Goal: Task Accomplishment & Management: Manage account settings

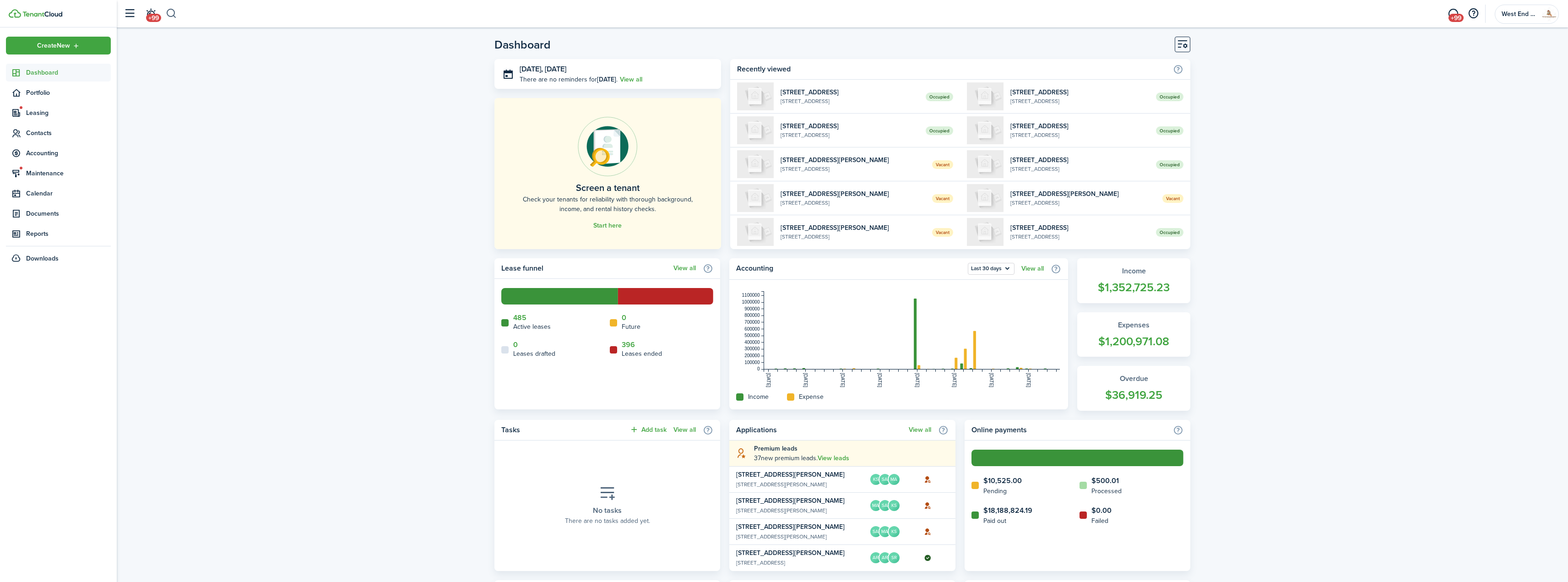
click at [172, 12] on button "button" at bounding box center [172, 13] width 12 height 15
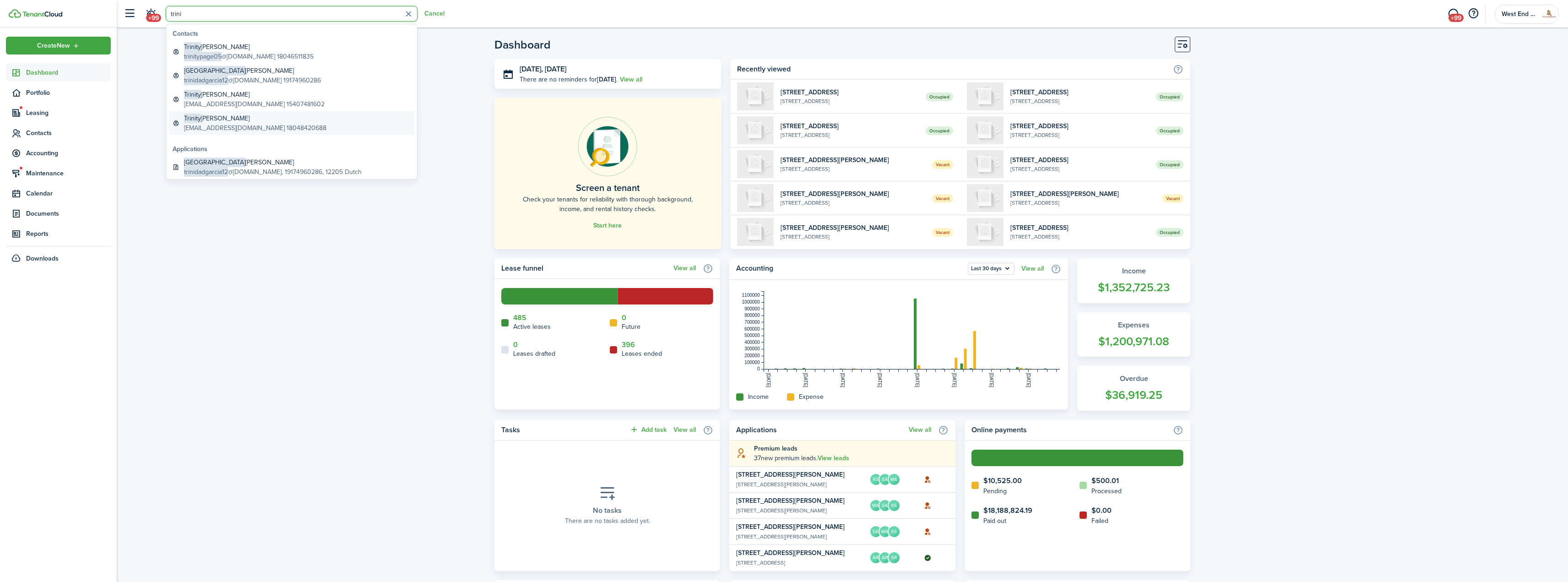
type input "trini"
click at [257, 122] on global-search-item-title "Trinity [PERSON_NAME]" at bounding box center [255, 118] width 142 height 9
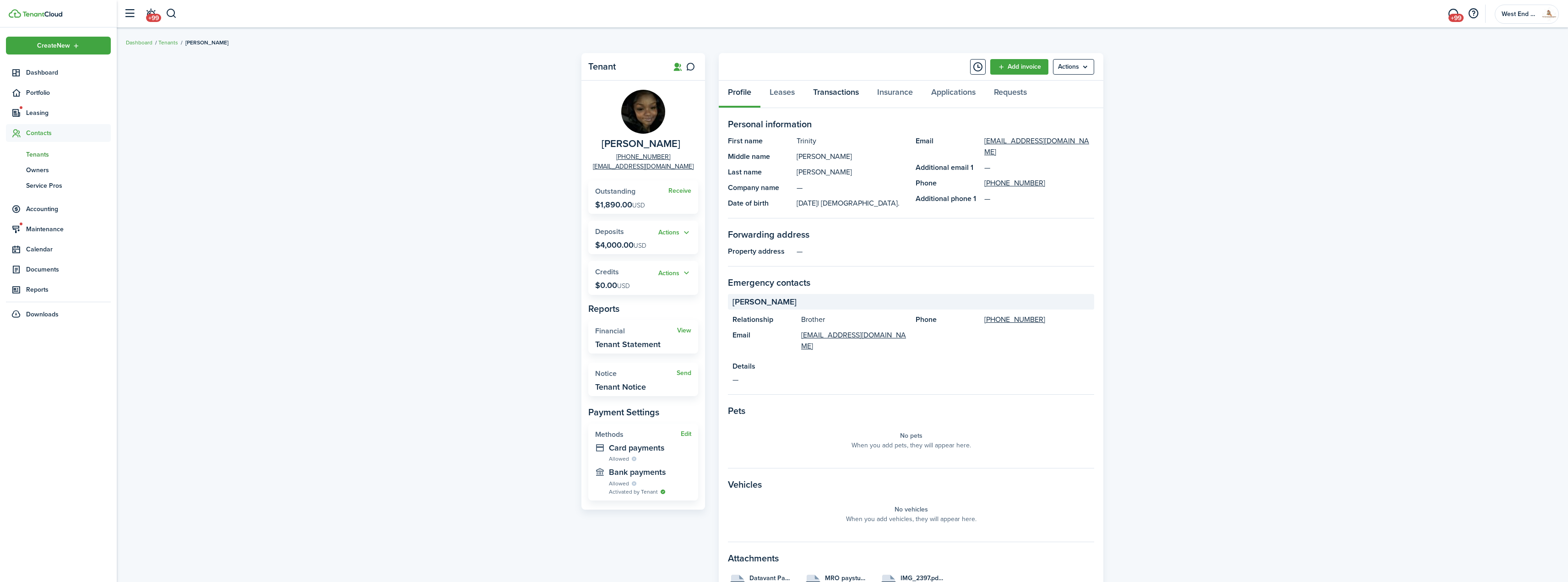
click at [833, 91] on link "Transactions" at bounding box center [835, 94] width 64 height 28
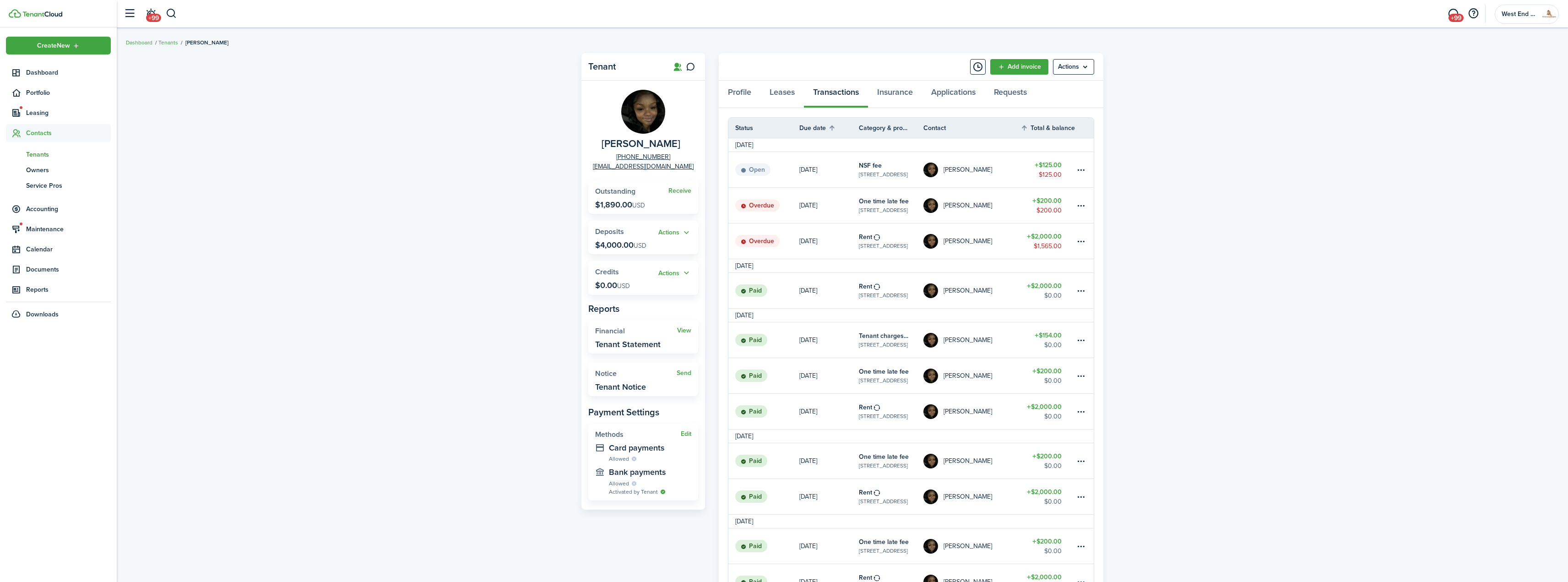
click at [1044, 241] on table-amount-title "$2,000.00" at bounding box center [1044, 236] width 35 height 9
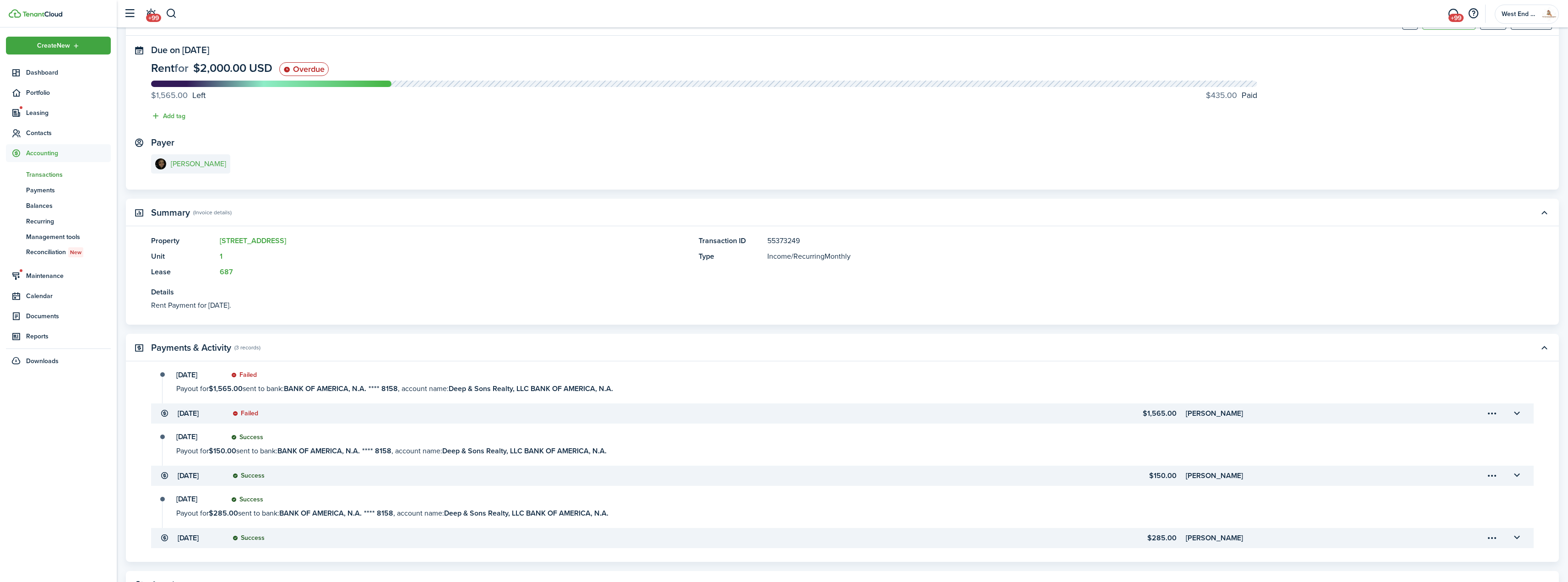
scroll to position [108, 0]
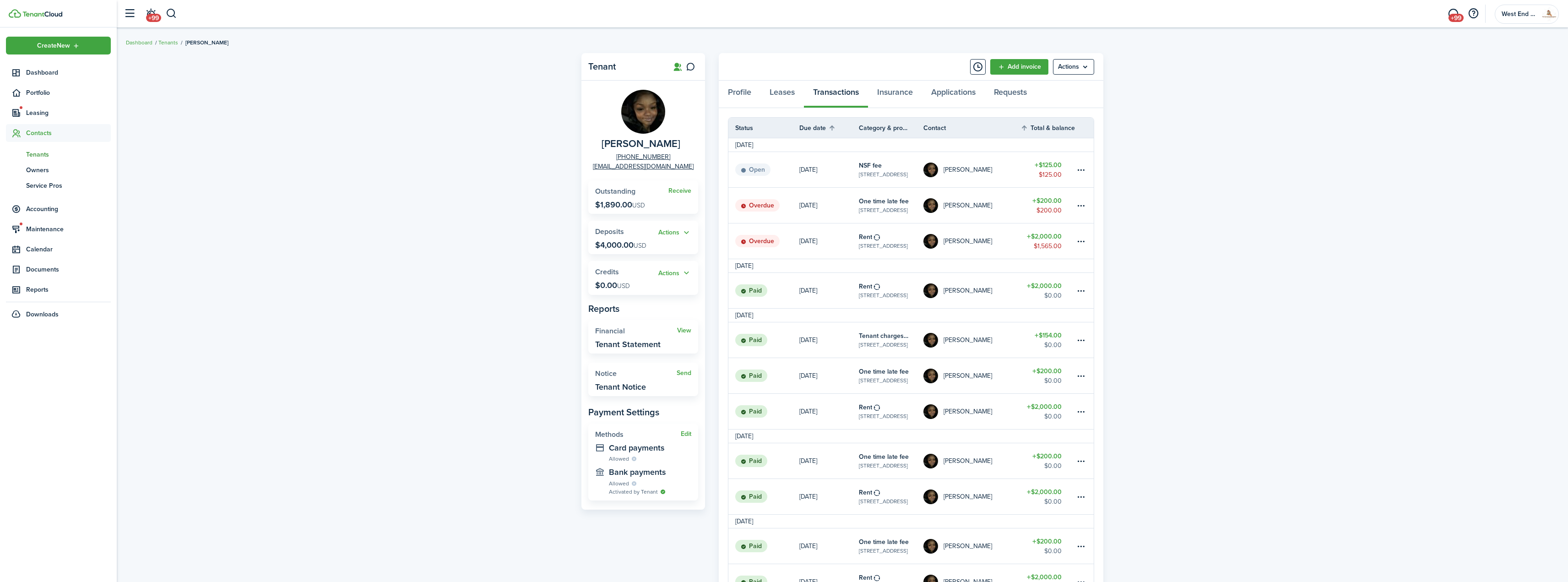
click at [1035, 241] on table-amount "$2,000.00 $1,565.00" at bounding box center [1044, 241] width 35 height 20
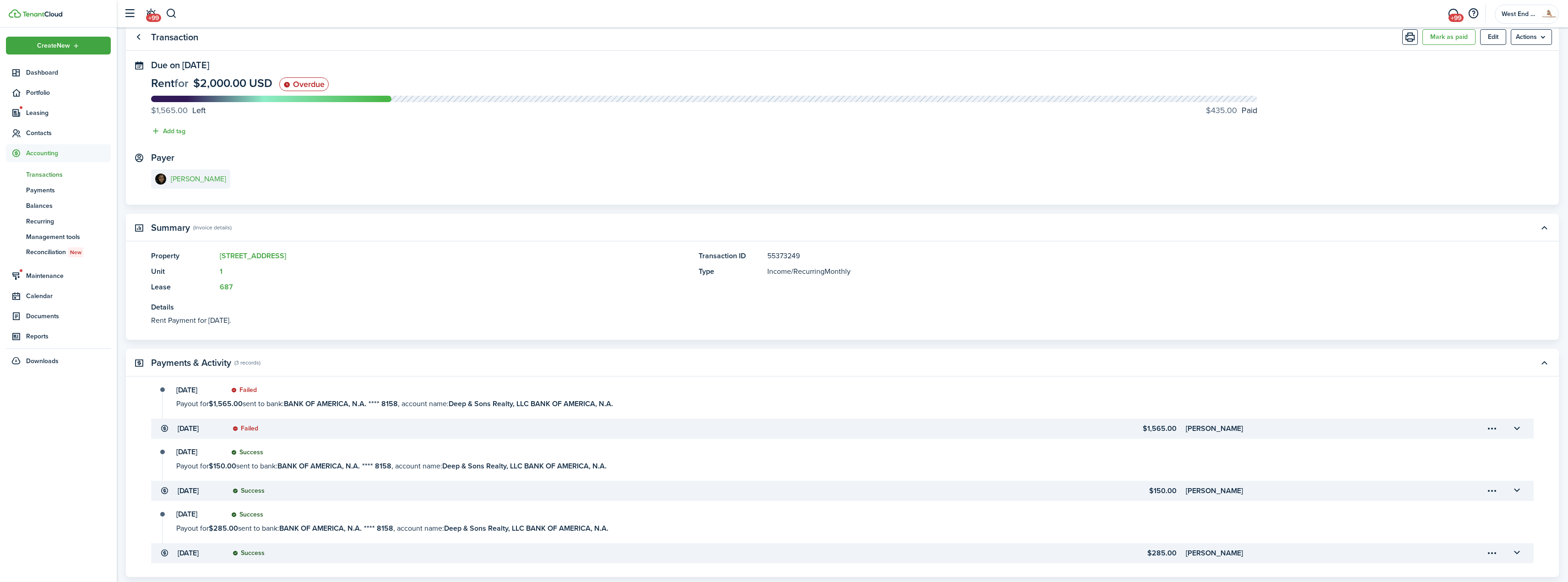
scroll to position [46, 0]
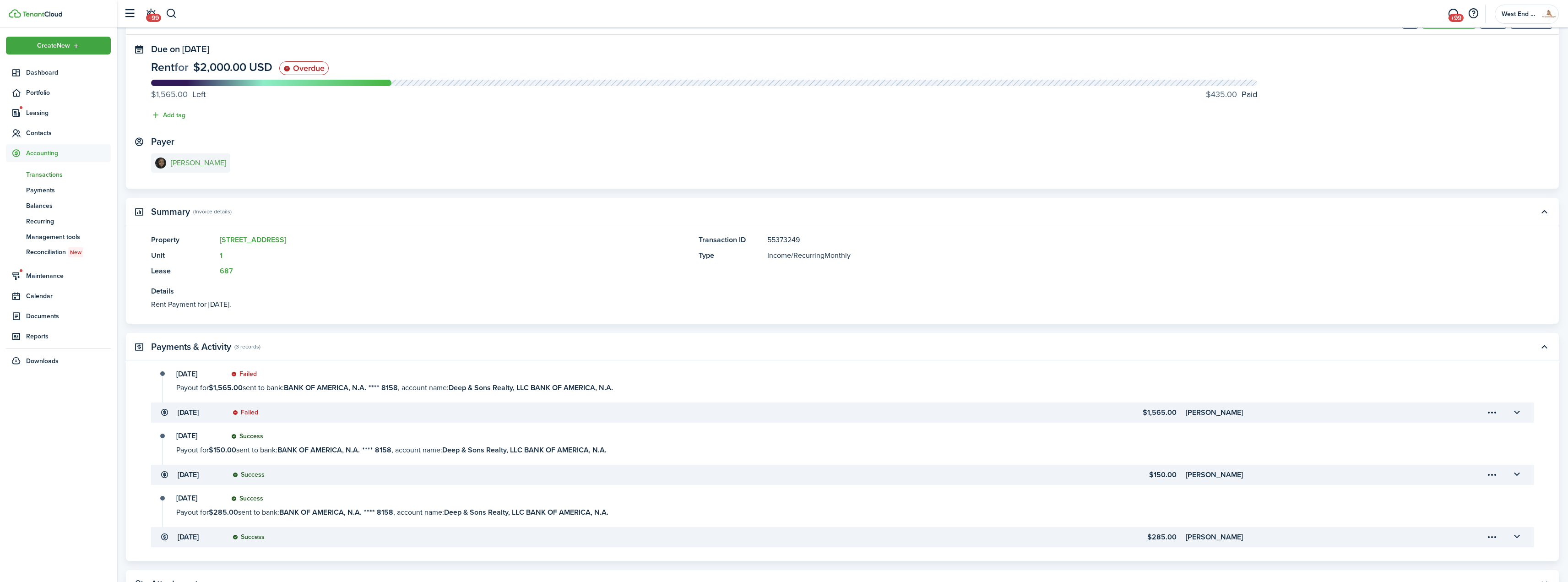
click at [183, 167] on e-details-info-title "[PERSON_NAME]" at bounding box center [199, 162] width 55 height 8
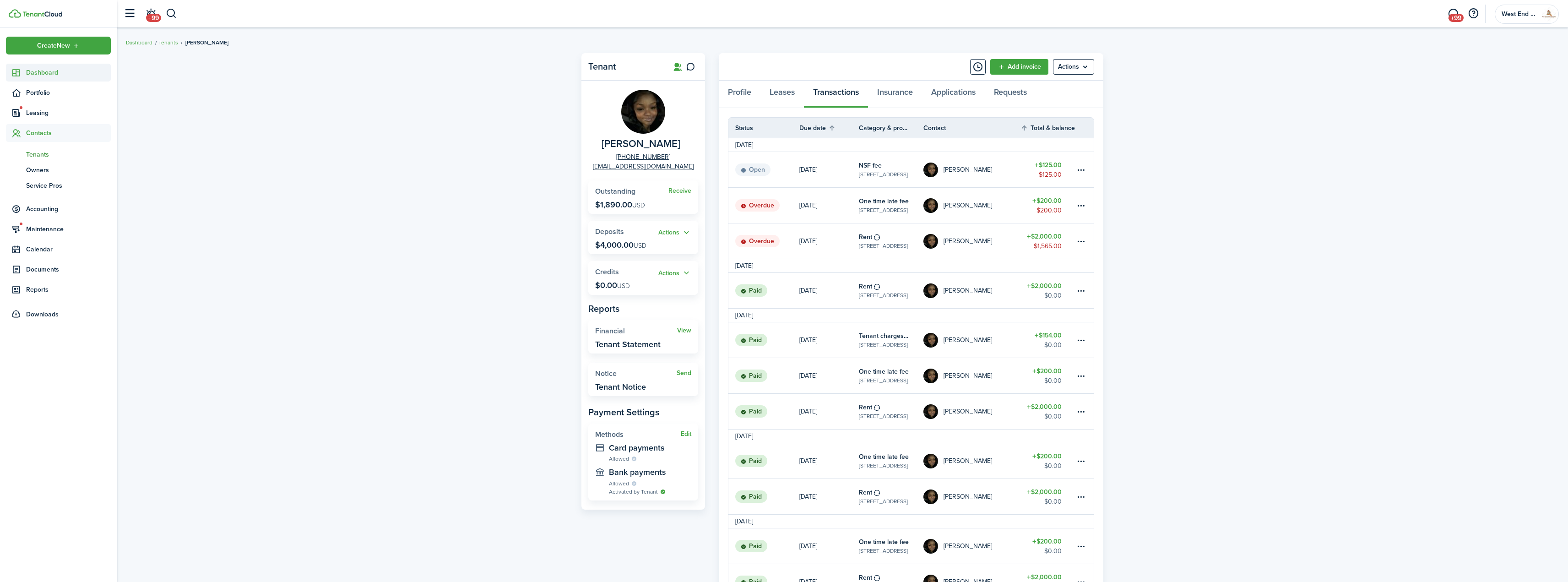
click at [51, 69] on span "Dashboard" at bounding box center [68, 72] width 85 height 9
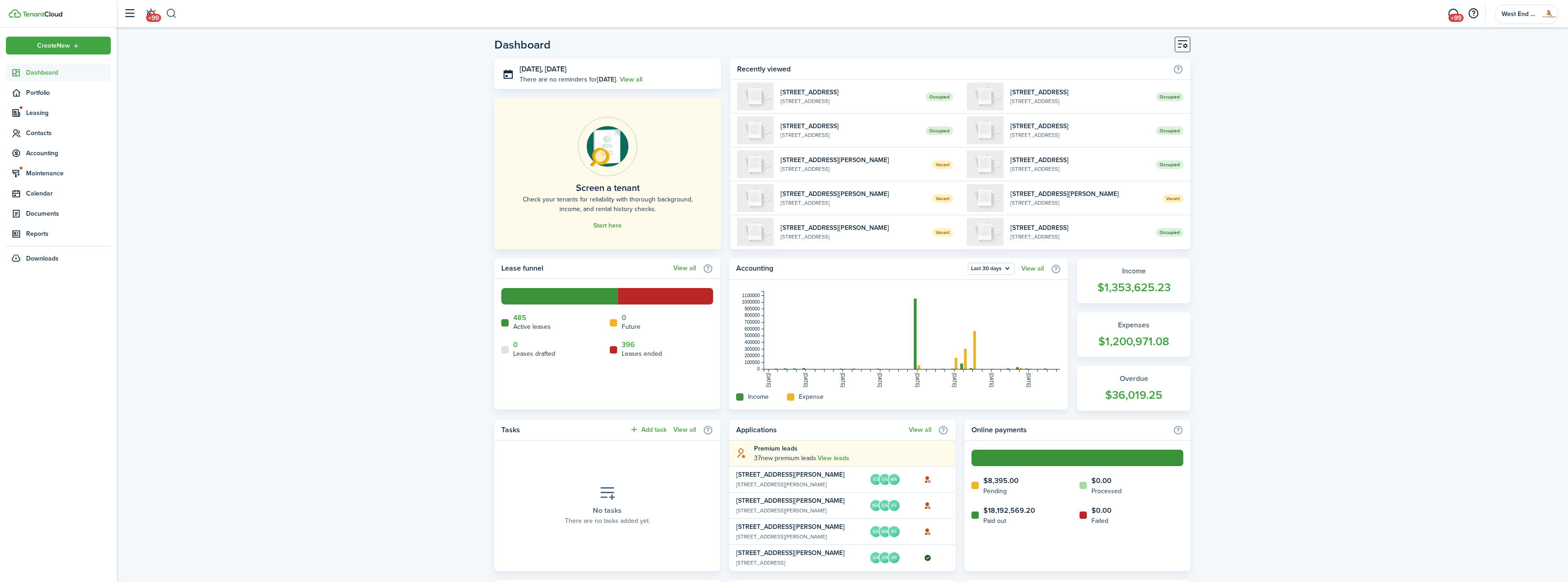
click at [169, 10] on button "button" at bounding box center [172, 13] width 12 height 15
type input "friar"
click at [249, 53] on global-search-item-description "[STREET_ADDRESS]" at bounding box center [297, 56] width 227 height 9
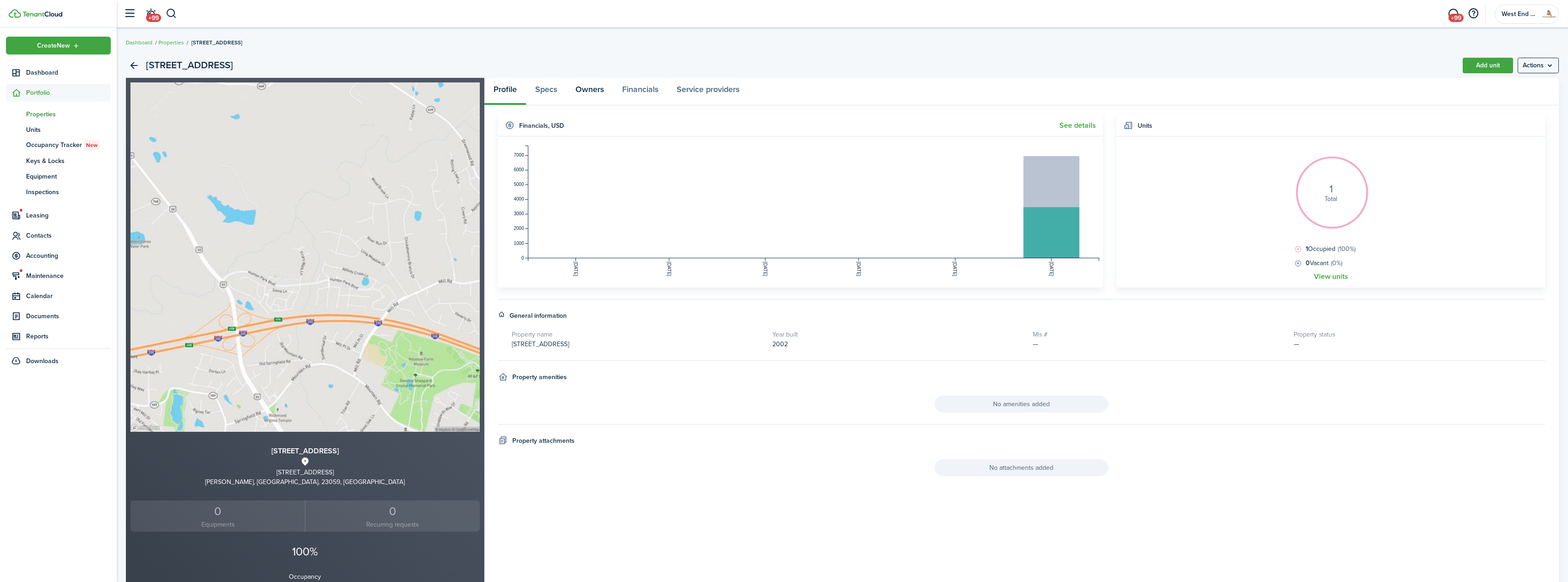
click at [575, 94] on link "Owners" at bounding box center [589, 91] width 46 height 28
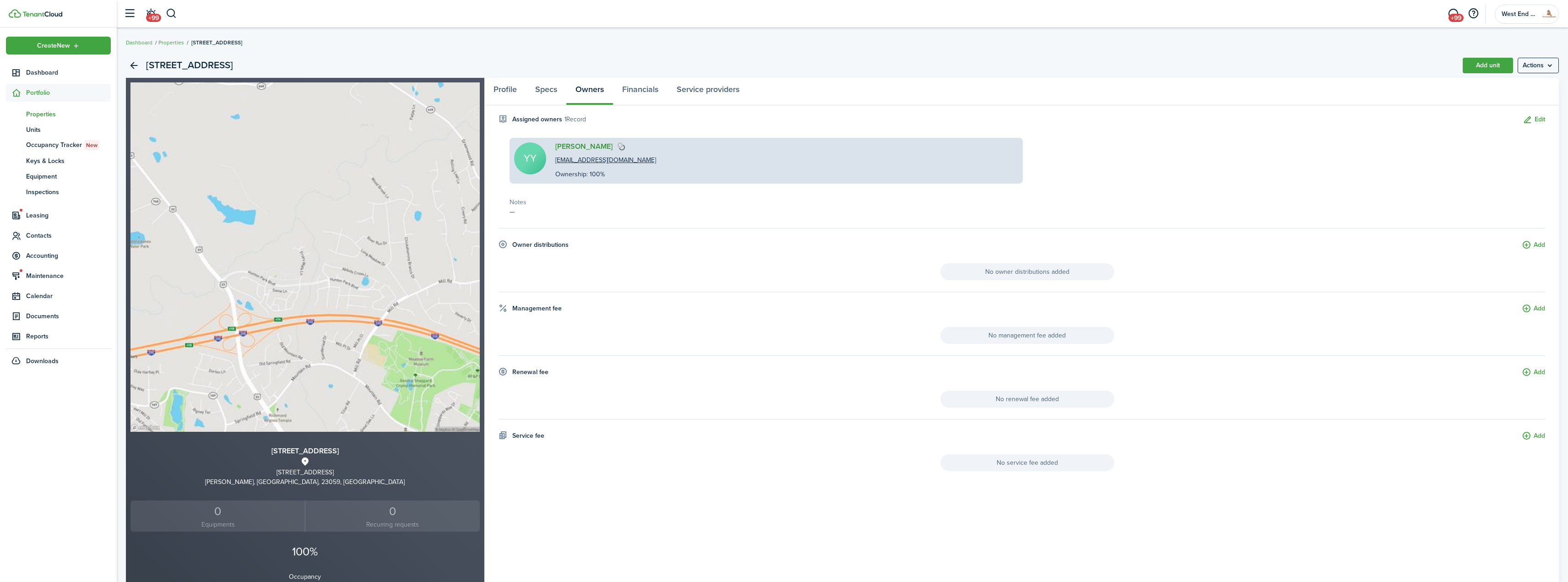
click at [580, 149] on link "[PERSON_NAME]" at bounding box center [583, 146] width 57 height 8
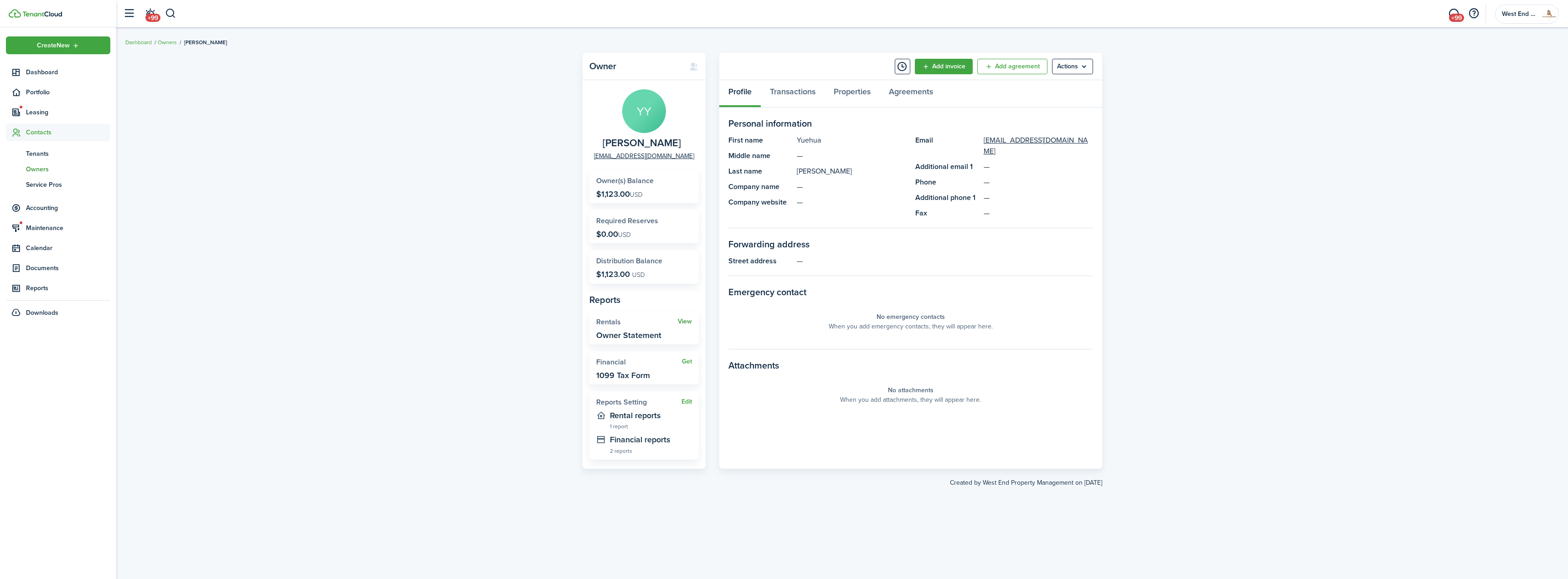
click at [684, 321] on link "View" at bounding box center [685, 322] width 14 height 7
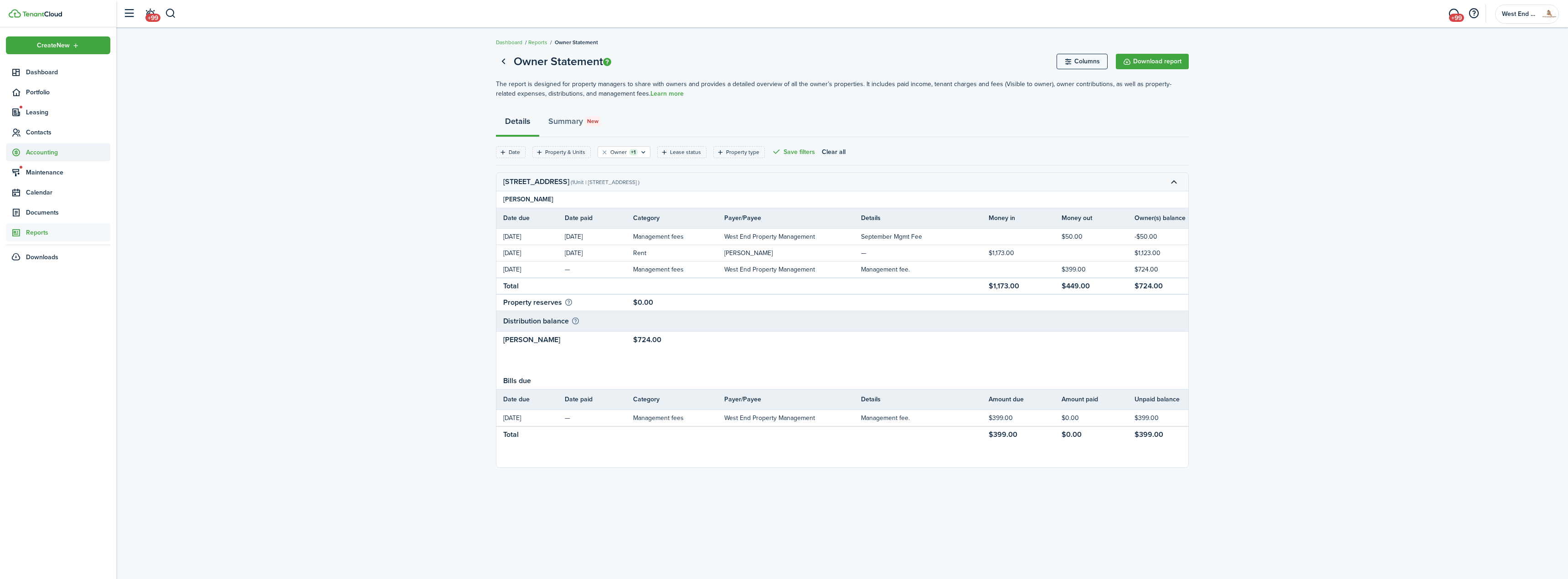
click at [40, 153] on span "Accounting" at bounding box center [68, 152] width 84 height 9
click at [48, 235] on span "Management tools" at bounding box center [68, 235] width 84 height 9
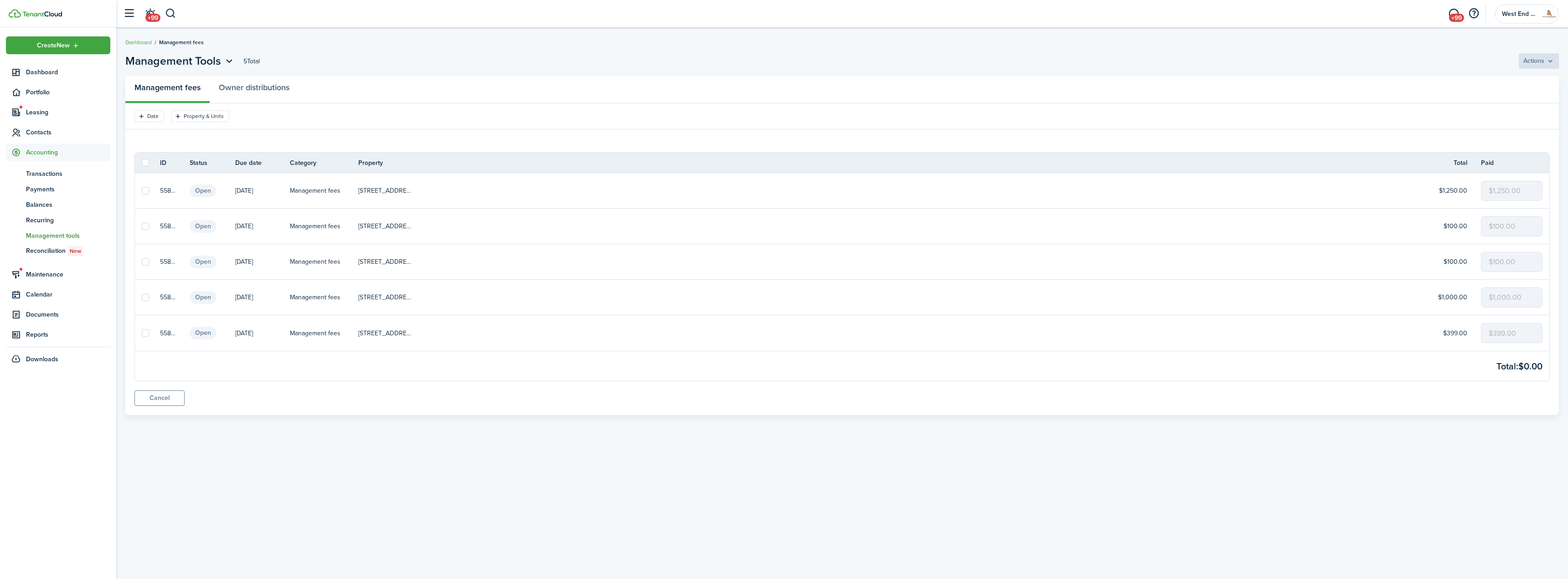
click at [146, 164] on label at bounding box center [145, 162] width 7 height 7
click at [141, 163] on input "checkbox" at bounding box center [141, 163] width 1 height 1
checkbox input "true"
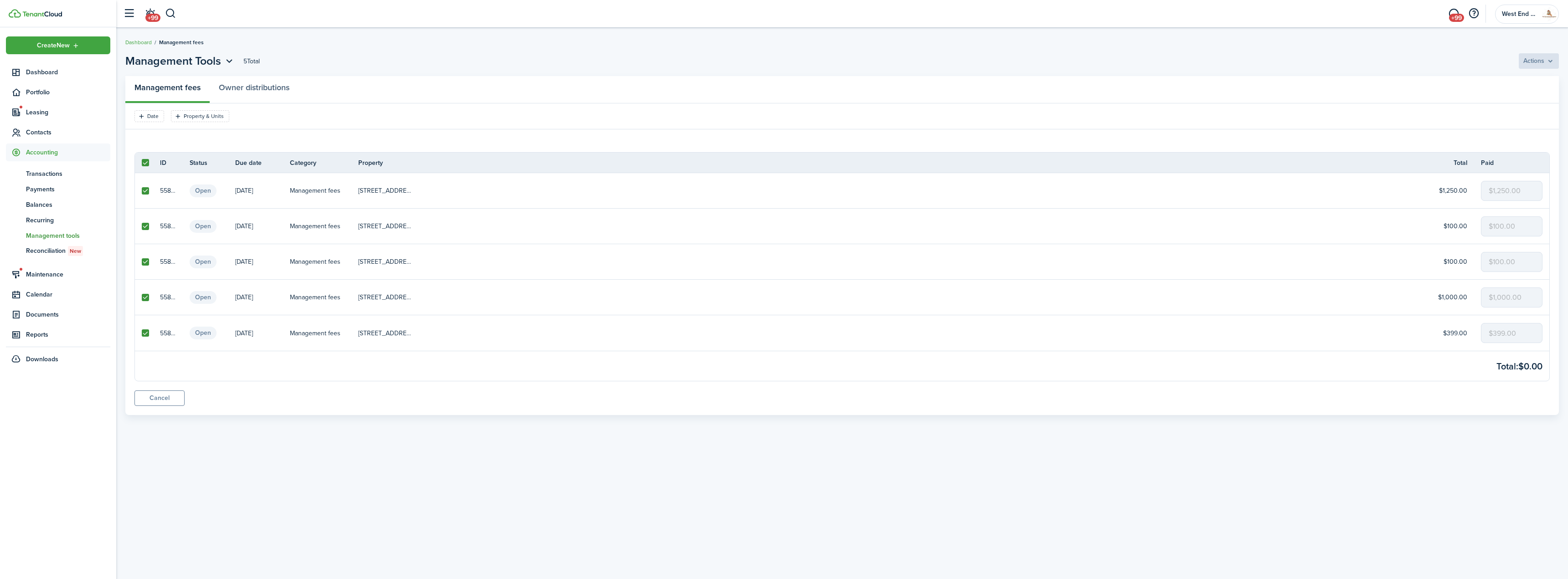
checkbox input "true"
click at [1532, 63] on menu-btn "Actions" at bounding box center [1538, 61] width 41 height 15
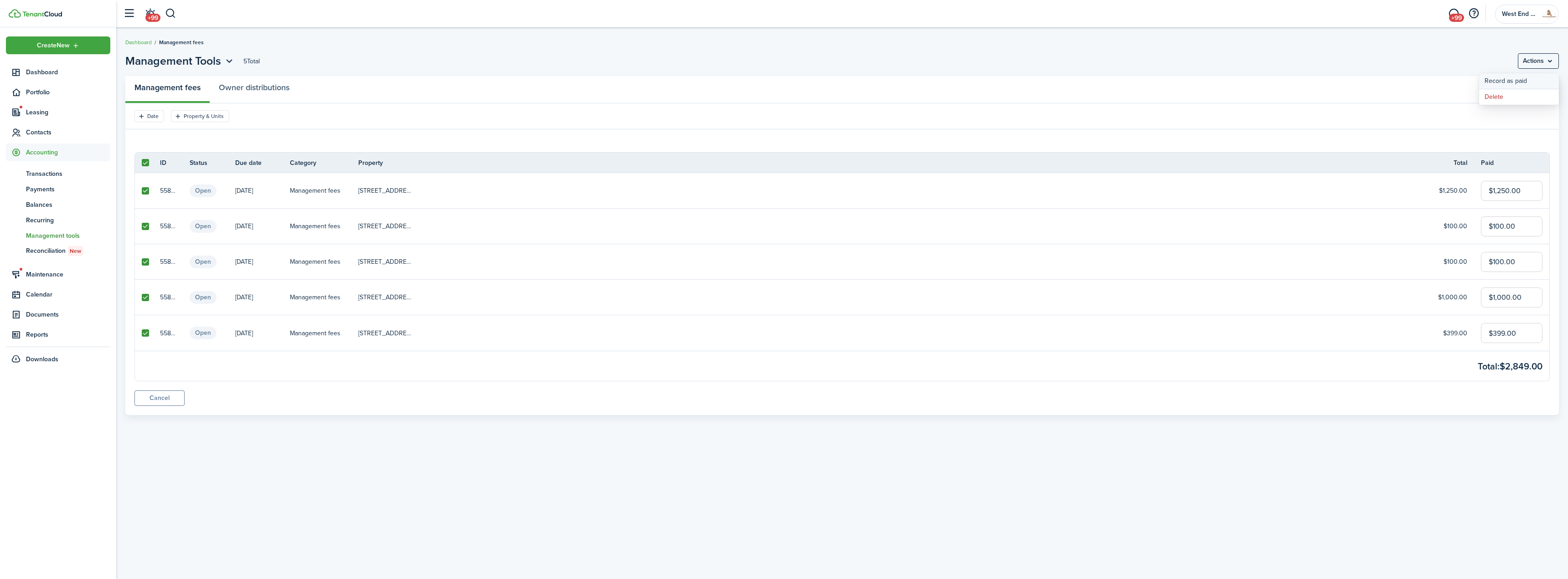
click at [1508, 81] on button "Record as paid" at bounding box center [1519, 81] width 80 height 15
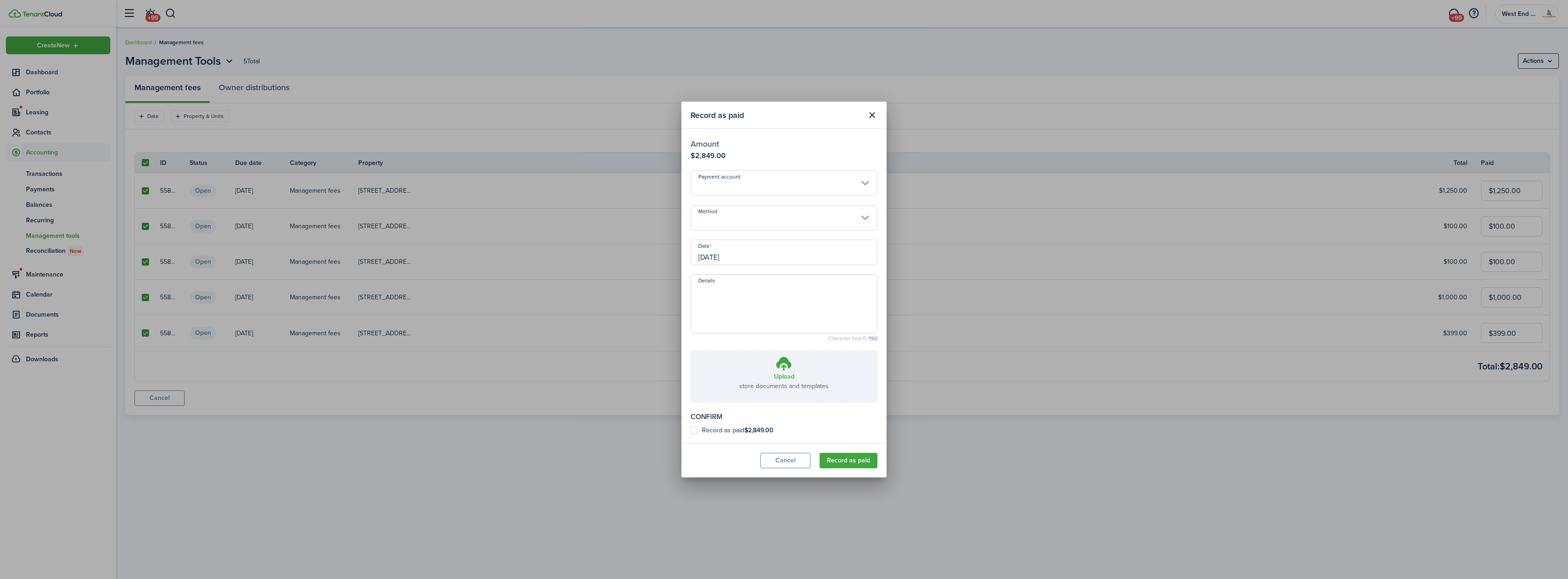
click at [734, 428] on label "Record as paid $2,849.00" at bounding box center [732, 430] width 83 height 7
click at [691, 430] on input "Record as paid $2,849.00" at bounding box center [690, 430] width 1 height 1
checkbox input "true"
click at [854, 461] on button "Record as paid" at bounding box center [849, 460] width 58 height 15
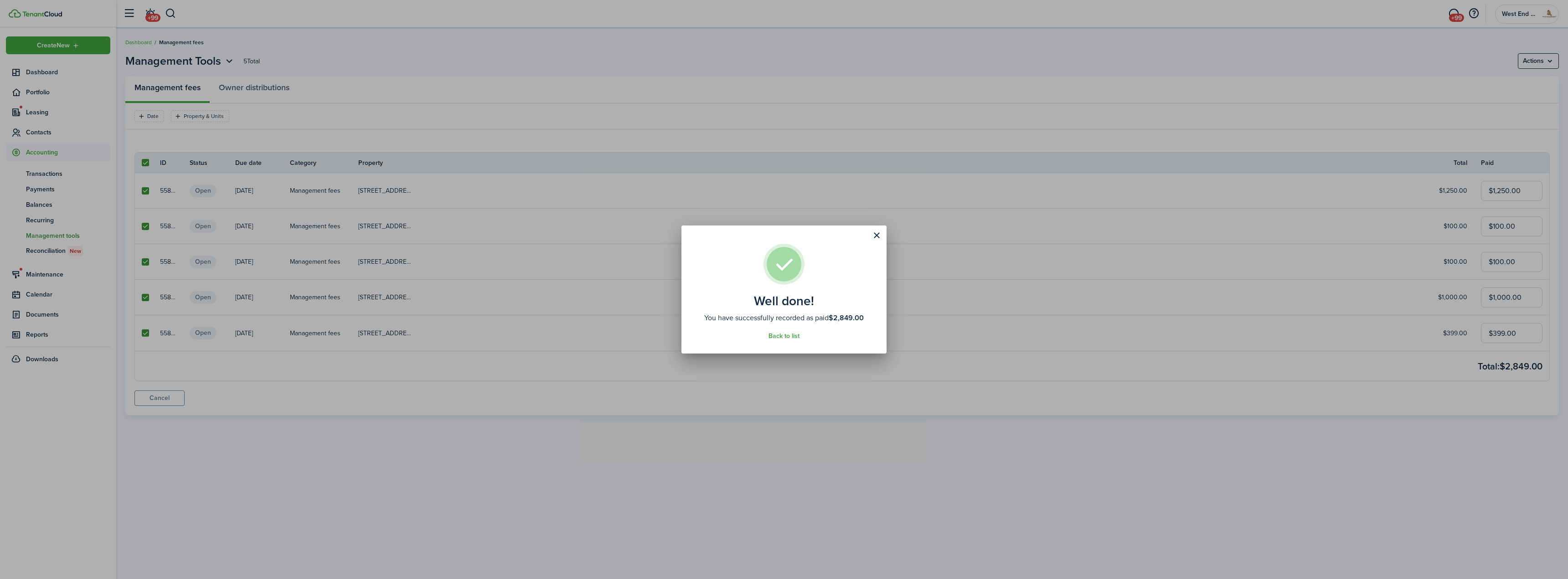
click at [959, 236] on div "Well done! You have successfully recorded as paid $2,849.00 Back to list" at bounding box center [784, 289] width 1568 height 579
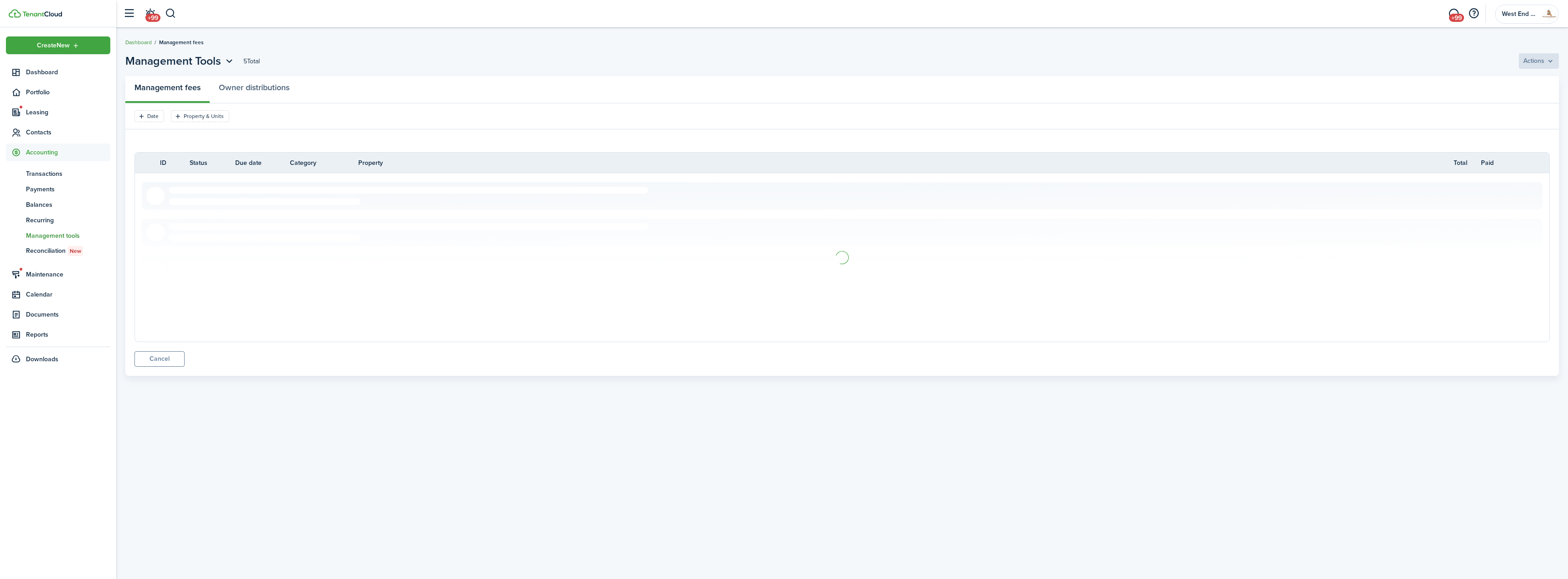
click at [146, 44] on link "Dashboard" at bounding box center [139, 42] width 27 height 8
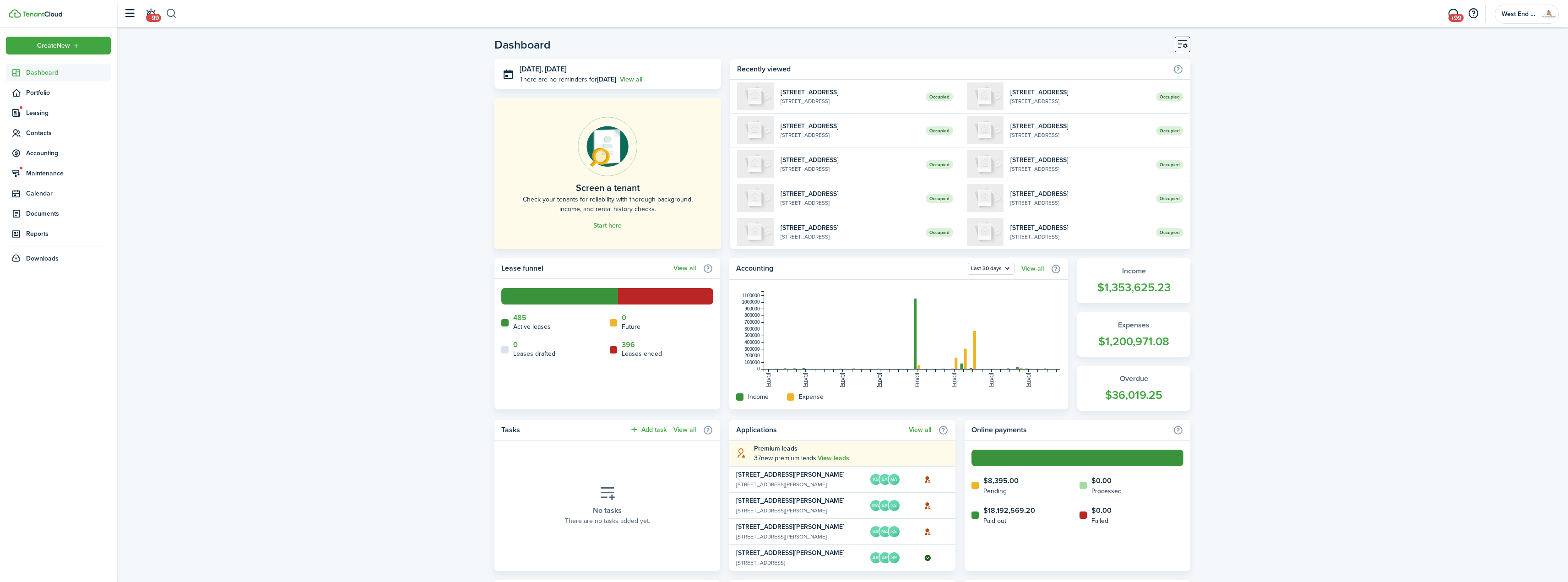
click at [171, 12] on button "button" at bounding box center [172, 13] width 12 height 15
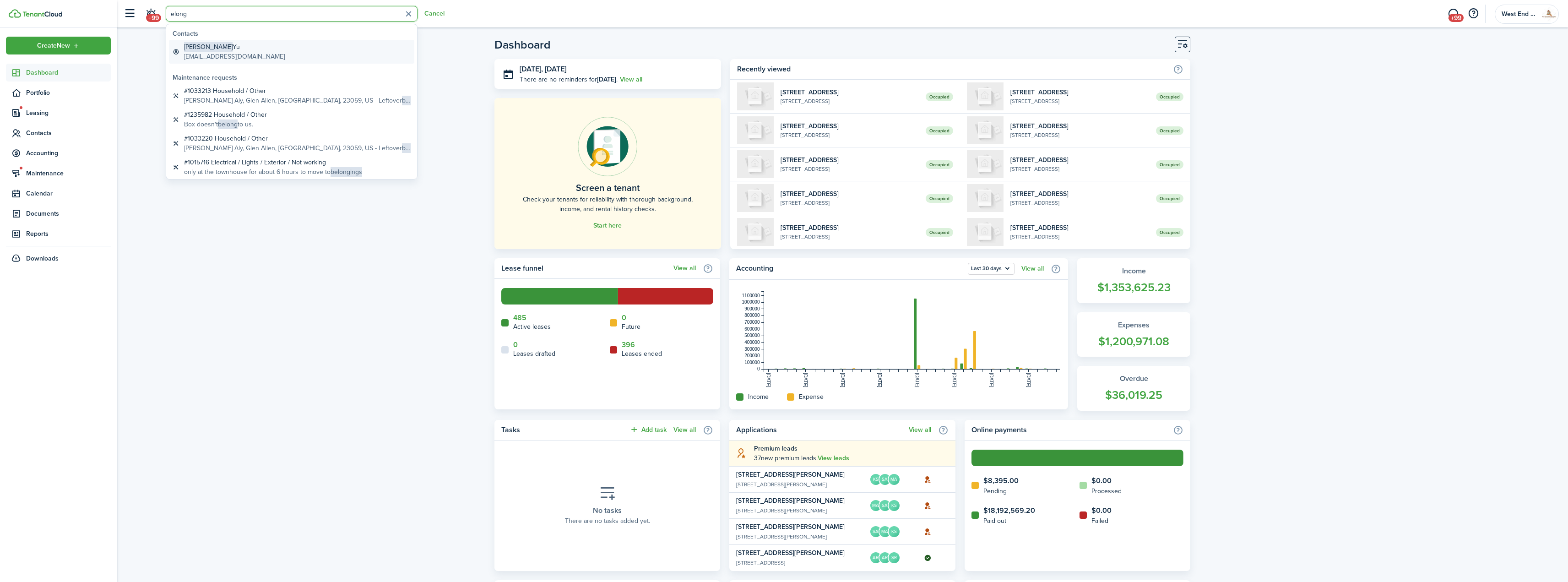
type input "elong"
click at [264, 51] on link "[PERSON_NAME] [PERSON_NAME][EMAIL_ADDRESS][DOMAIN_NAME]" at bounding box center [291, 51] width 246 height 24
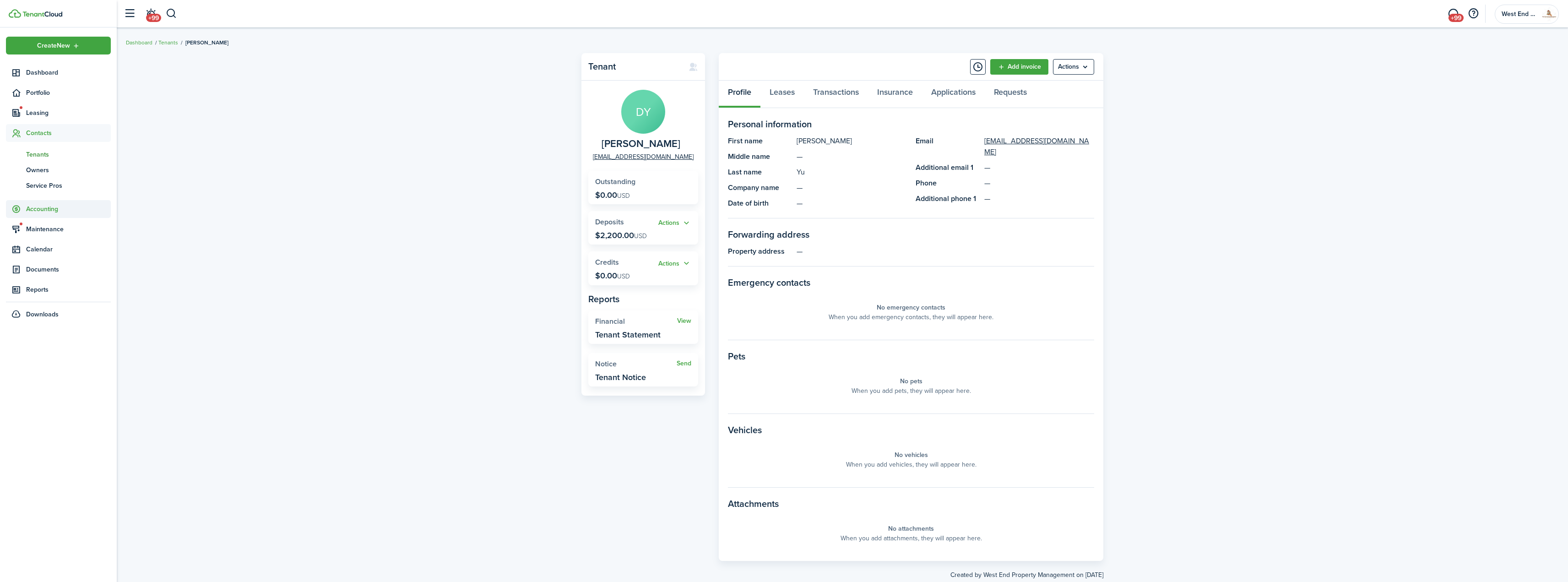
click at [64, 207] on span "Accounting" at bounding box center [68, 209] width 85 height 9
click at [52, 177] on span "Transactions" at bounding box center [68, 174] width 85 height 9
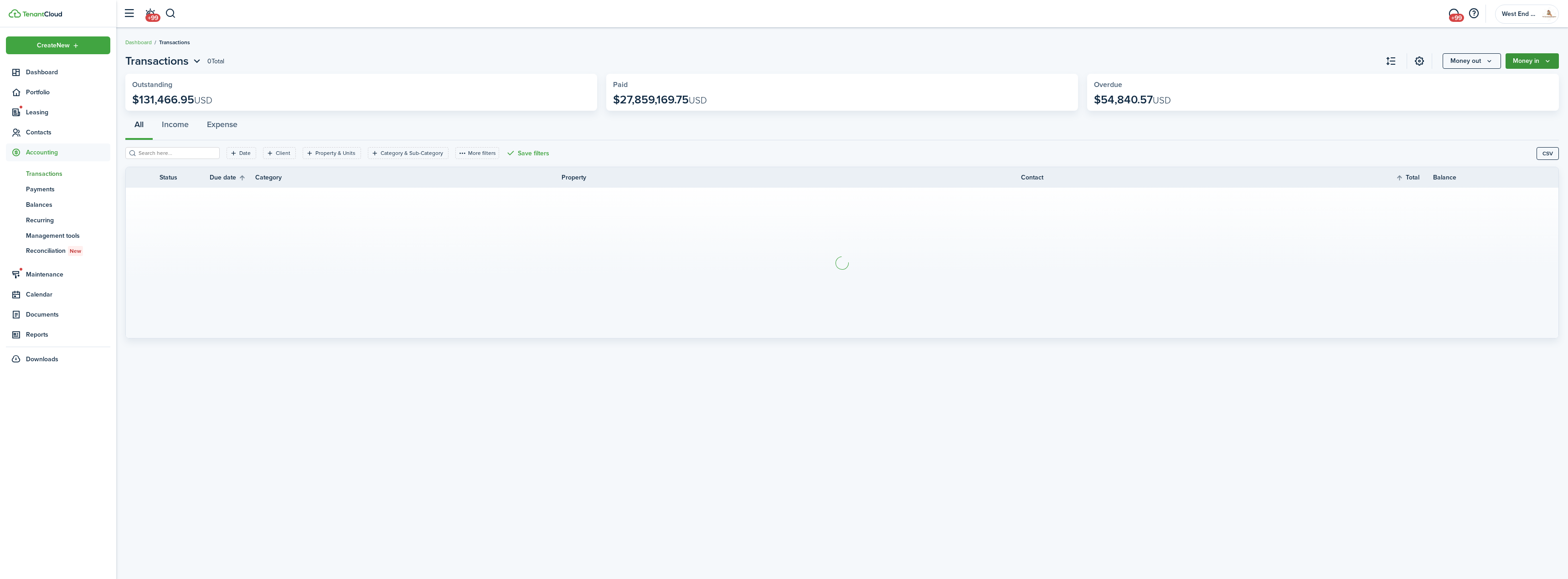
click at [1548, 63] on icon "Money in" at bounding box center [1548, 61] width 8 height 7
click at [1520, 175] on link "Owner contribution" at bounding box center [1519, 177] width 80 height 16
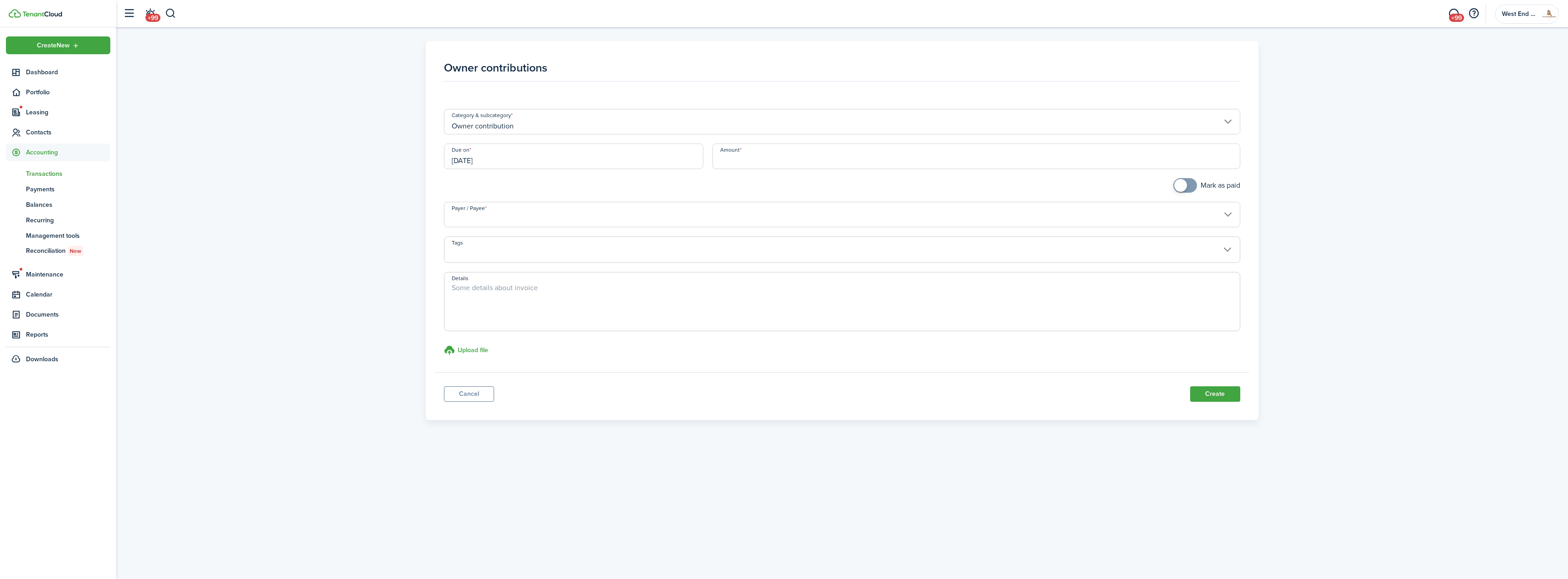
click at [578, 302] on textarea "Details" at bounding box center [842, 304] width 795 height 44
paste textarea "Tenant Security Deposit Applied as Owner Contribution for Accounting purpose an…"
click at [559, 215] on input "Payer / Payee" at bounding box center [841, 214] width 796 height 25
type textarea "Tenant Security Deposit Applied as Owner Contribution for Accounting purpose an…"
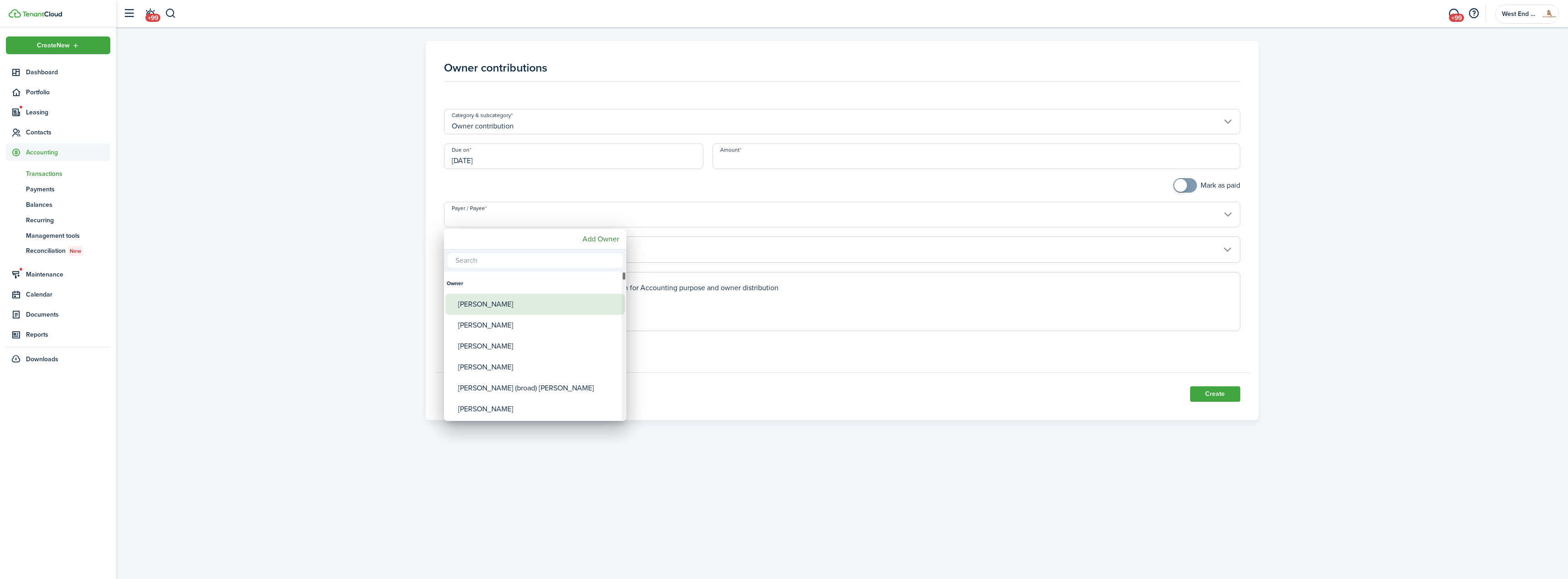
click at [504, 306] on div "[PERSON_NAME]" at bounding box center [539, 304] width 162 height 21
type input "[PERSON_NAME]"
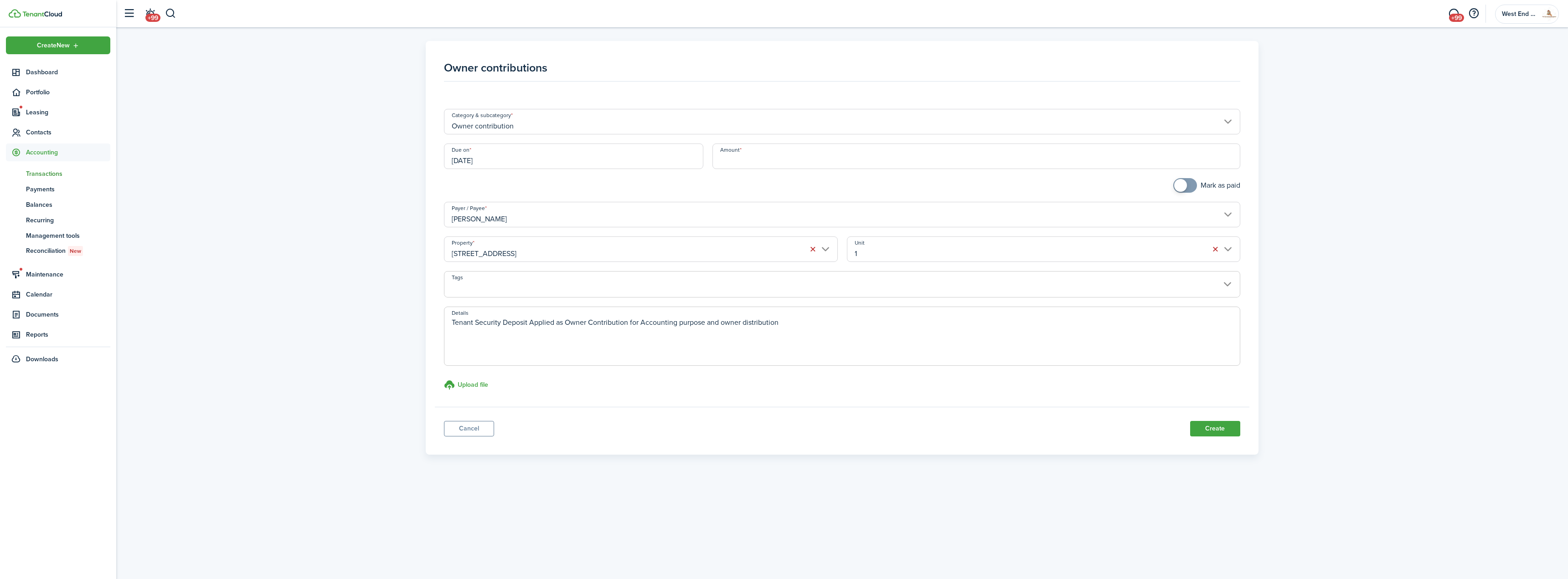
click at [792, 163] on input "Amount" at bounding box center [976, 156] width 528 height 25
type input "$2,200.00"
checkbox input "true"
click at [1182, 185] on span at bounding box center [1181, 185] width 13 height 13
click at [1239, 431] on button "Create" at bounding box center [1214, 428] width 50 height 15
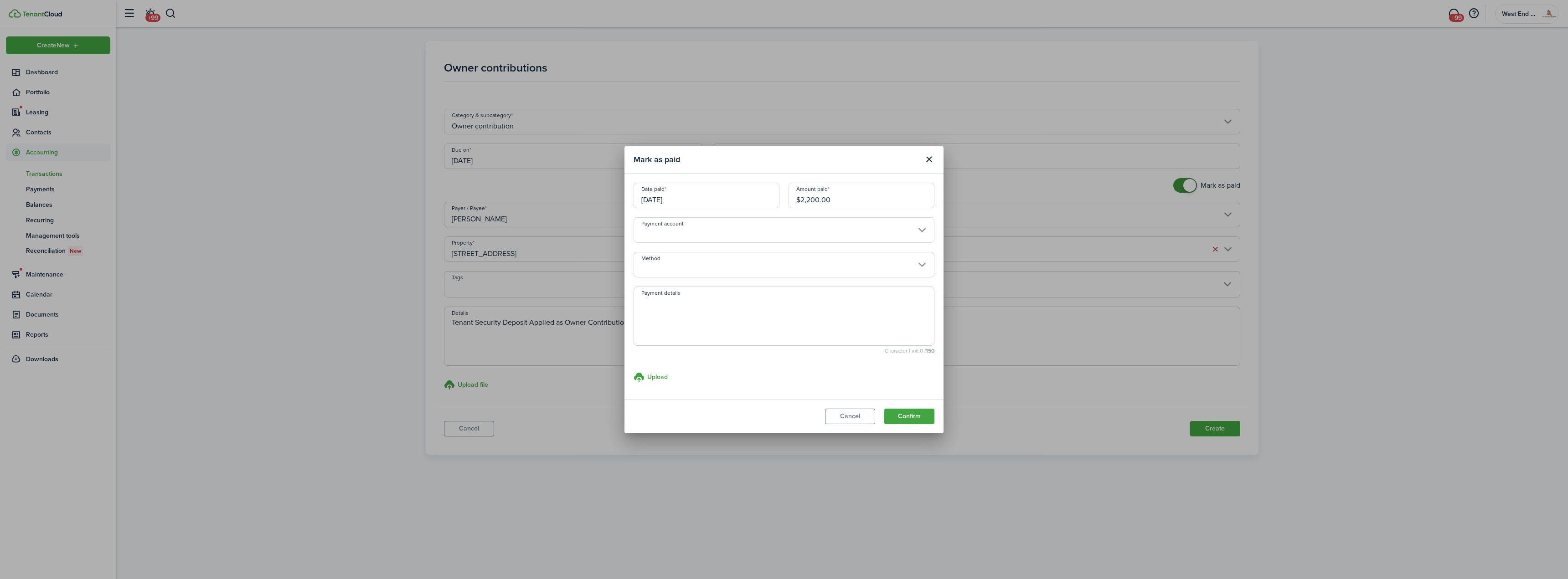
click at [693, 269] on input "Method" at bounding box center [784, 264] width 301 height 25
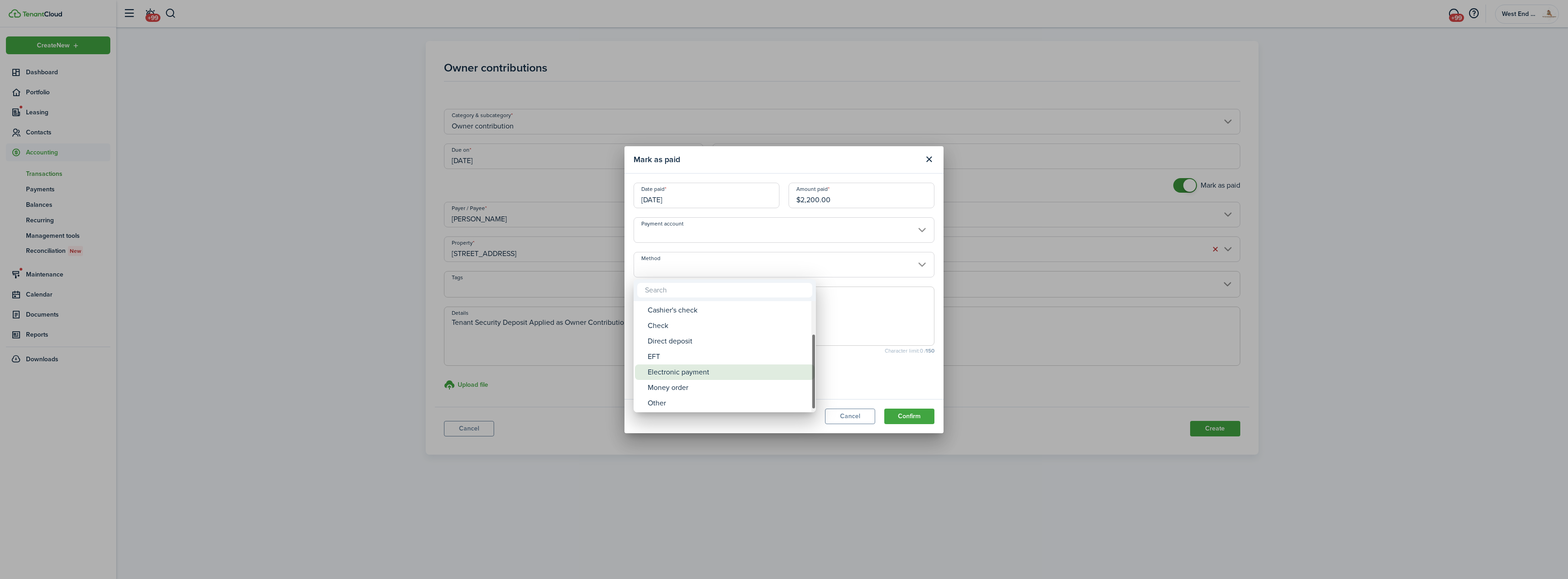
click at [716, 371] on div "Electronic payment" at bounding box center [729, 371] width 162 height 15
type input "Electronic payment"
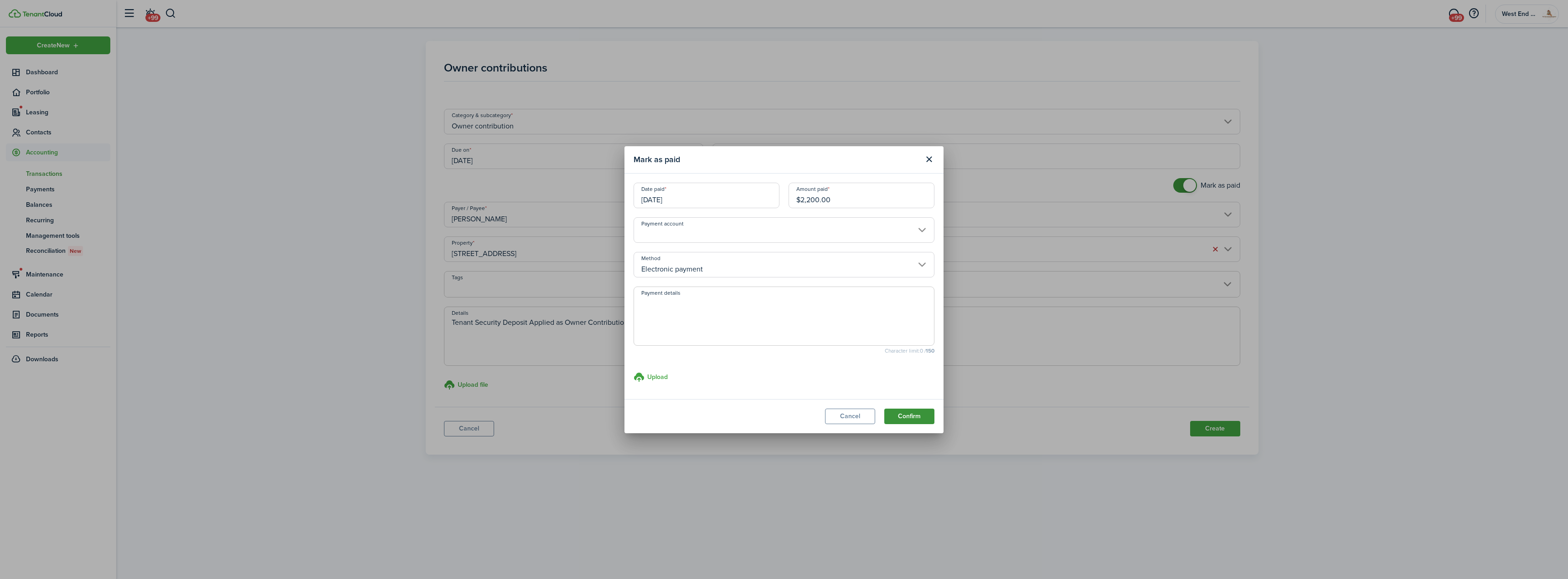
click at [899, 417] on button "Confirm" at bounding box center [909, 416] width 50 height 15
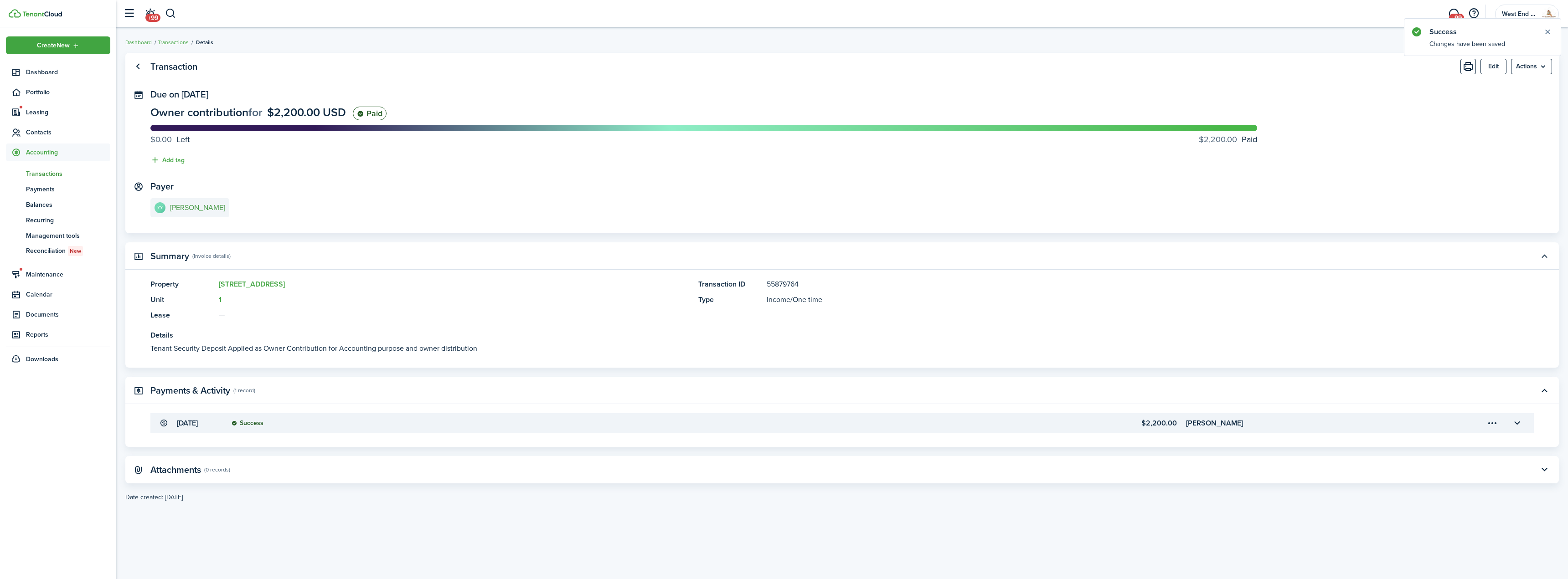
click at [193, 206] on e-details-info-title "[PERSON_NAME]" at bounding box center [198, 207] width 55 height 8
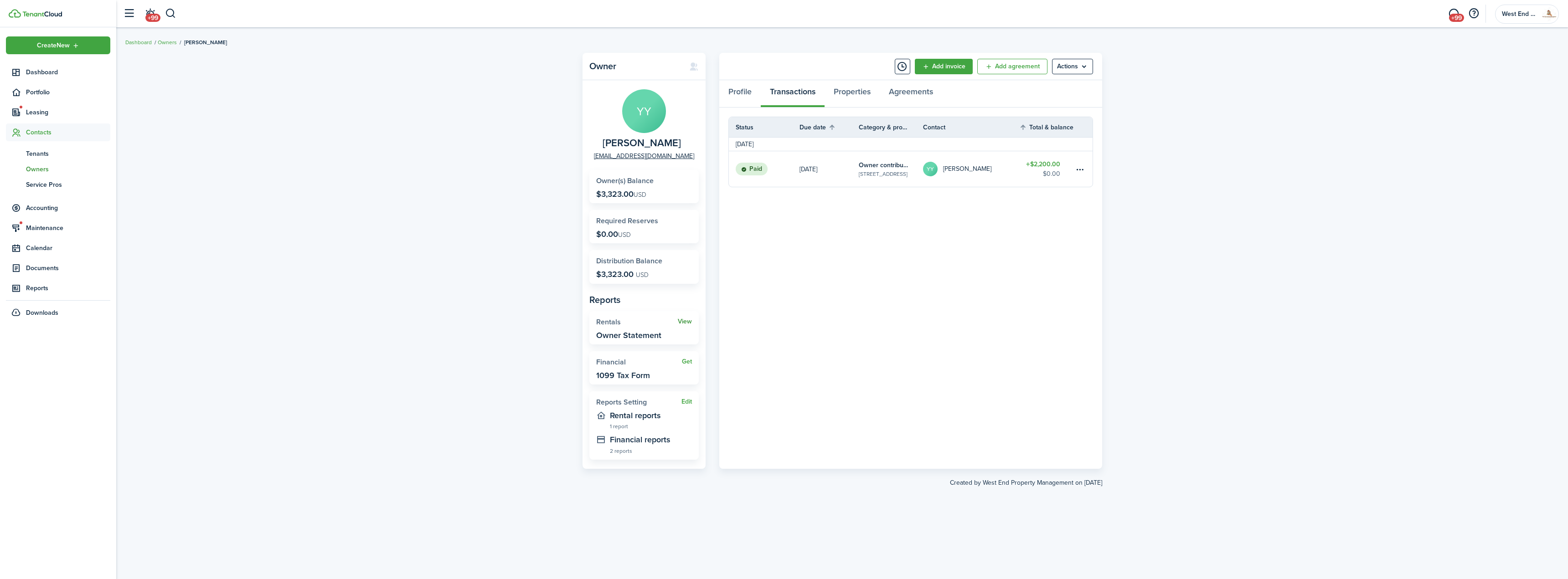
click at [683, 321] on link "View" at bounding box center [685, 322] width 14 height 7
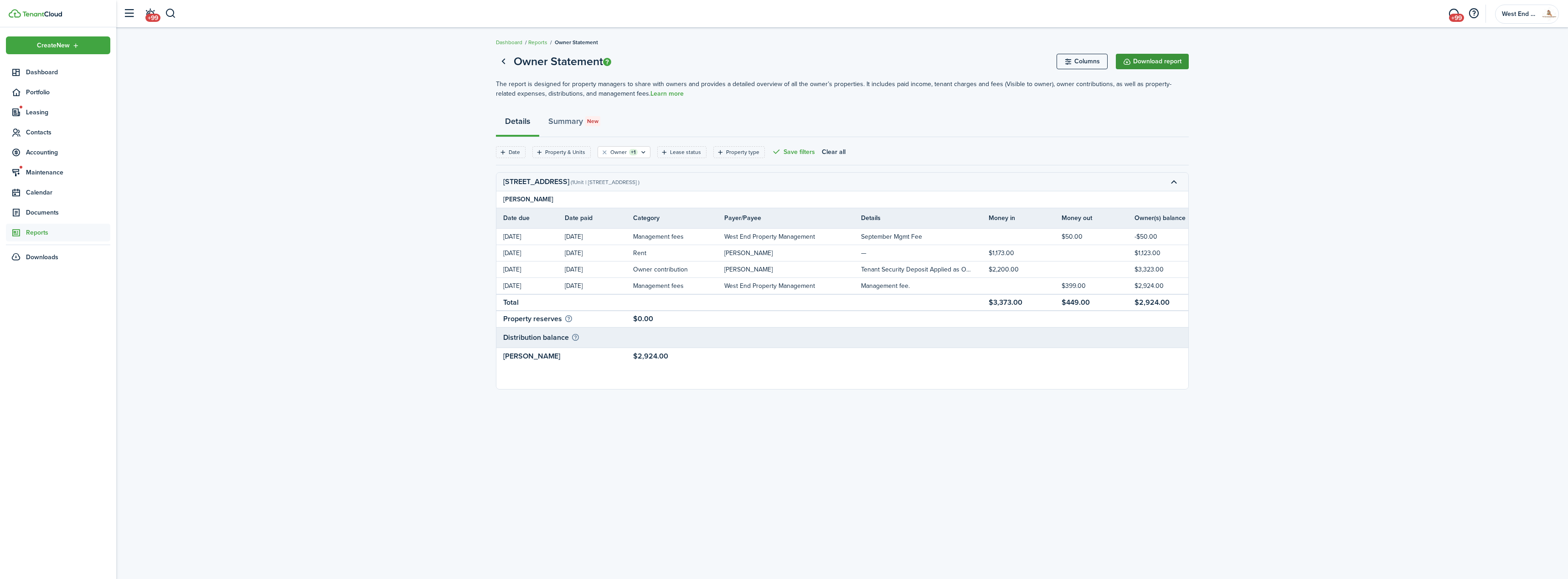
click at [1169, 63] on button "Download report" at bounding box center [1152, 61] width 73 height 15
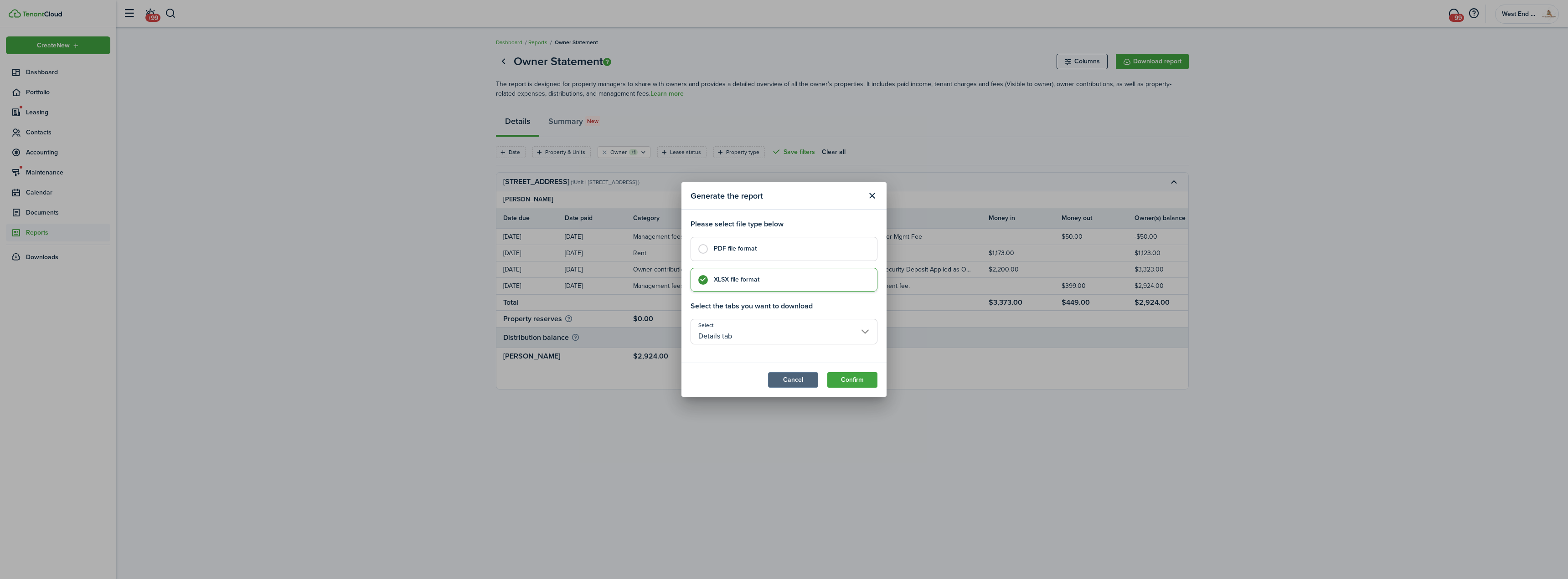
click at [800, 382] on button "Cancel" at bounding box center [792, 379] width 50 height 15
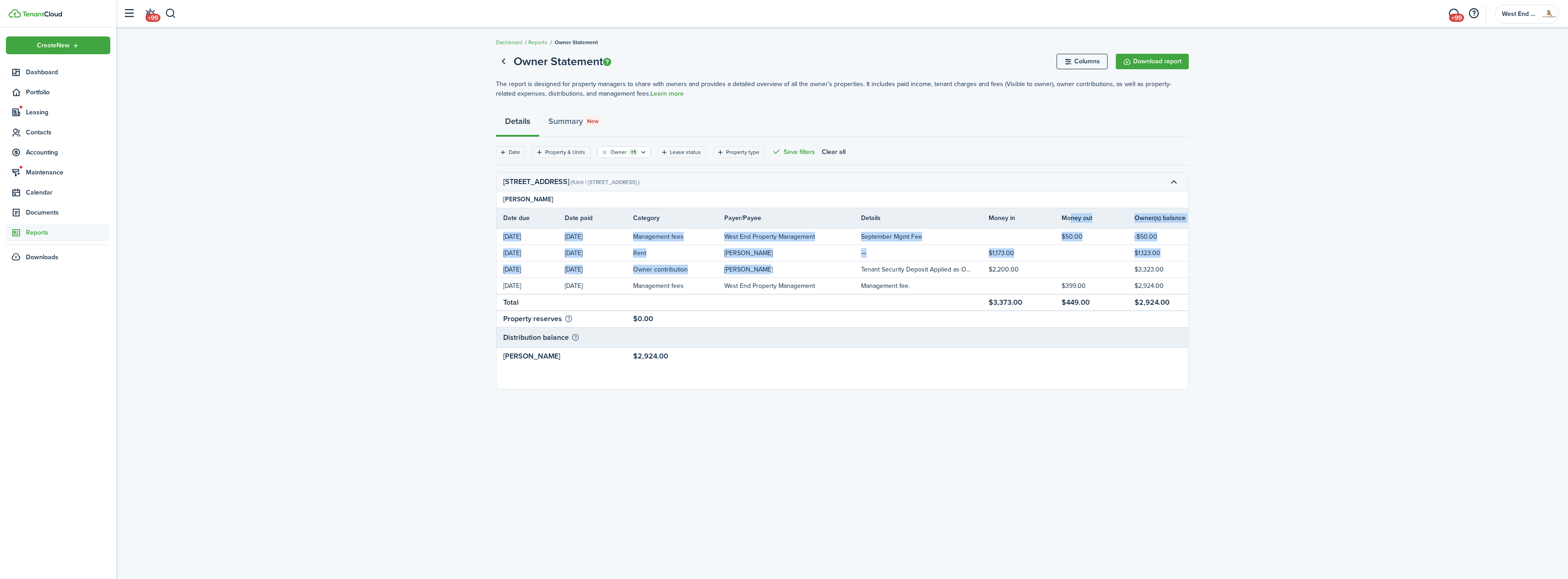
drag, startPoint x: 776, startPoint y: 270, endPoint x: 1066, endPoint y: 221, distance: 294.1
click at [1066, 221] on table "[PERSON_NAME] Date due Date paid Category Payer/Payee Details Money in Money ou…" at bounding box center [854, 290] width 716 height 198
click at [1100, 340] on tr "Distribution balance" at bounding box center [854, 337] width 716 height 11
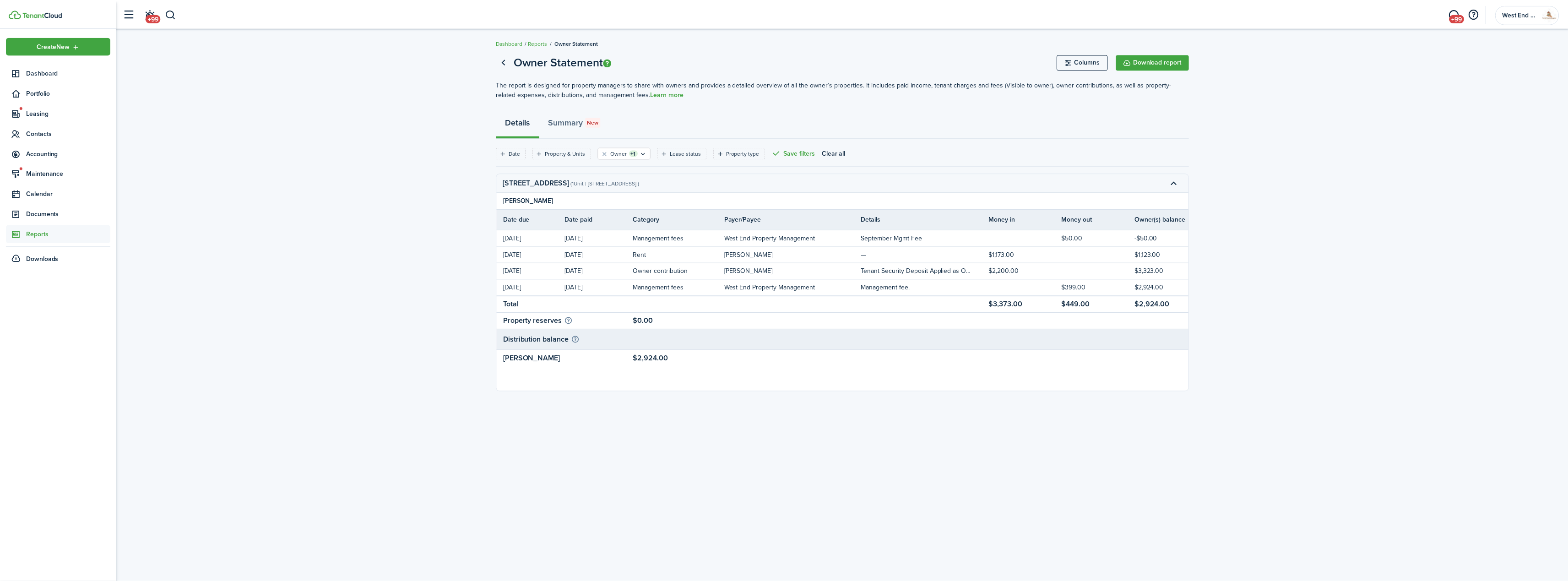
scroll to position [0, 24]
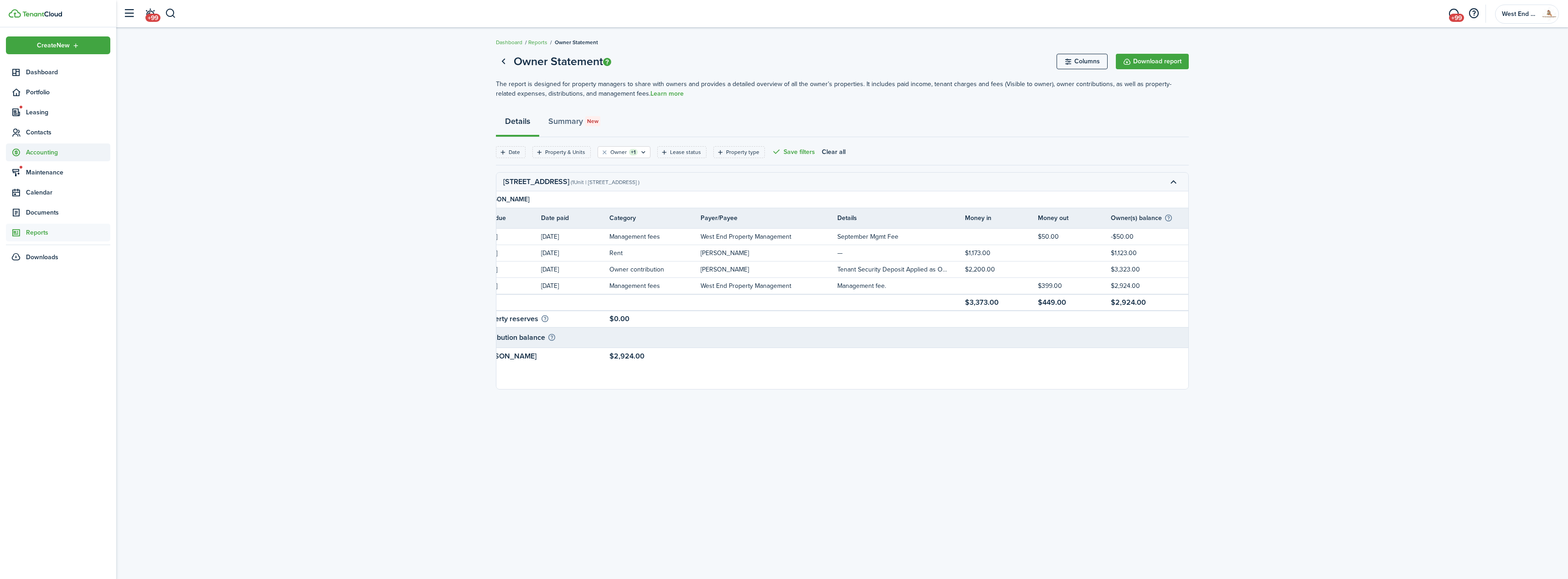
click at [44, 151] on span "Accounting" at bounding box center [68, 152] width 84 height 9
click at [52, 168] on link "tn Transactions" at bounding box center [58, 173] width 105 height 15
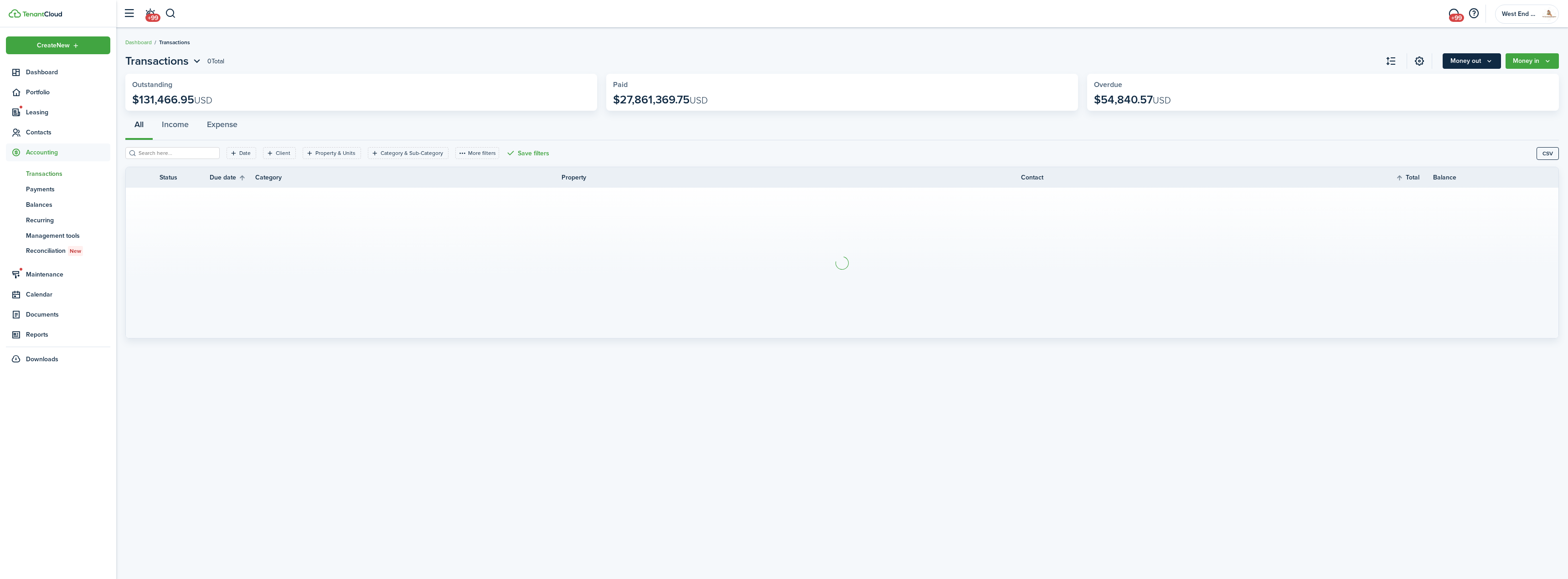
click at [1479, 60] on button "Money out" at bounding box center [1471, 61] width 58 height 15
click at [1447, 177] on link "Owner distributions" at bounding box center [1461, 176] width 80 height 15
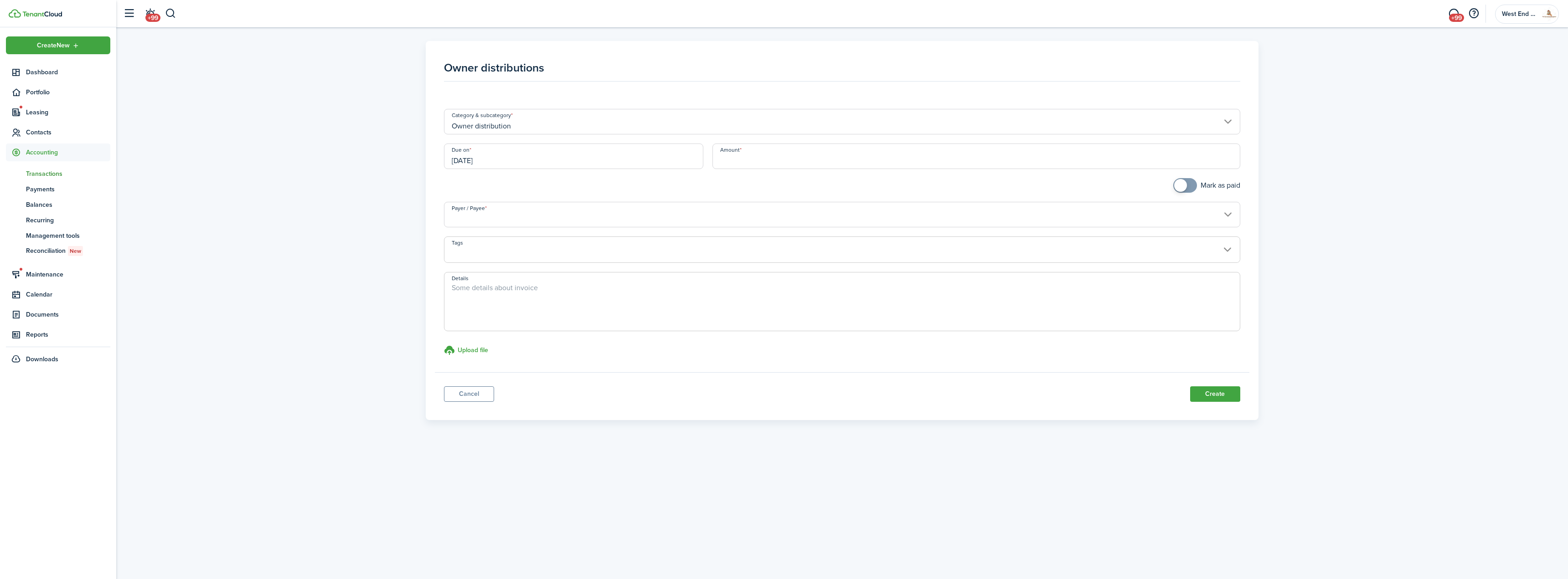
click at [745, 164] on input "Amount" at bounding box center [976, 156] width 528 height 25
type input "$2,924.00"
checkbox input "true"
click at [1181, 186] on span at bounding box center [1181, 185] width 13 height 13
click at [584, 213] on input "Payer / Payee" at bounding box center [841, 214] width 796 height 25
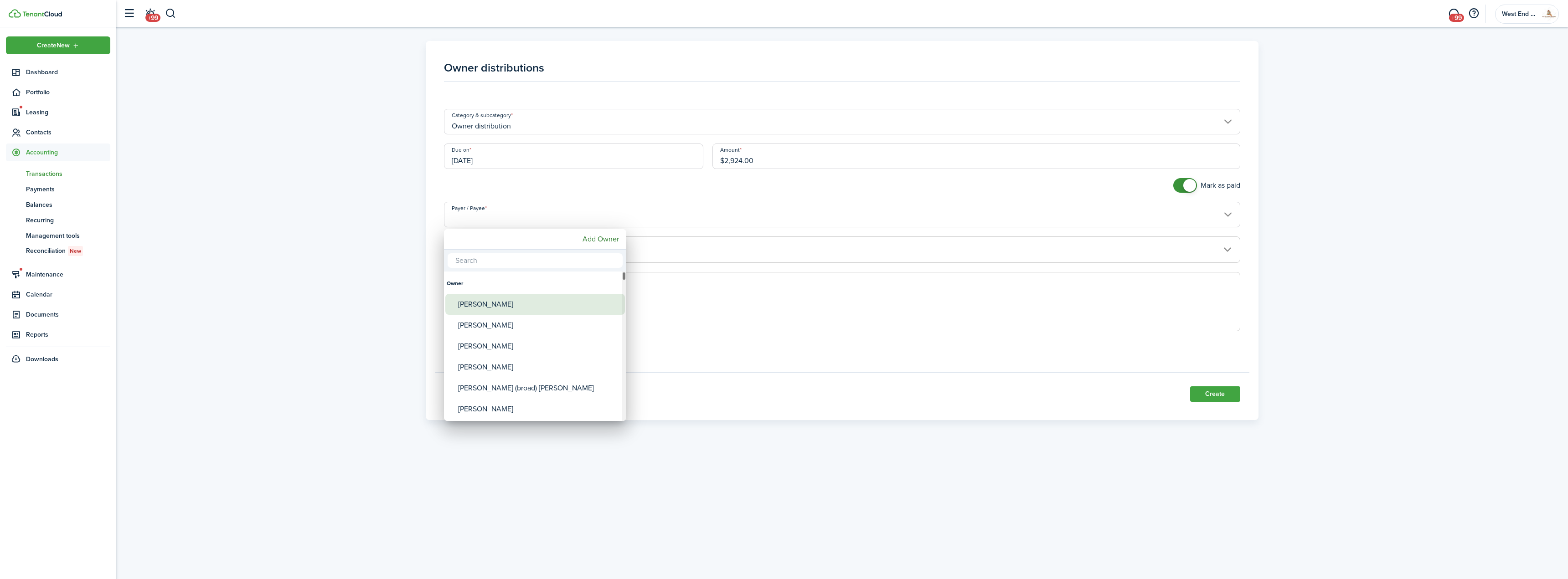
click at [537, 309] on div "[PERSON_NAME]" at bounding box center [539, 304] width 162 height 21
type input "[PERSON_NAME]"
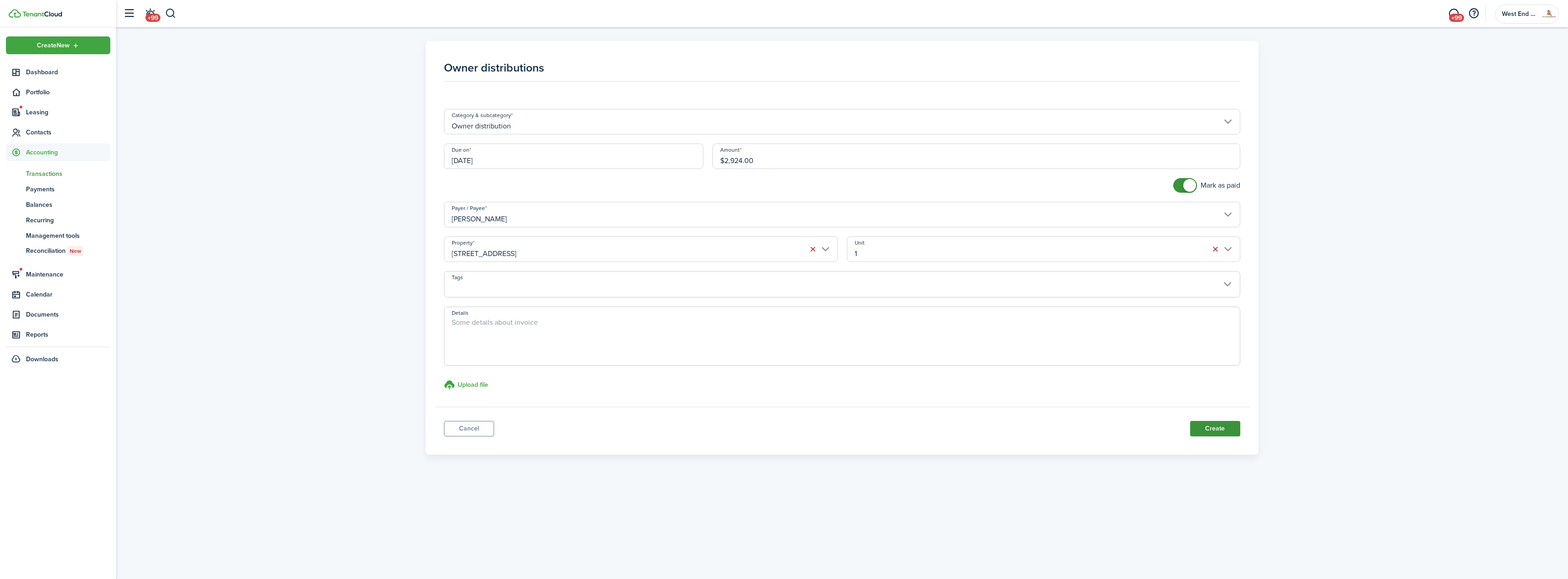
click at [1231, 425] on button "Create" at bounding box center [1214, 428] width 50 height 15
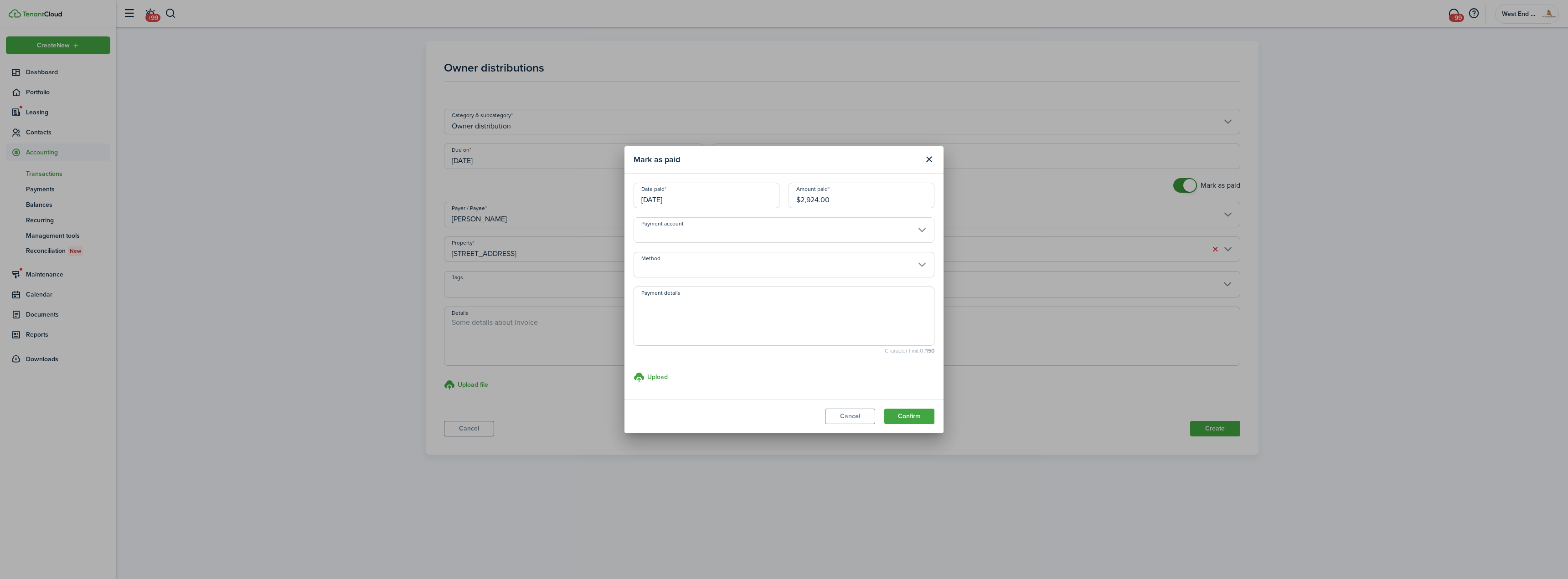
click at [687, 268] on input "Method" at bounding box center [784, 264] width 301 height 25
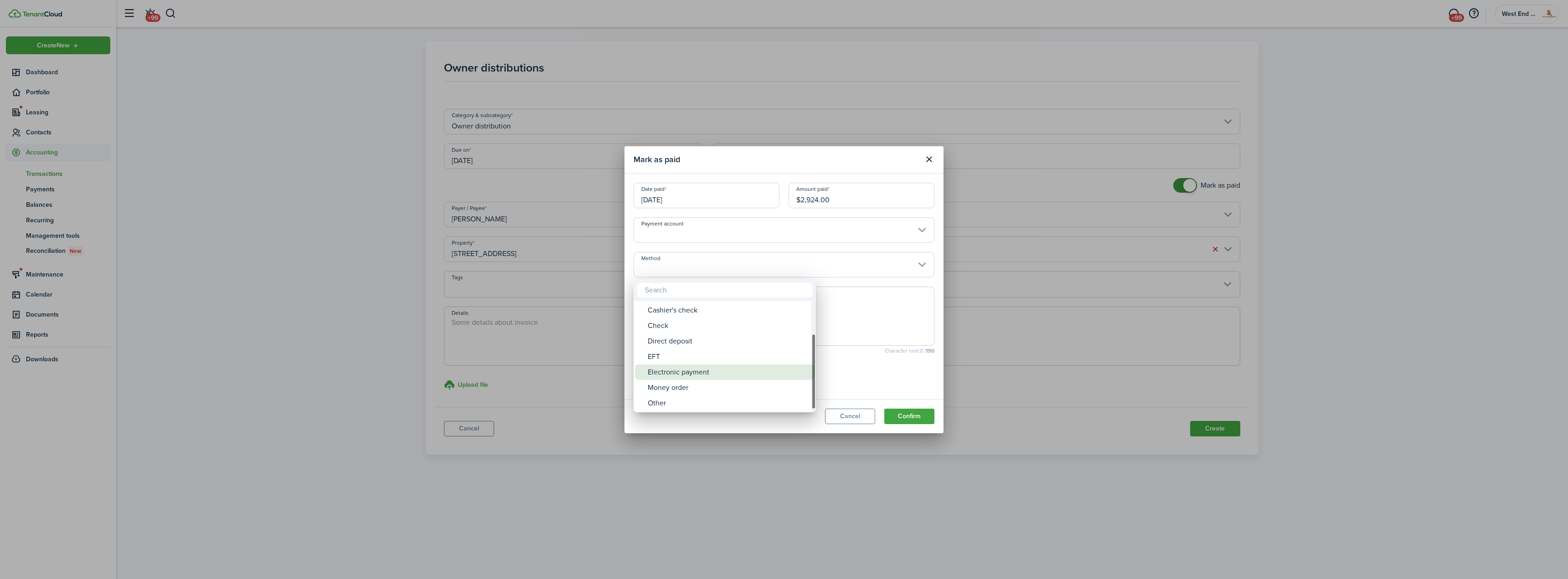
click at [733, 379] on div "Electronic payment" at bounding box center [729, 371] width 162 height 15
type input "Electronic payment"
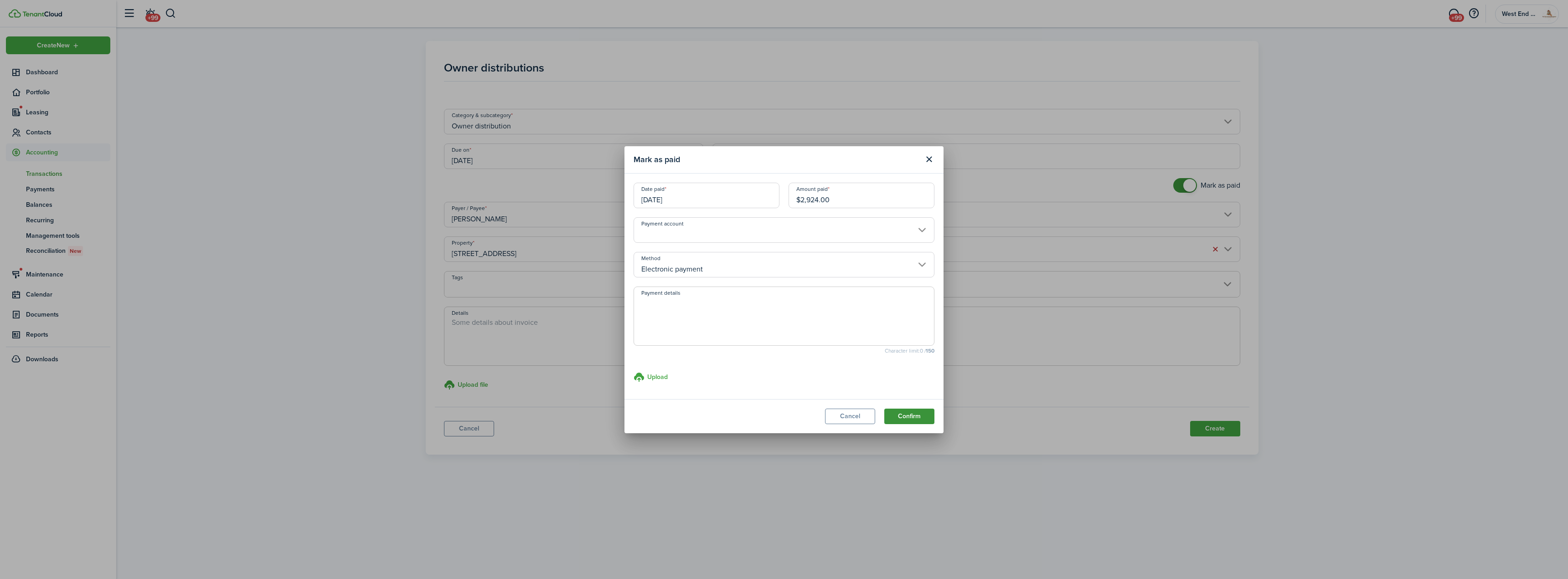
click at [904, 417] on button "Confirm" at bounding box center [909, 416] width 50 height 15
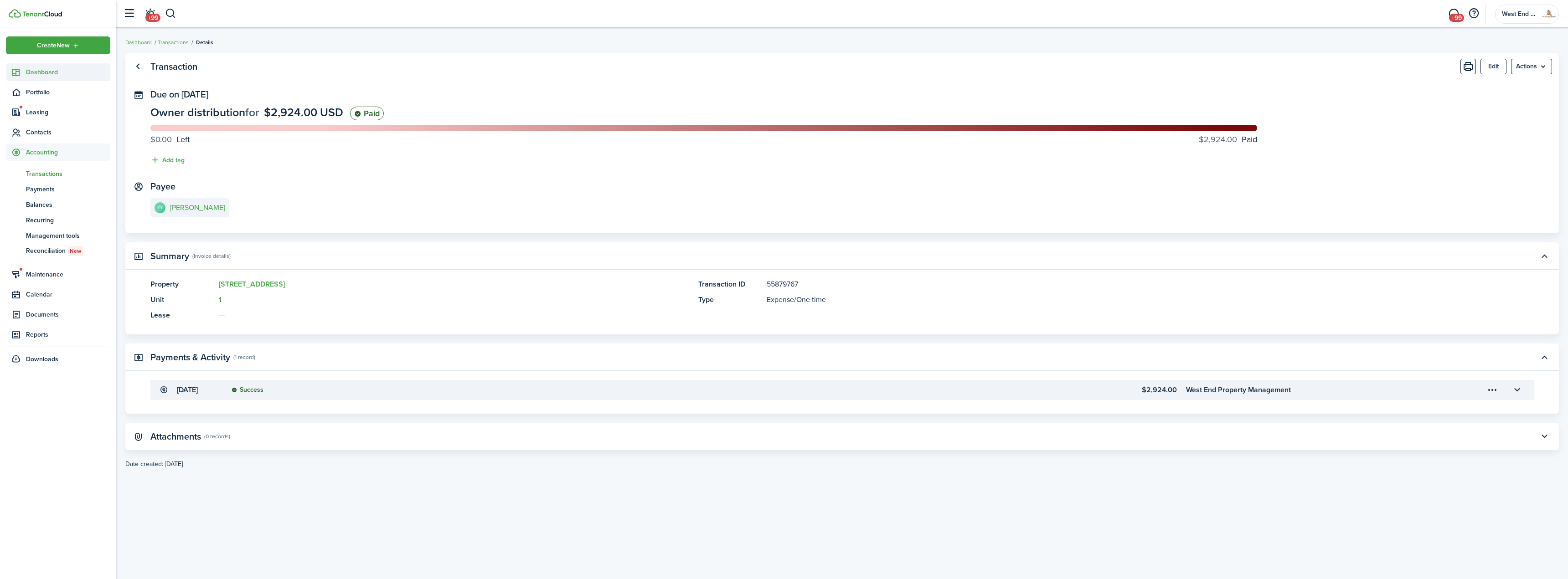
click at [50, 67] on link "Dashboard" at bounding box center [58, 72] width 105 height 18
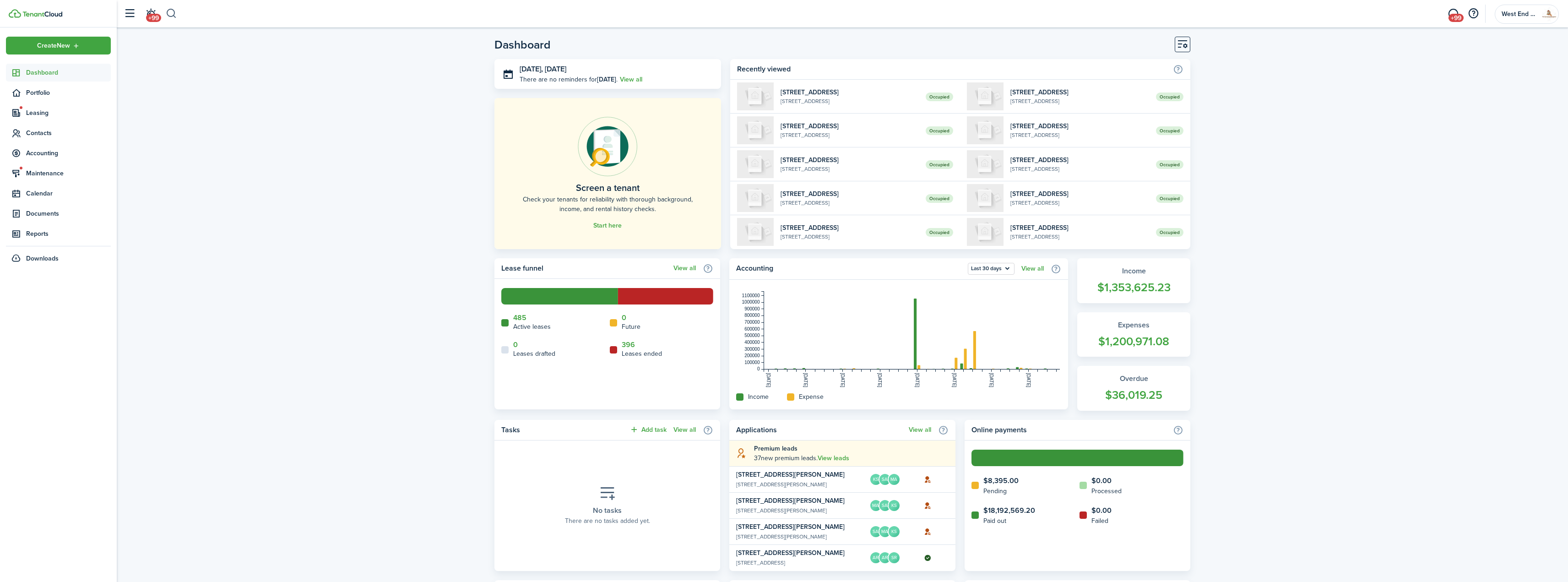
click at [175, 14] on button "button" at bounding box center [172, 13] width 12 height 15
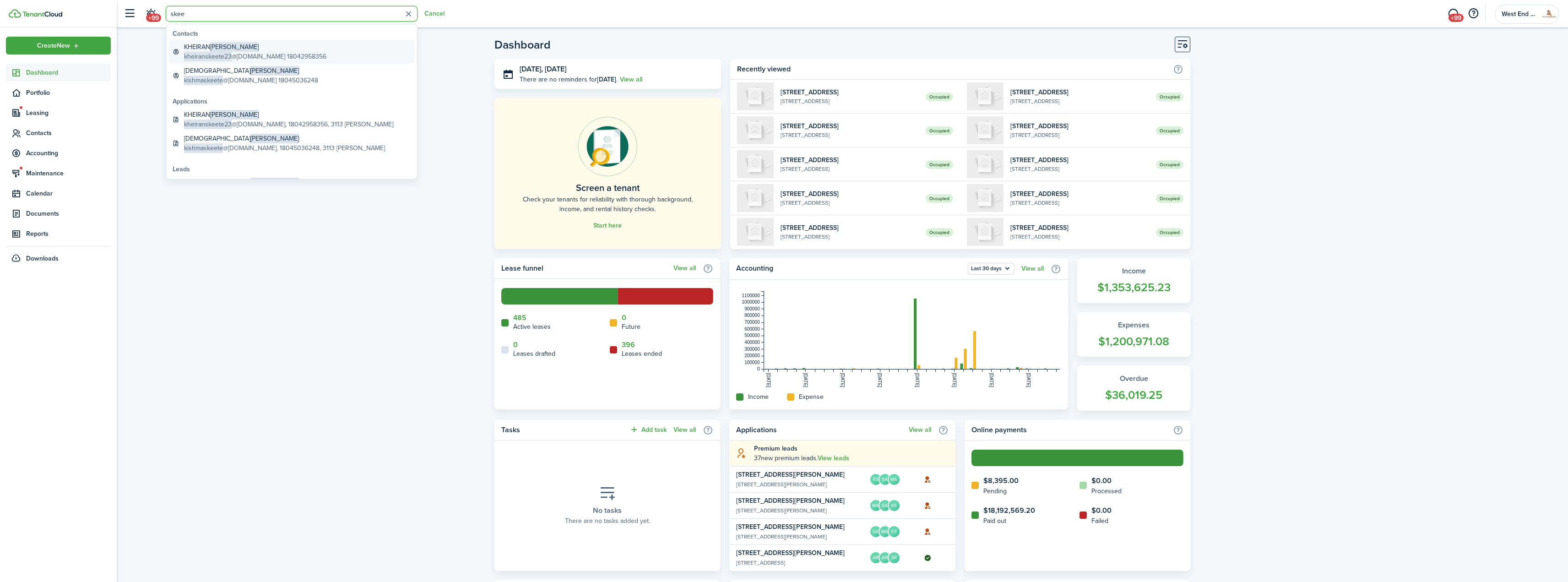
type input "skee"
click at [261, 51] on global-search-item-title "KHEIRAN [PERSON_NAME]" at bounding box center [255, 46] width 142 height 9
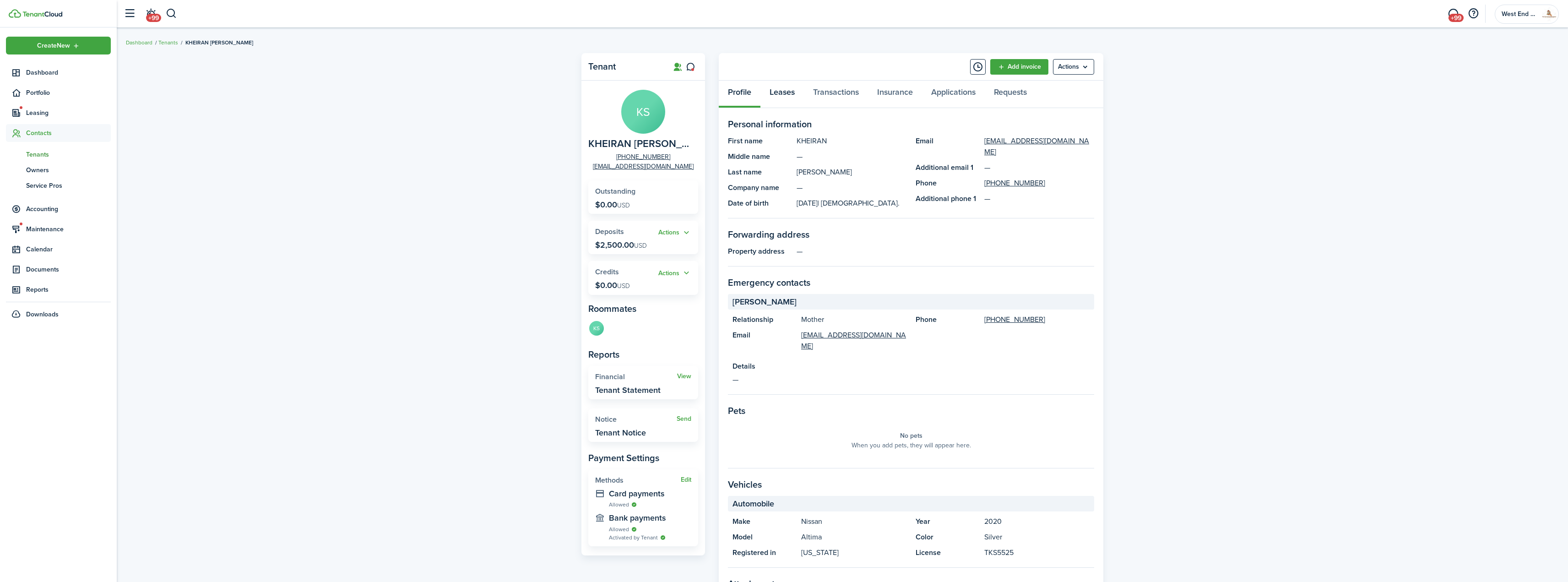
click at [788, 94] on link "Leases" at bounding box center [782, 94] width 43 height 28
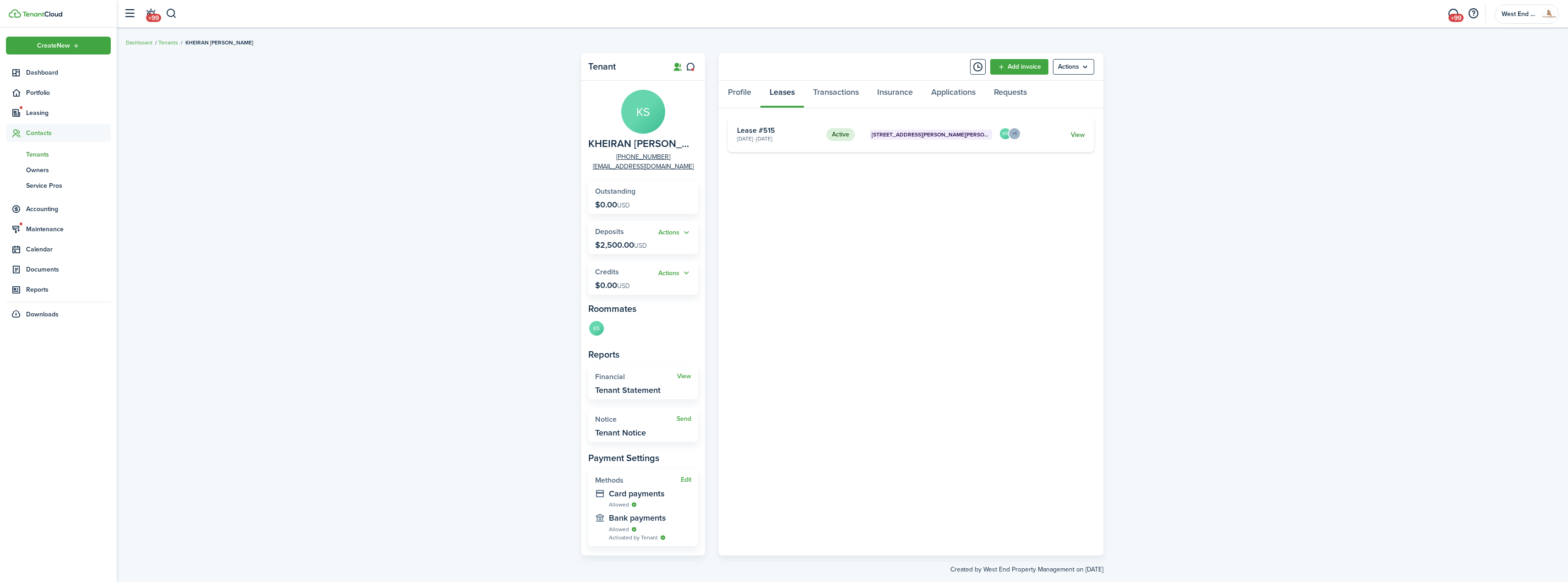
click at [1080, 136] on link "View" at bounding box center [1078, 134] width 14 height 9
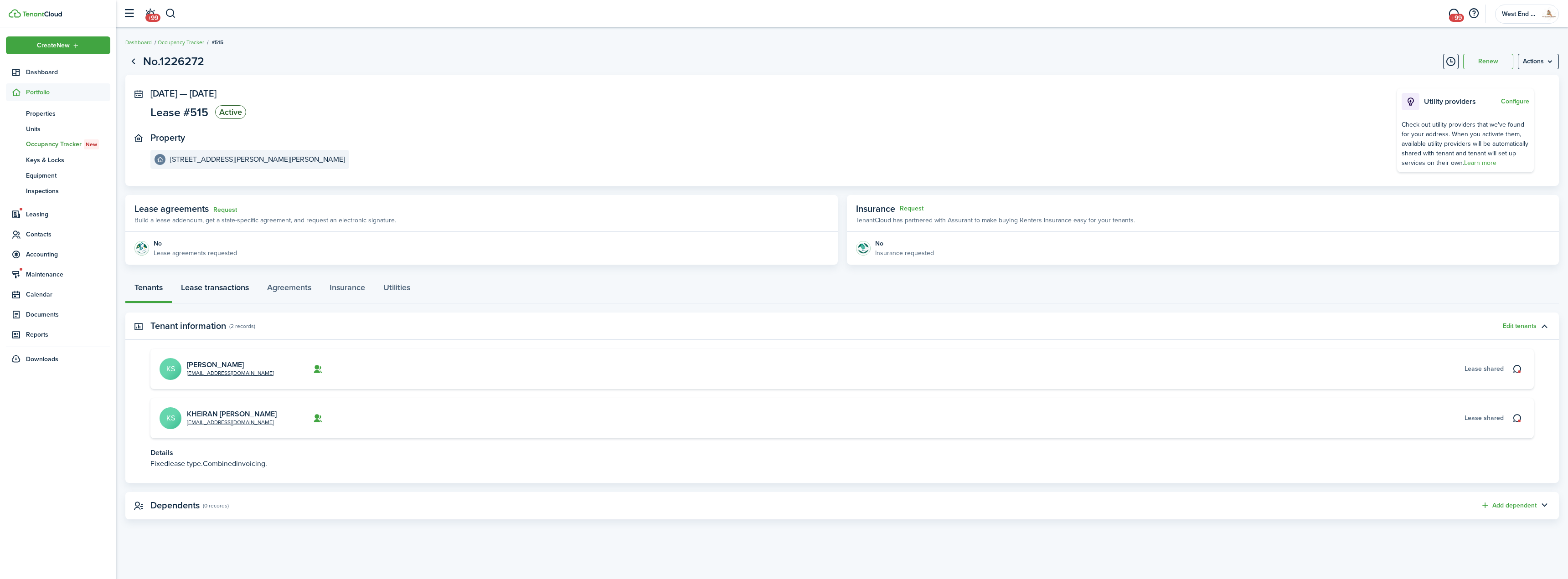
click at [206, 281] on link "Lease transactions" at bounding box center [214, 290] width 86 height 27
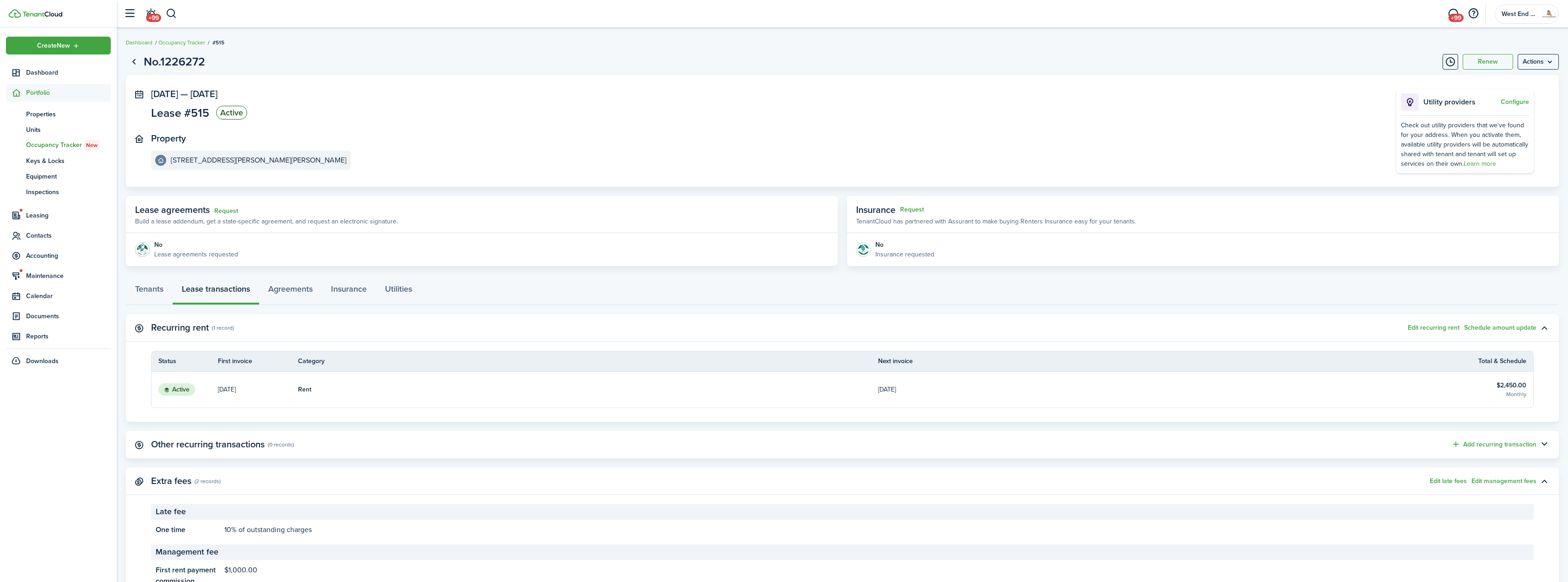
click at [1516, 394] on table-subtitle "Monthly" at bounding box center [1516, 394] width 20 height 8
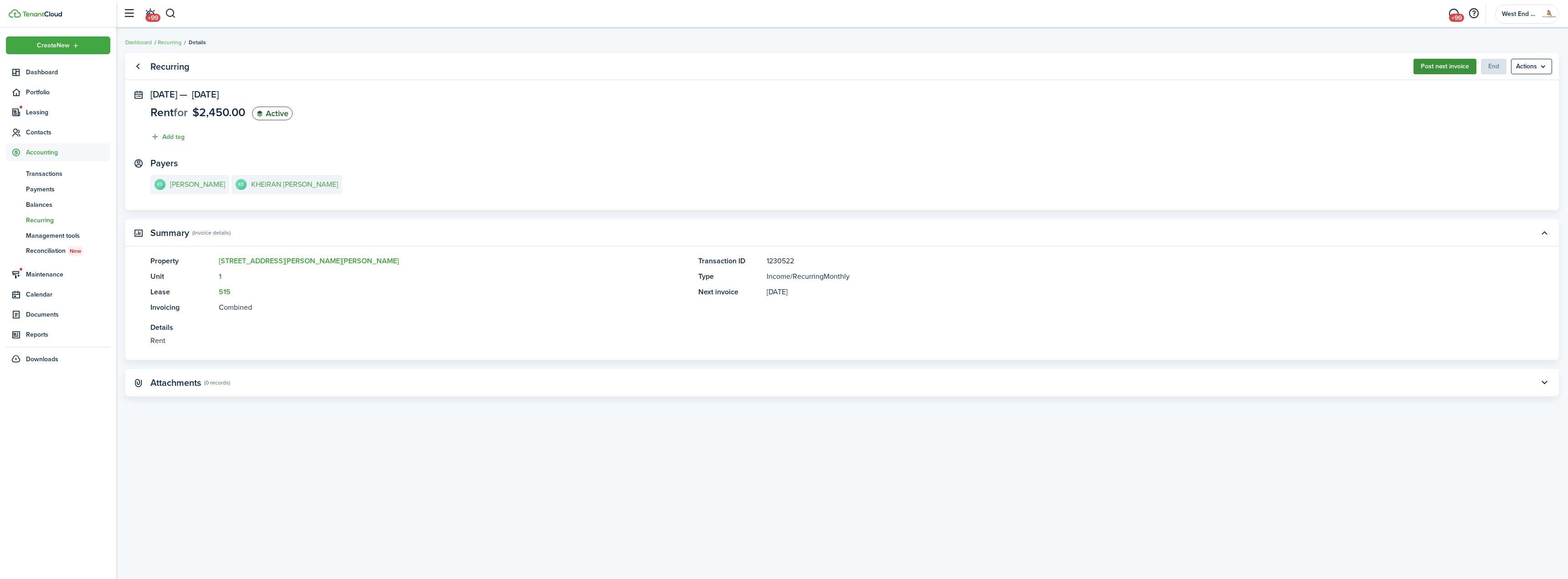
click at [1441, 70] on button "Post next invoice" at bounding box center [1445, 66] width 63 height 15
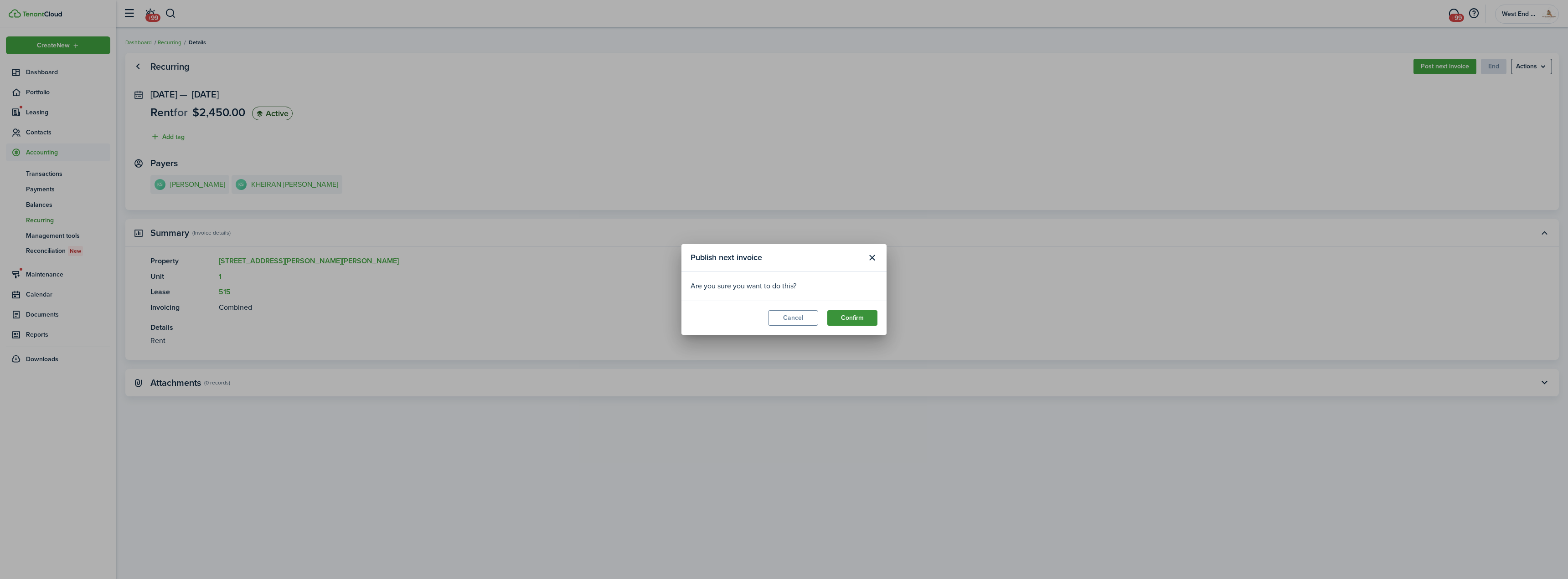
click at [857, 323] on button "Confirm" at bounding box center [852, 317] width 50 height 15
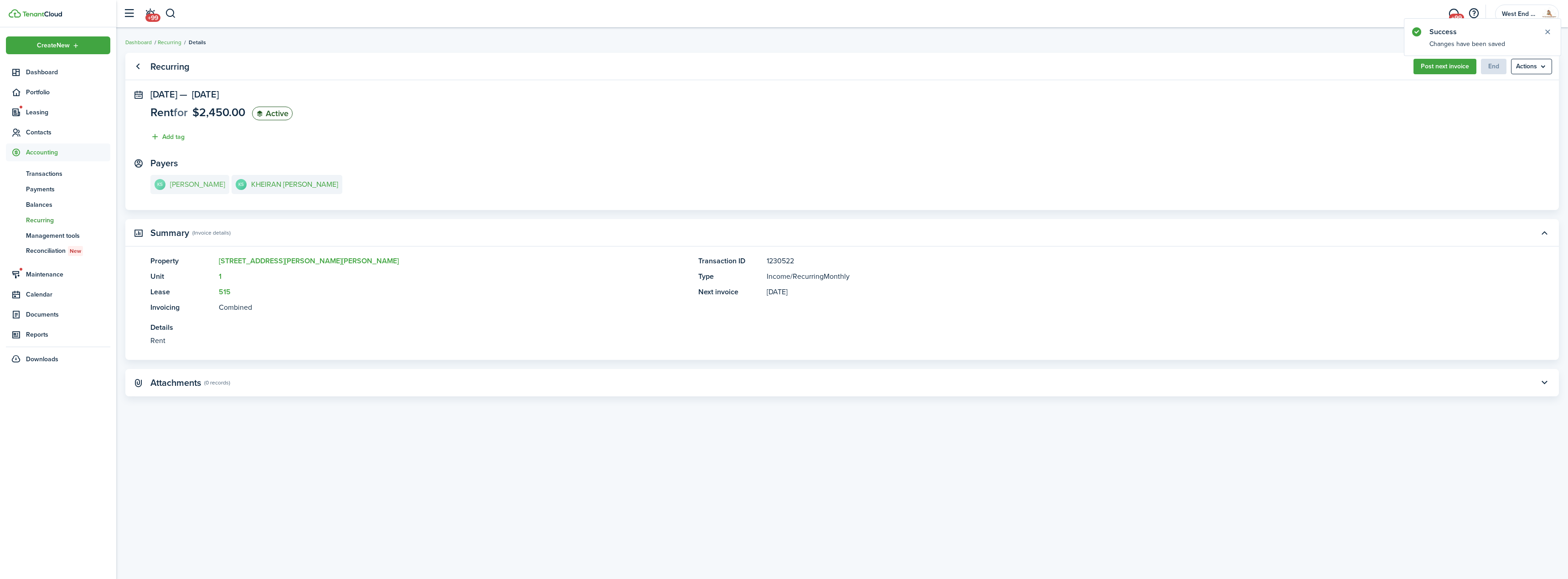
click at [185, 189] on link "KS [PERSON_NAME]" at bounding box center [189, 185] width 79 height 19
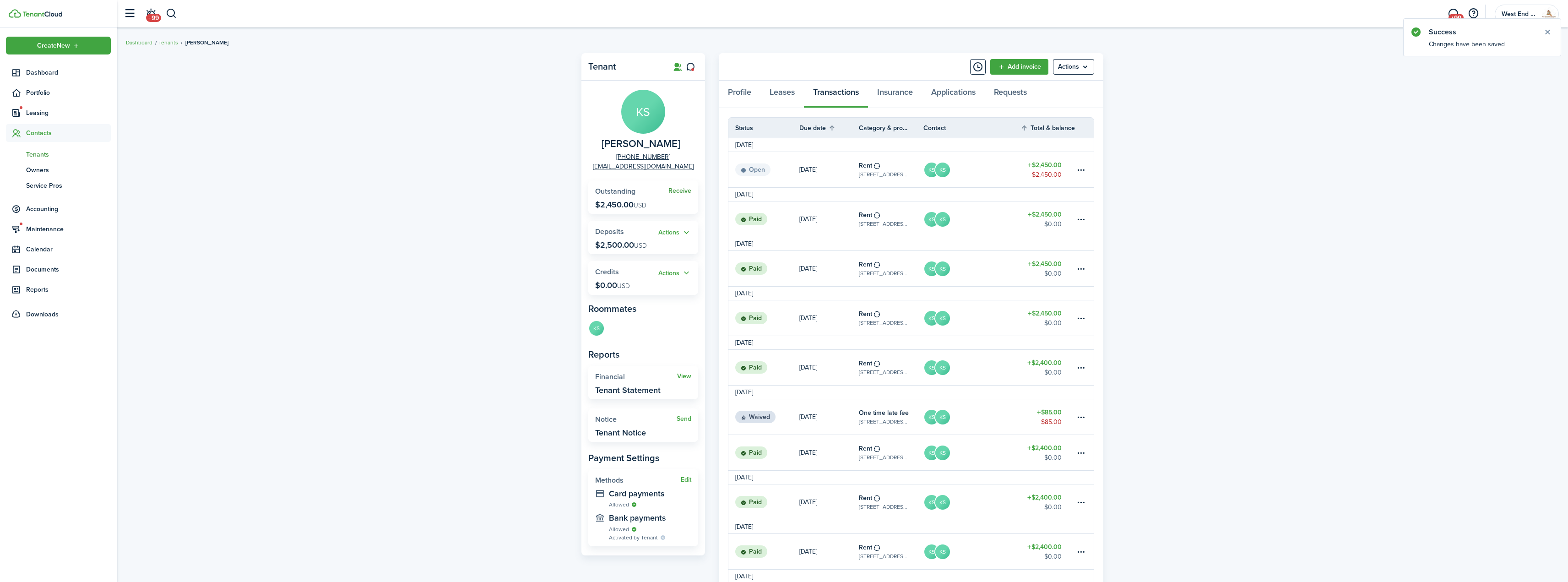
click at [678, 191] on link "Receive" at bounding box center [680, 191] width 23 height 7
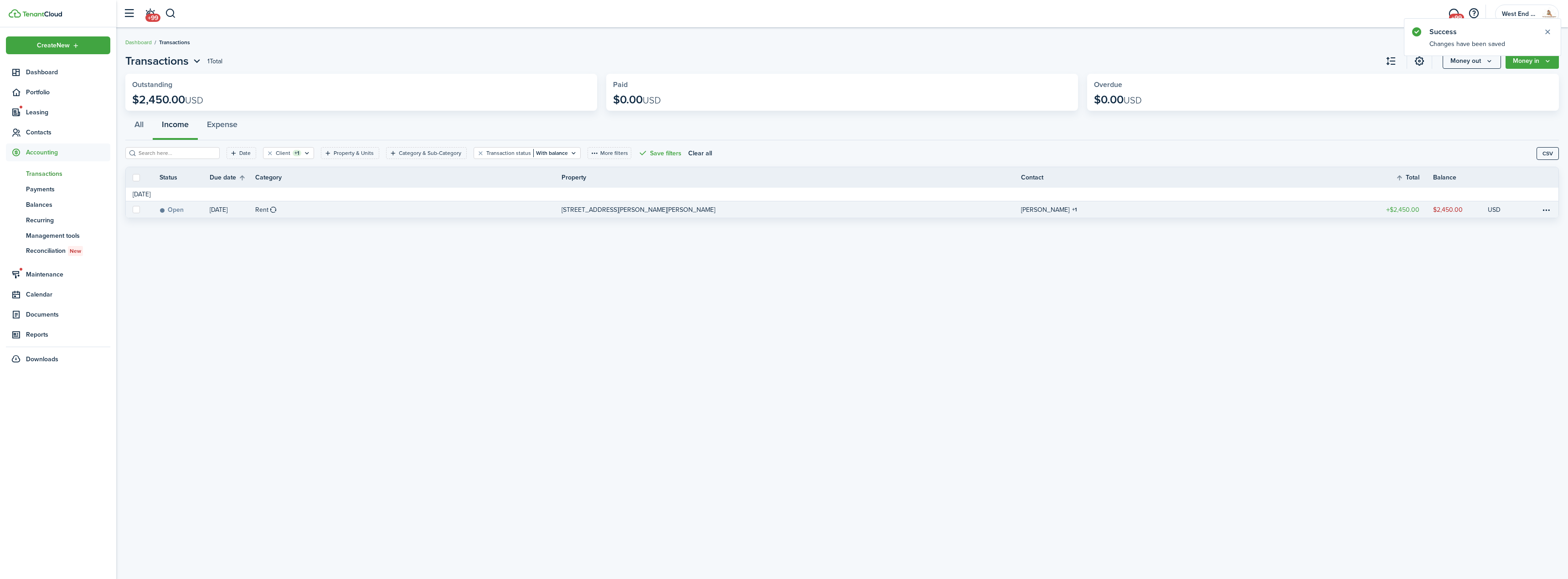
drag, startPoint x: 136, startPoint y: 210, endPoint x: 147, endPoint y: 208, distance: 11.2
click at [136, 209] on label at bounding box center [136, 210] width 7 height 7
click at [133, 210] on input "checkbox" at bounding box center [132, 210] width 1 height 1
checkbox input "true"
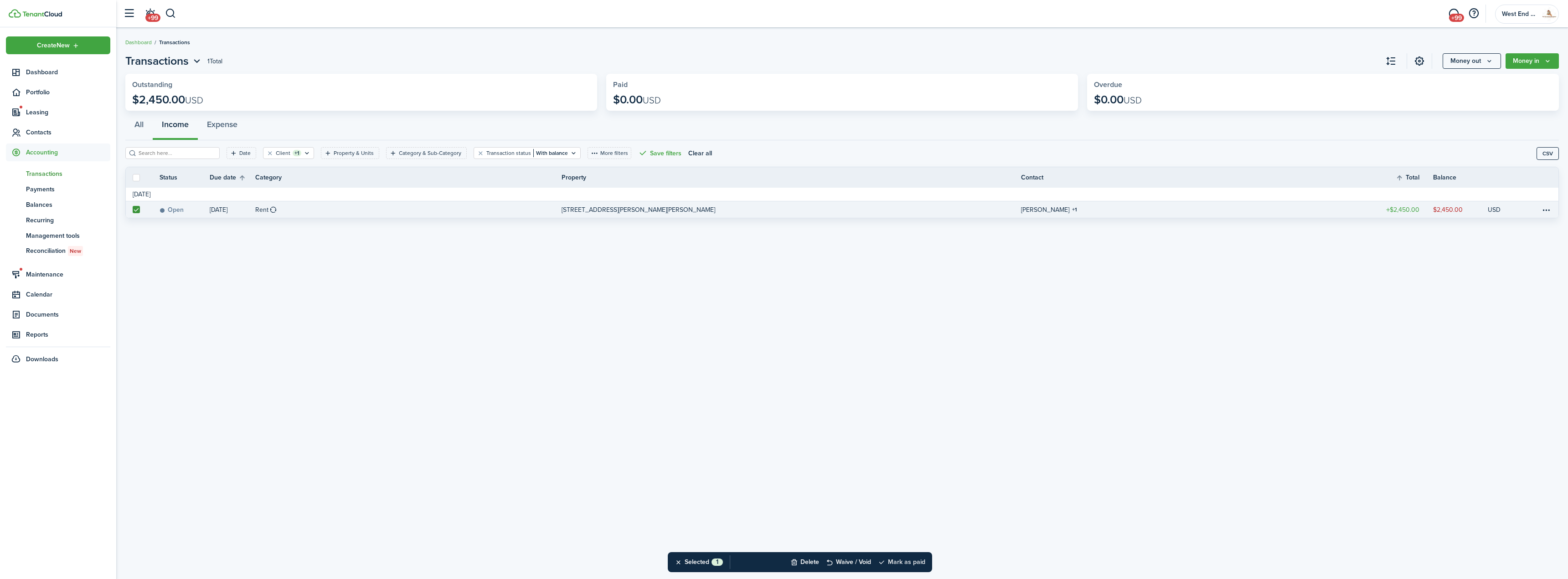
click at [911, 562] on button "Mark as paid" at bounding box center [902, 562] width 48 height 20
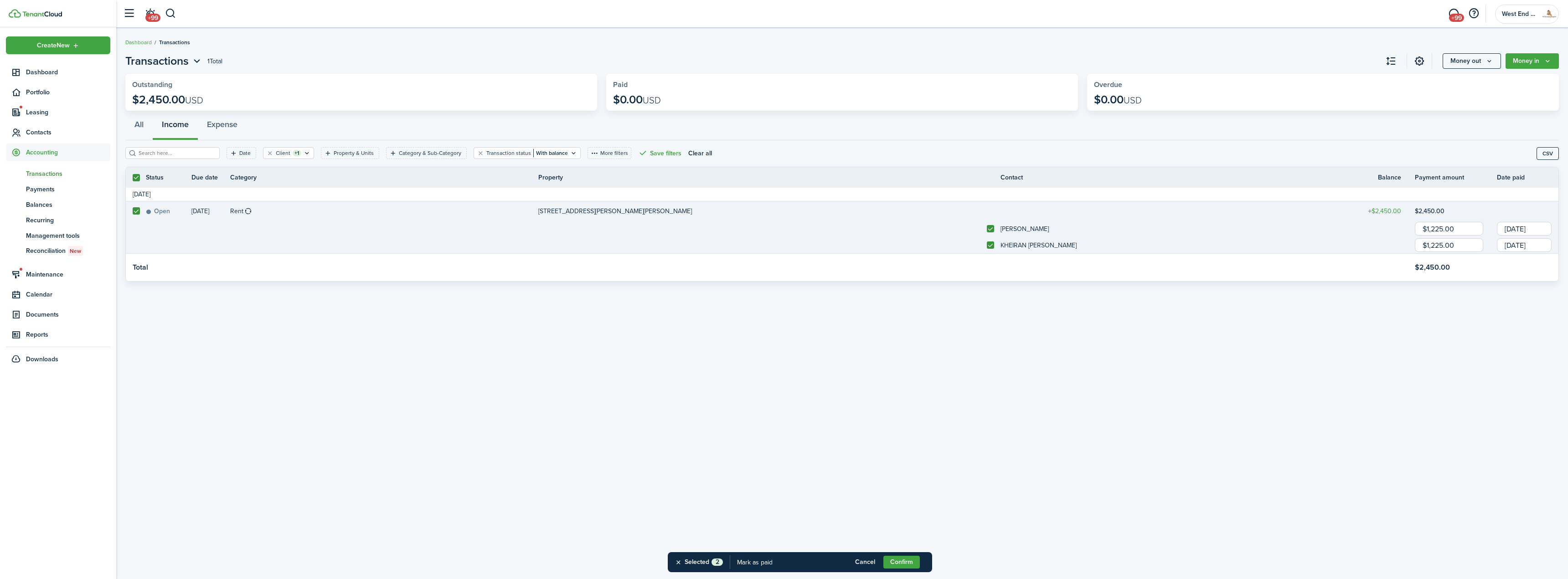
click at [990, 226] on label at bounding box center [991, 229] width 7 height 7
click at [987, 229] on input "checkbox" at bounding box center [986, 229] width 1 height 1
checkbox input "false"
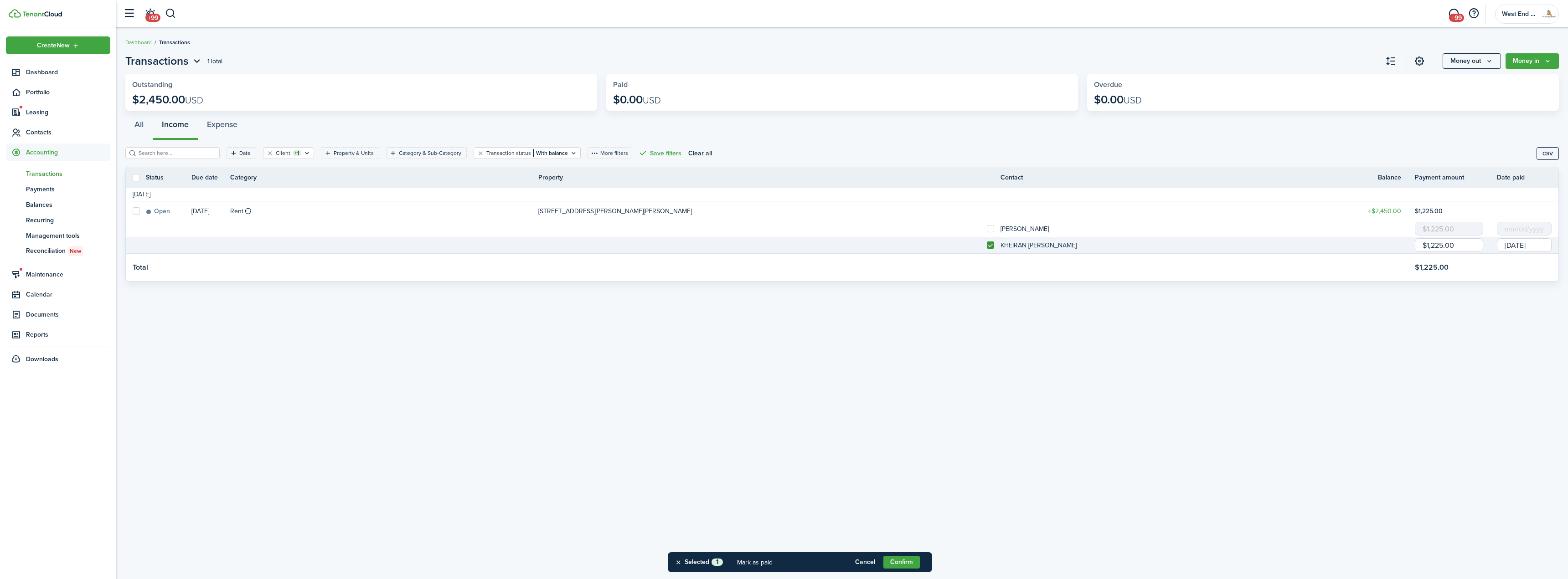
drag, startPoint x: 1456, startPoint y: 244, endPoint x: 1391, endPoint y: 253, distance: 65.6
click at [1391, 253] on tr "KHEIRAN [PERSON_NAME] $1,225.00 [DATE]" at bounding box center [842, 245] width 1433 height 17
type input "$375.00"
click at [913, 564] on button "Confirm" at bounding box center [901, 562] width 37 height 13
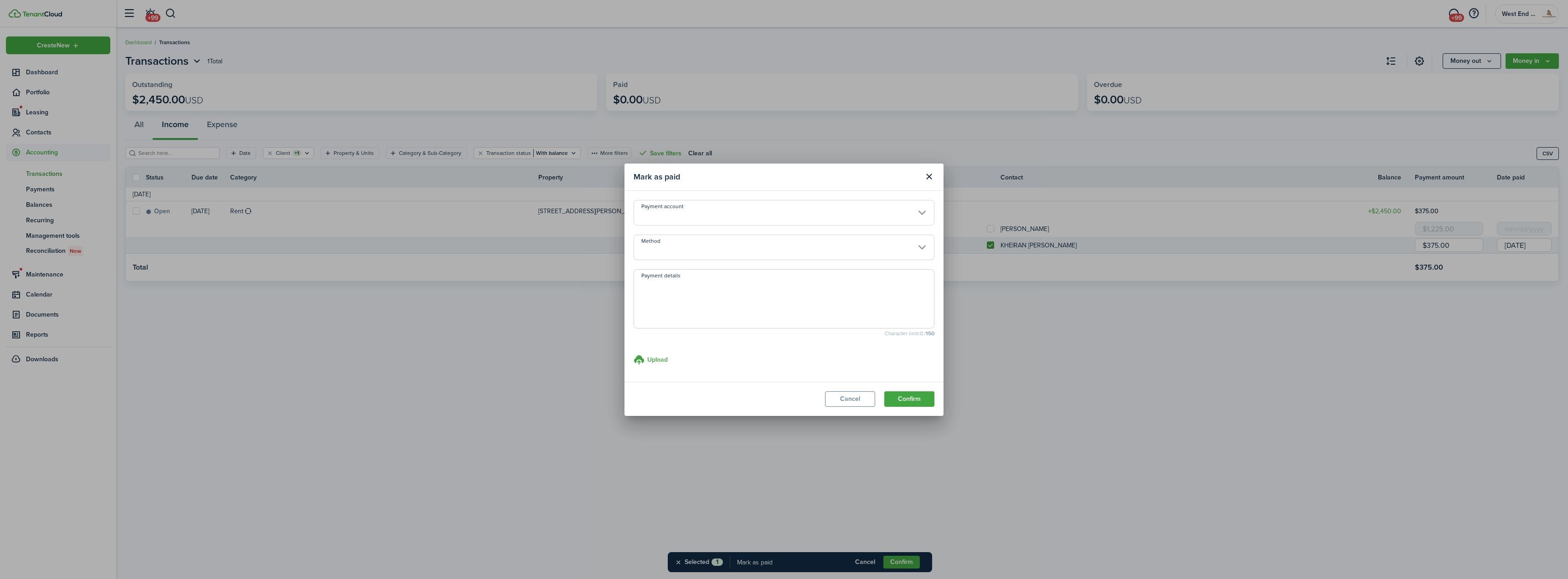
click at [689, 248] on input "Method" at bounding box center [784, 247] width 301 height 25
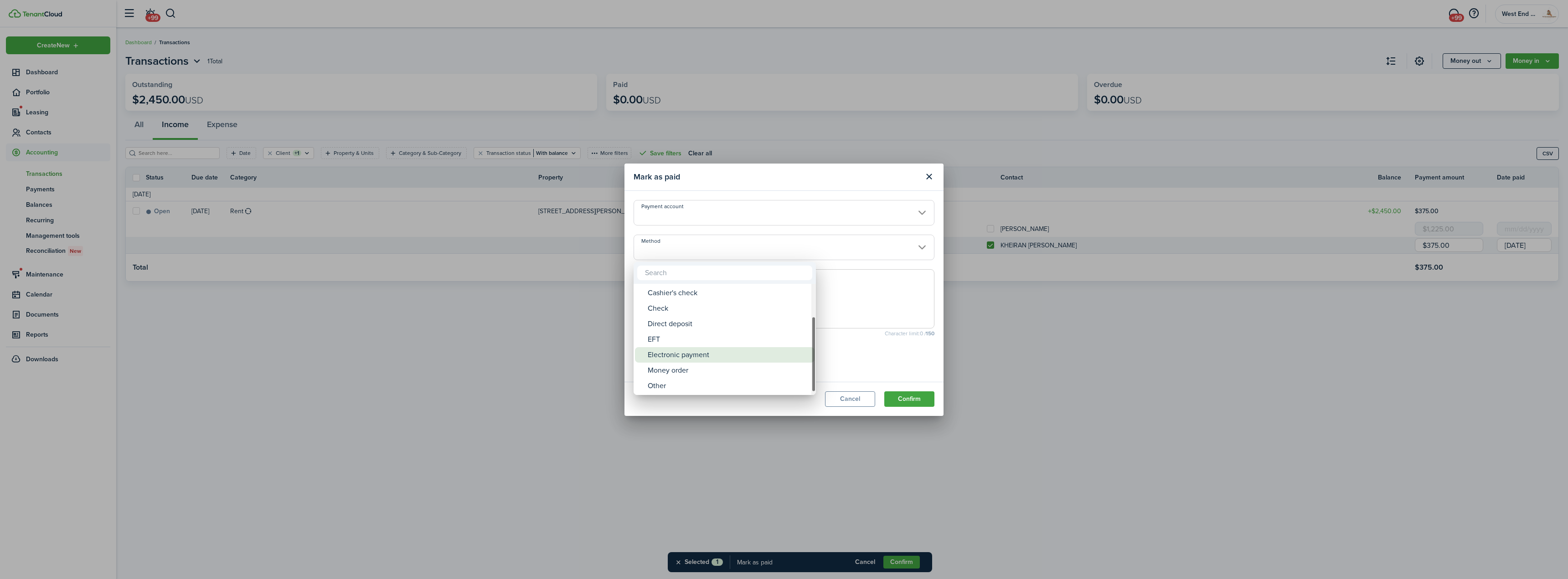
click at [684, 353] on div "Electronic payment" at bounding box center [729, 354] width 162 height 15
type input "Electronic payment"
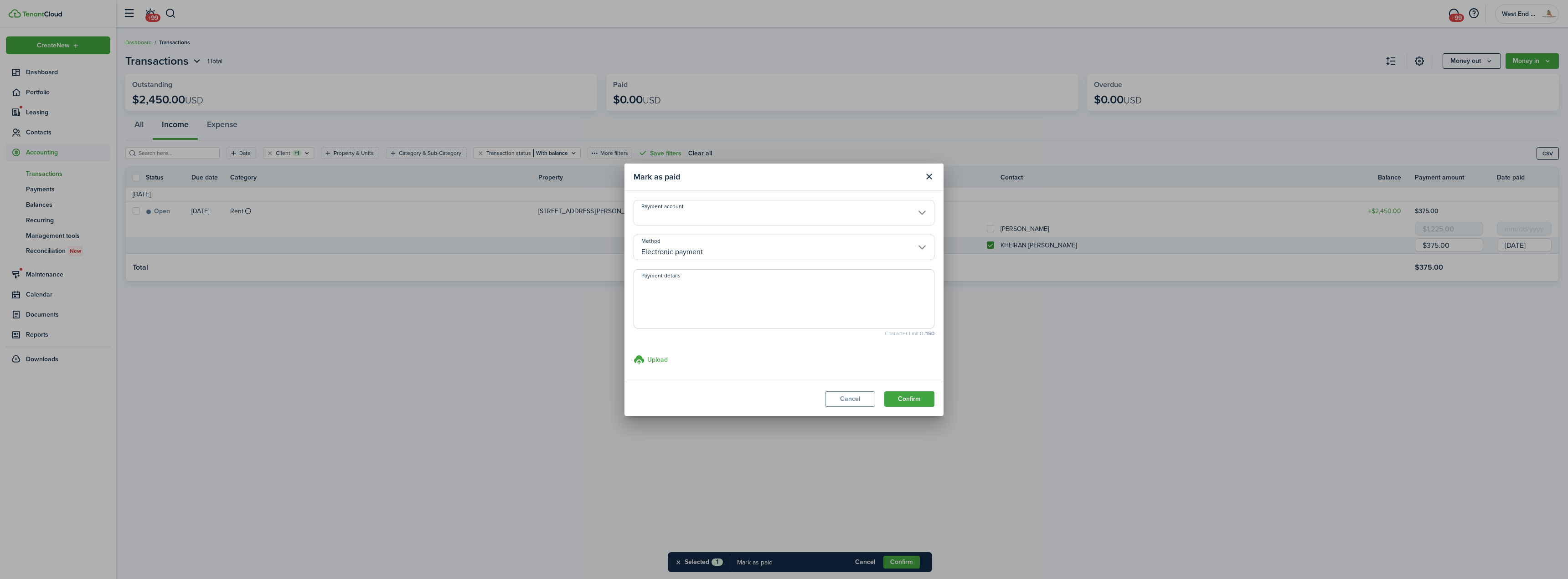
click at [689, 314] on textarea "Payment details" at bounding box center [784, 301] width 300 height 44
type textarea "Zelle 09/19"
click at [922, 394] on button "Confirm" at bounding box center [909, 399] width 50 height 15
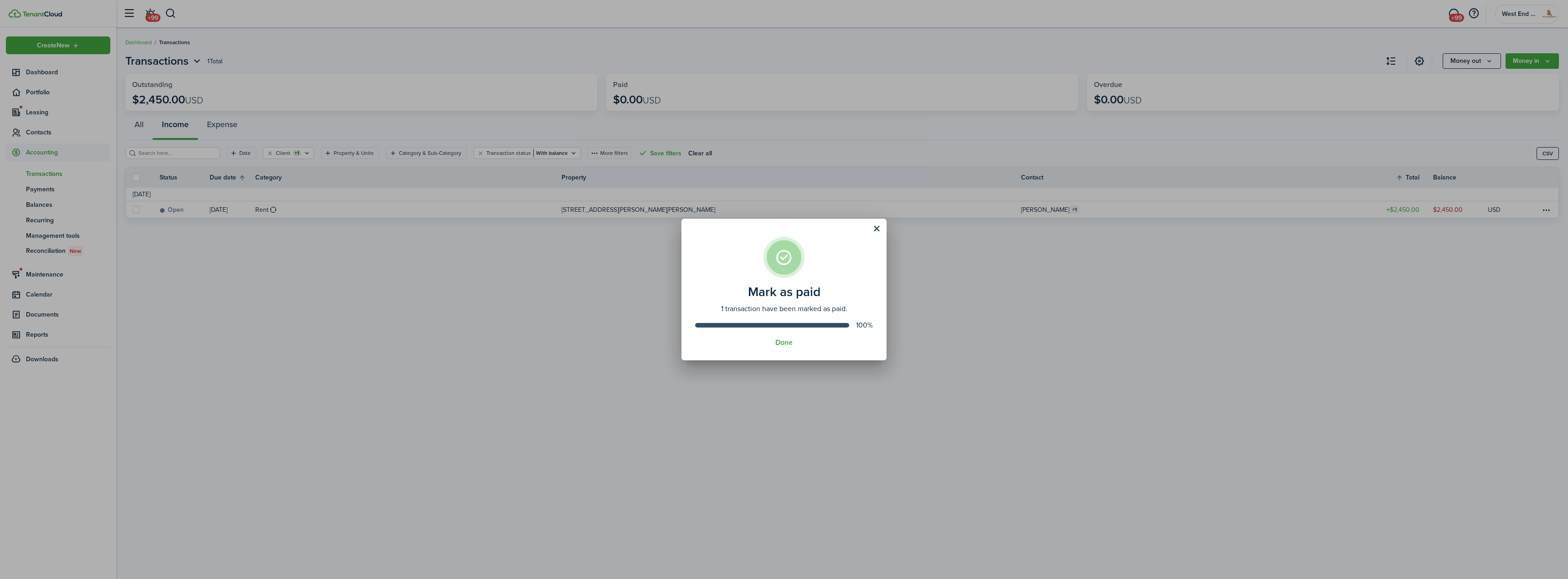
click at [786, 338] on assembled-view "Mark as paid 1 transaction have been marked as paid. 100% Done" at bounding box center [784, 289] width 205 height 142
click at [786, 340] on button "Done" at bounding box center [784, 342] width 17 height 8
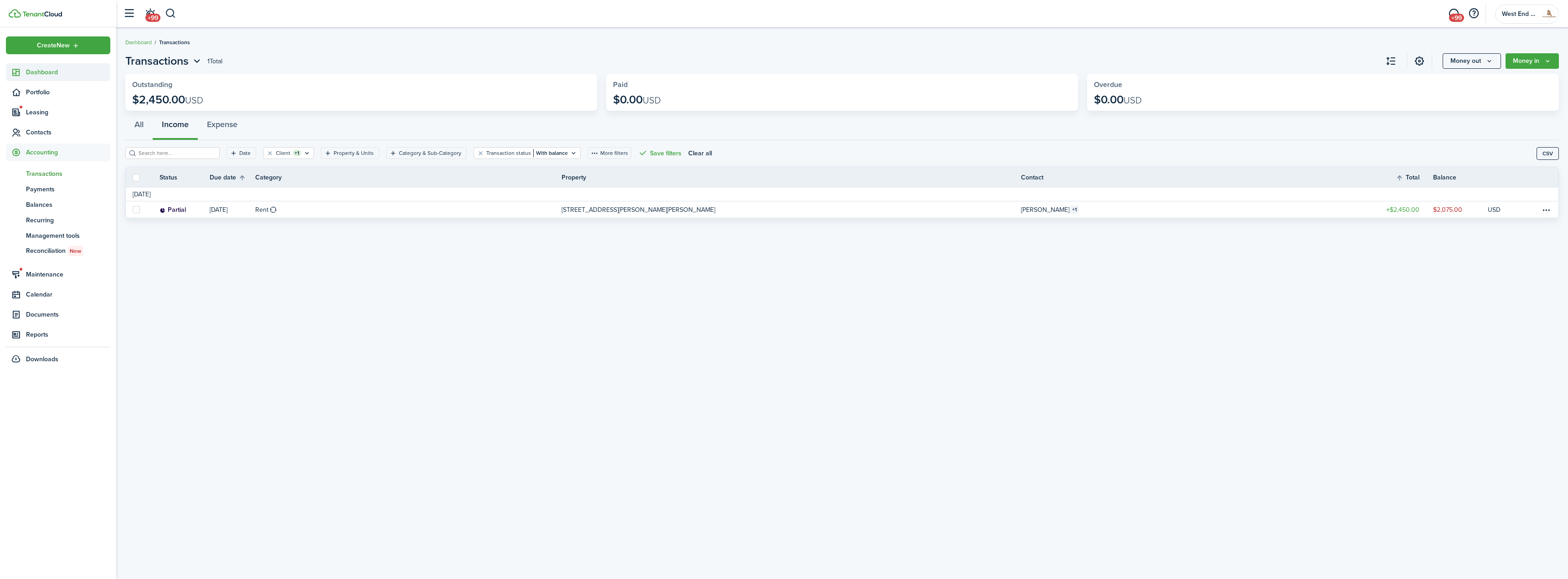
click at [63, 74] on span "Dashboard" at bounding box center [68, 71] width 84 height 9
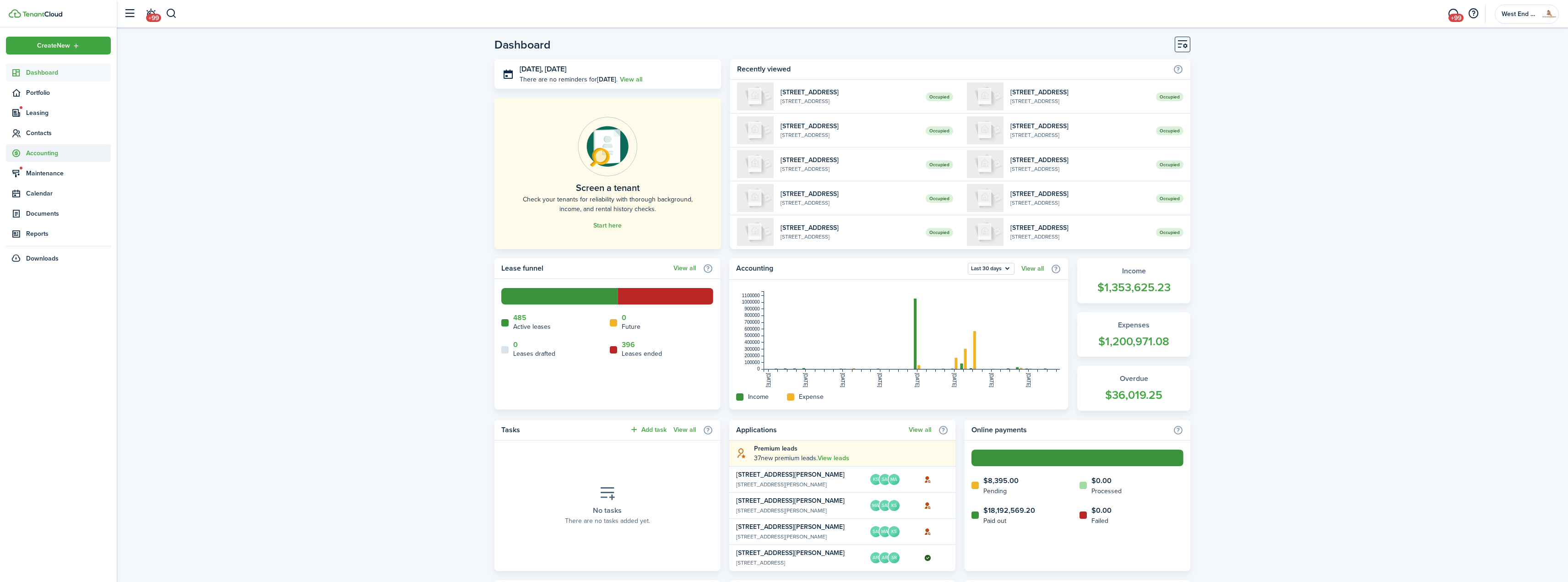
click at [85, 154] on span "Accounting" at bounding box center [68, 153] width 85 height 9
click at [168, 8] on button "button" at bounding box center [172, 13] width 12 height 15
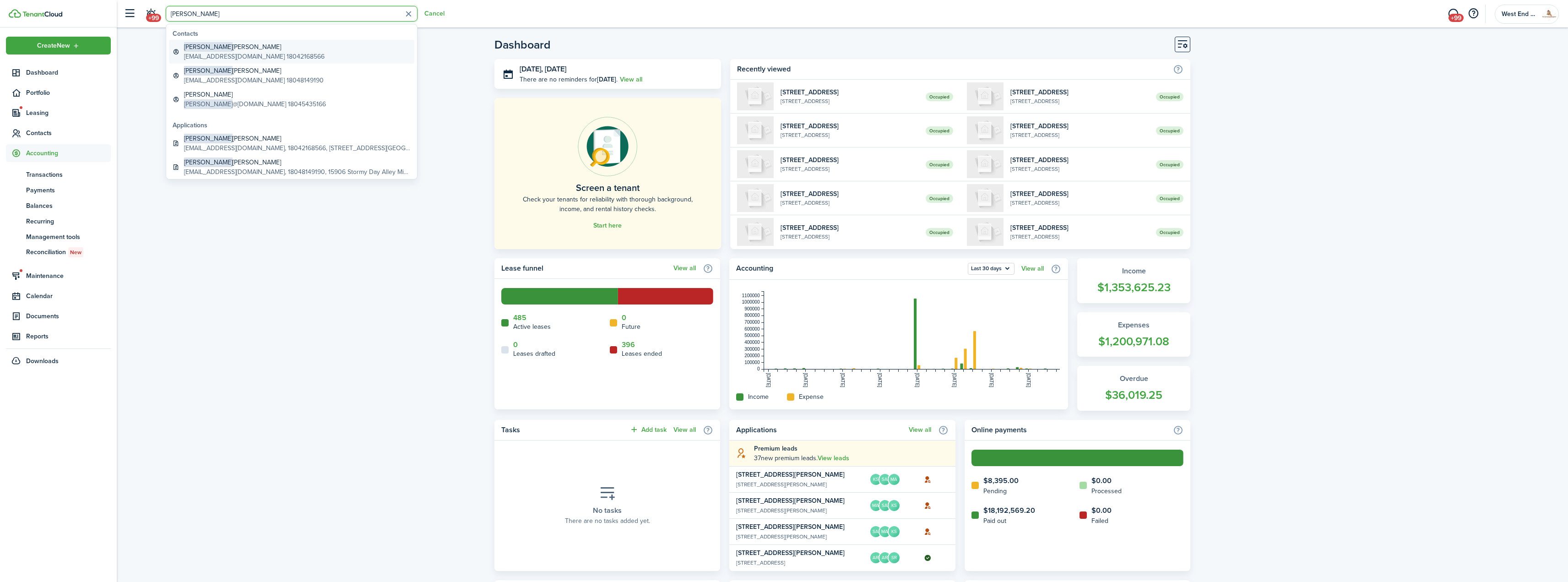
type input "[PERSON_NAME]"
click at [312, 51] on link "[PERSON_NAME] [EMAIL_ADDRESS][DOMAIN_NAME] 18042168566" at bounding box center [291, 51] width 246 height 24
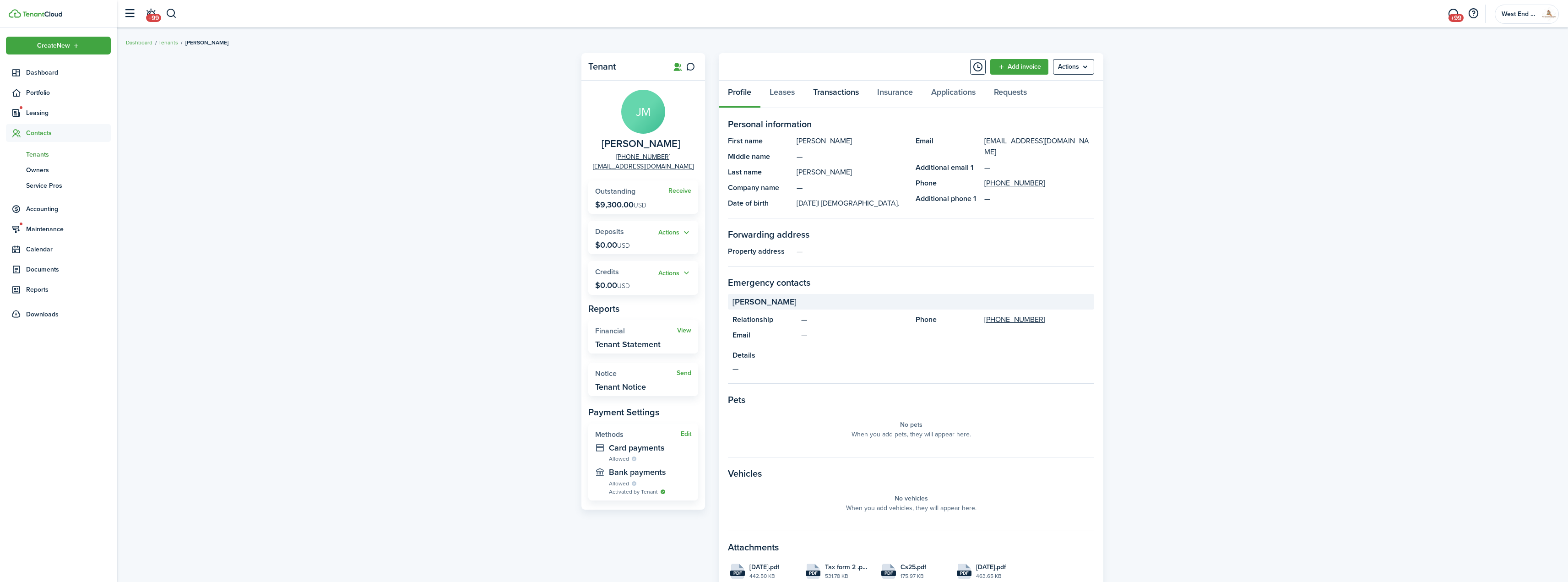
click at [841, 96] on link "Transactions" at bounding box center [835, 94] width 64 height 28
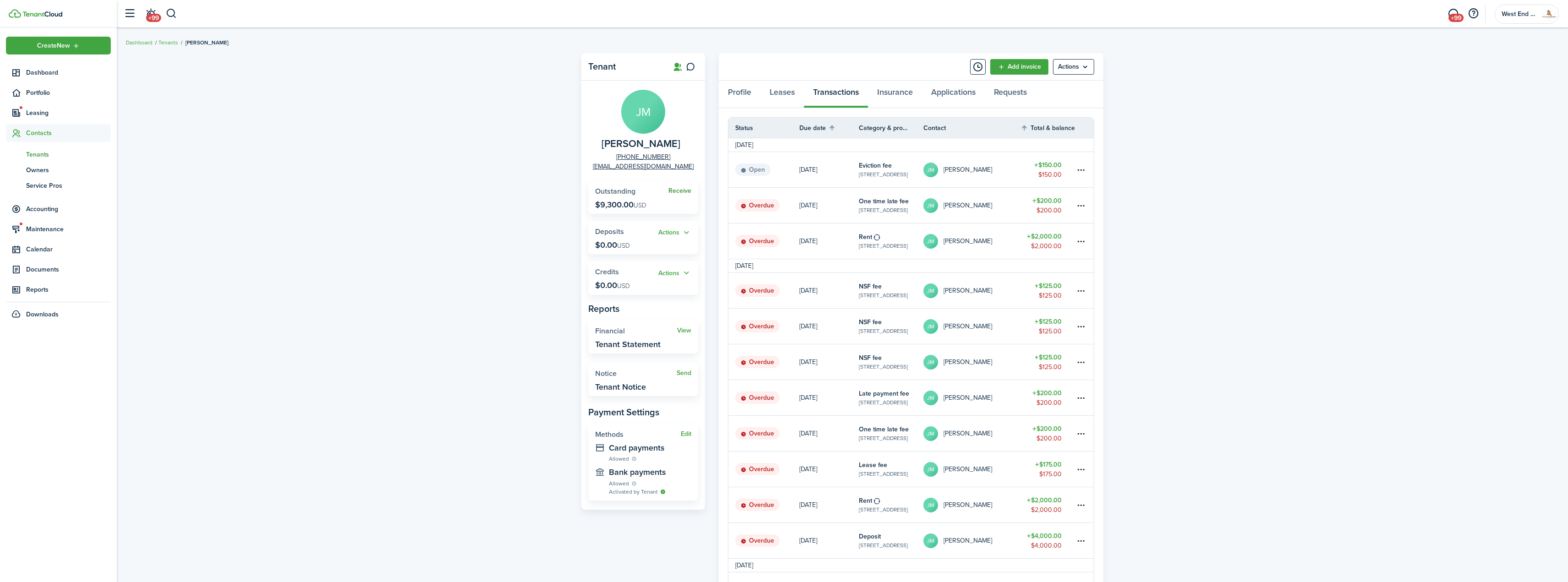
click at [675, 187] on link "Receive" at bounding box center [680, 191] width 23 height 7
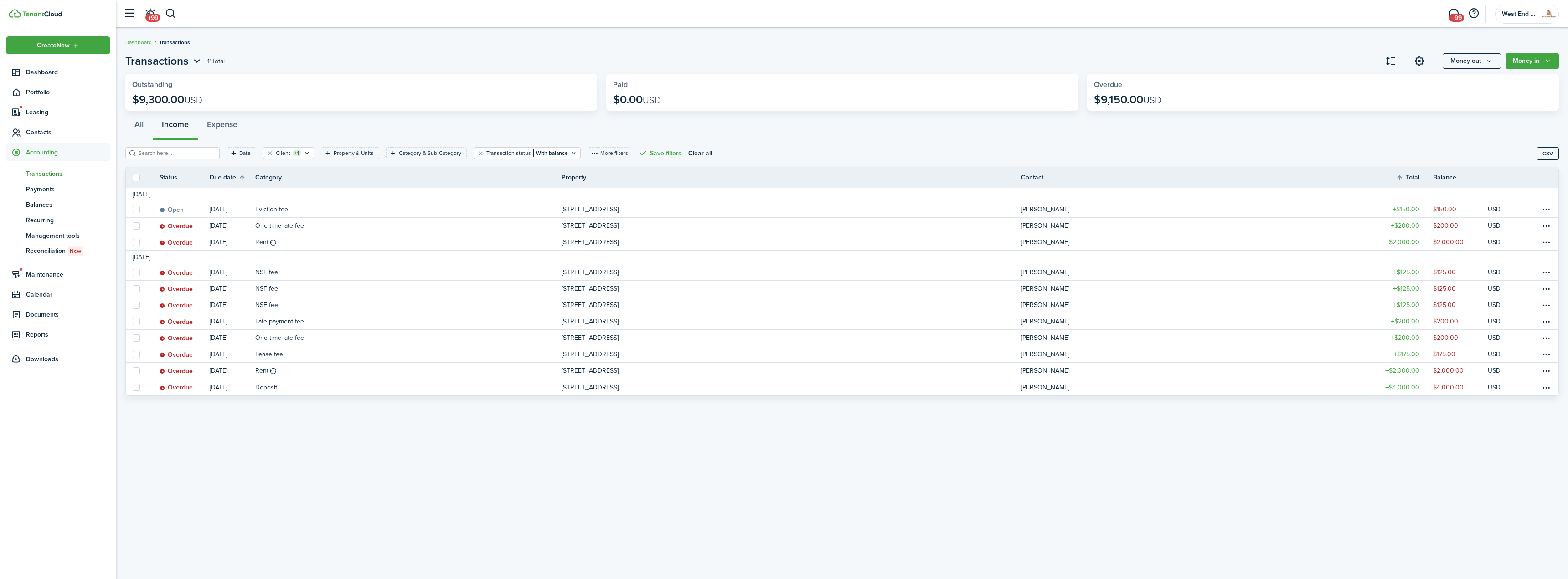
click at [136, 178] on label at bounding box center [136, 177] width 7 height 7
click at [133, 177] on input "checkbox" at bounding box center [132, 177] width 1 height 1
checkbox input "true"
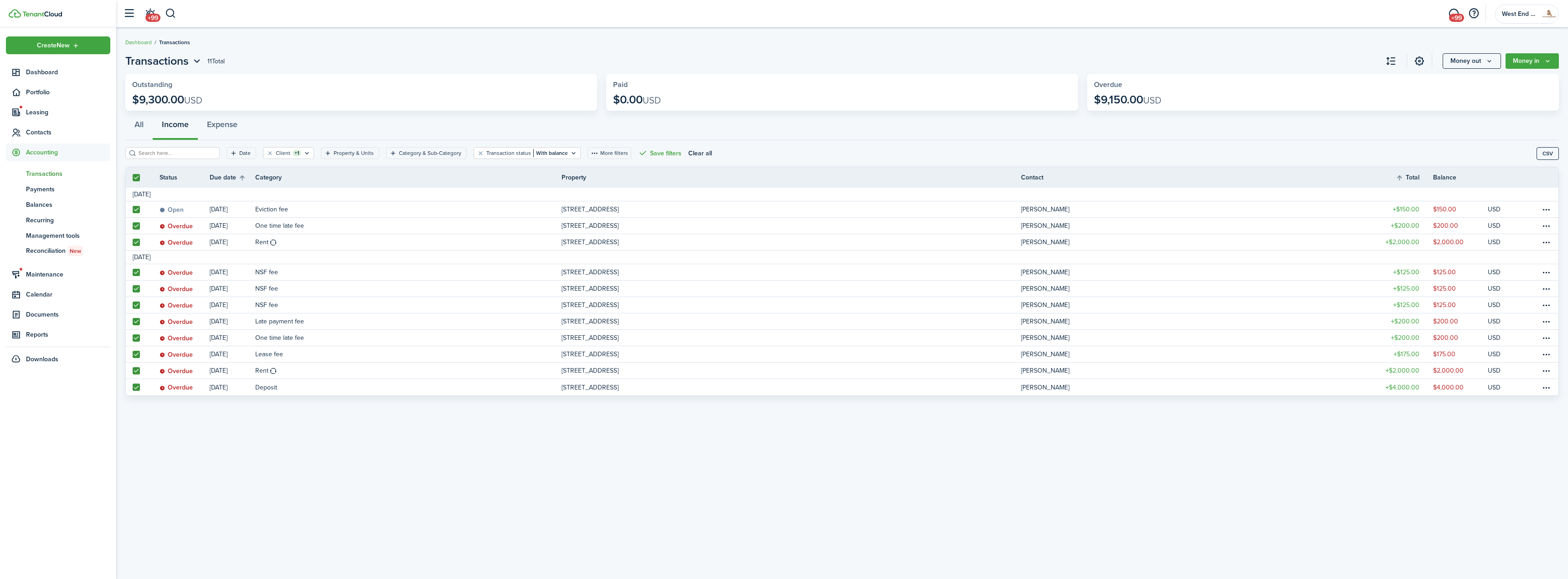
checkbox input "true"
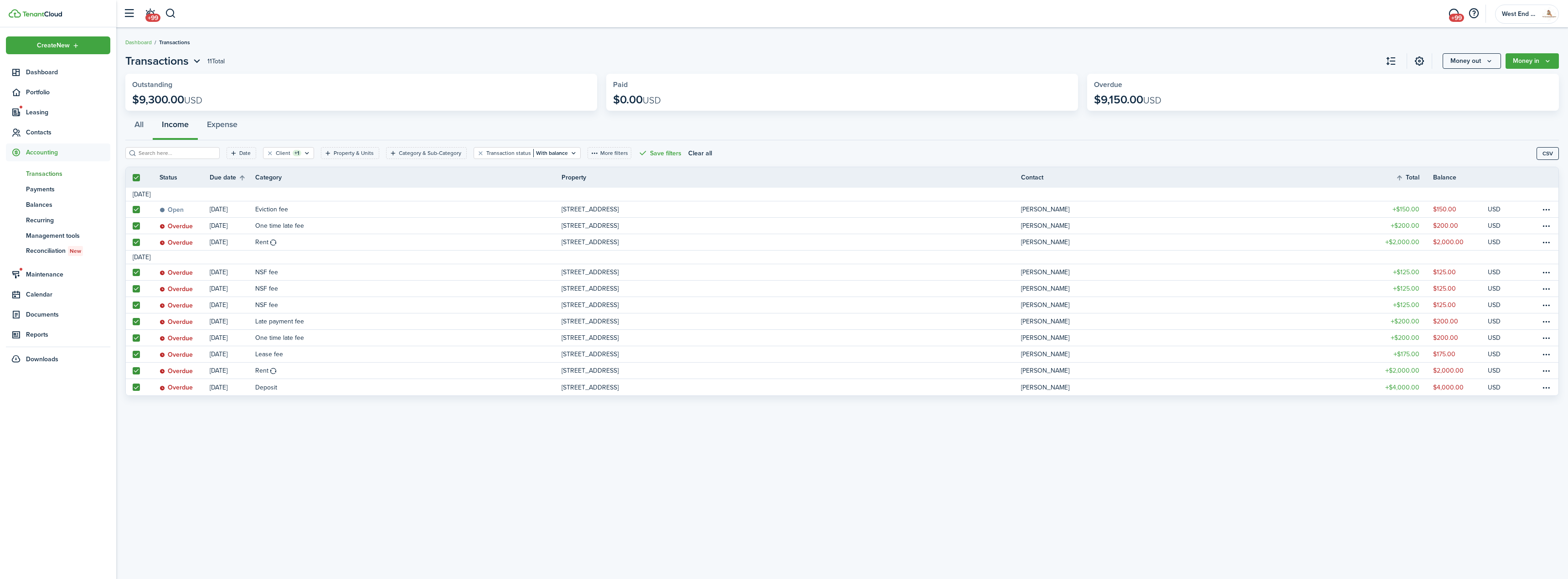
checkbox input "true"
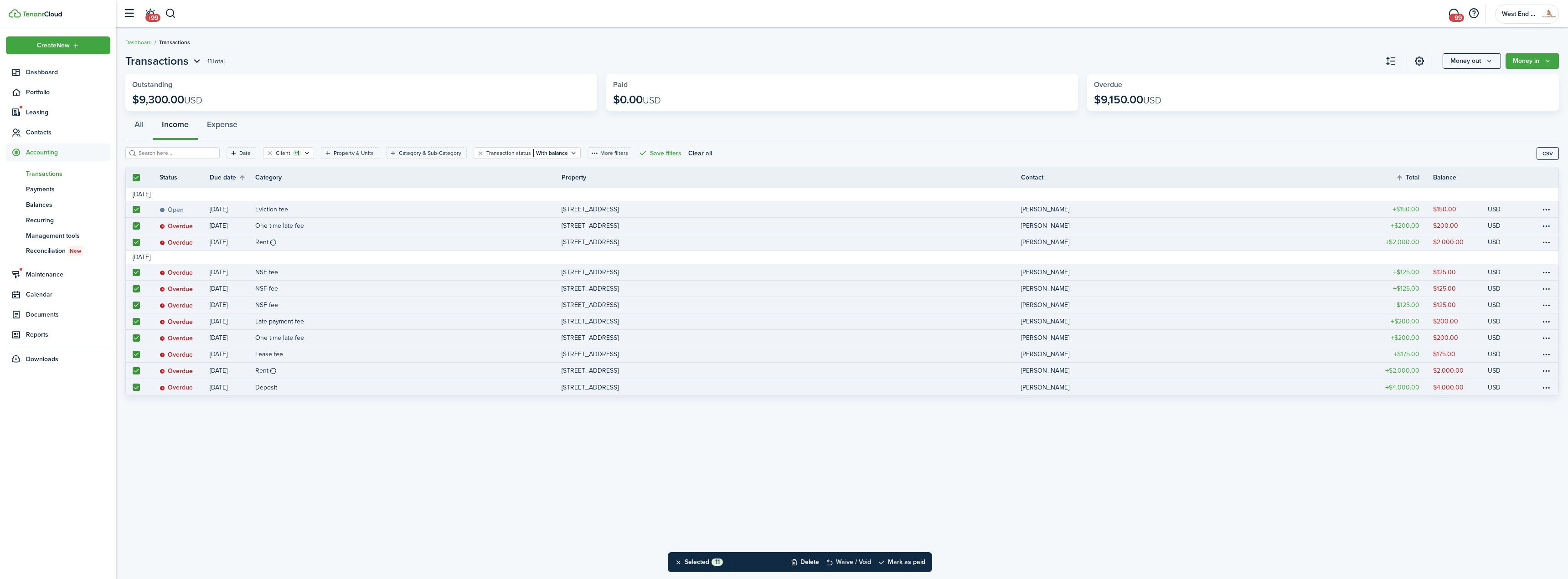
click at [868, 561] on button "Waive / Void" at bounding box center [849, 562] width 45 height 20
click at [905, 562] on button "Confirm" at bounding box center [901, 562] width 37 height 13
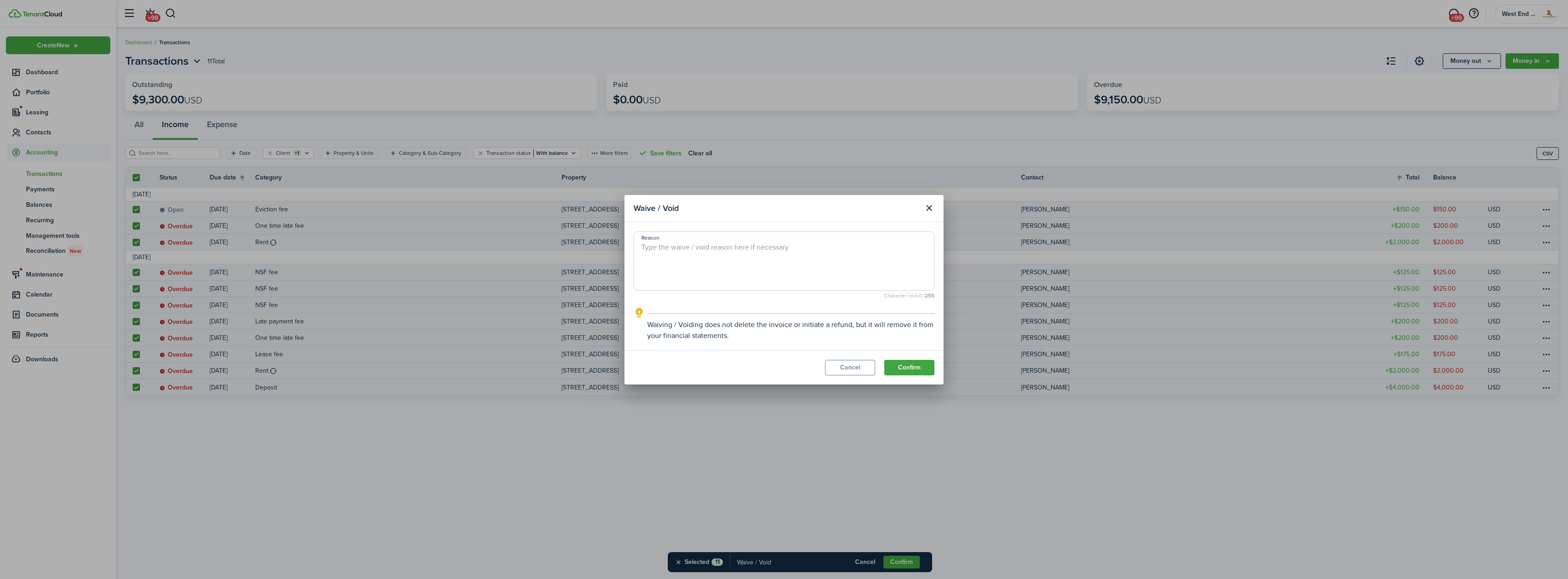
click at [811, 261] on textarea "Reason" at bounding box center [784, 263] width 300 height 44
type textarea "FRAUD AND [PERSON_NAME]"
click at [914, 368] on button "Confirm" at bounding box center [909, 367] width 50 height 15
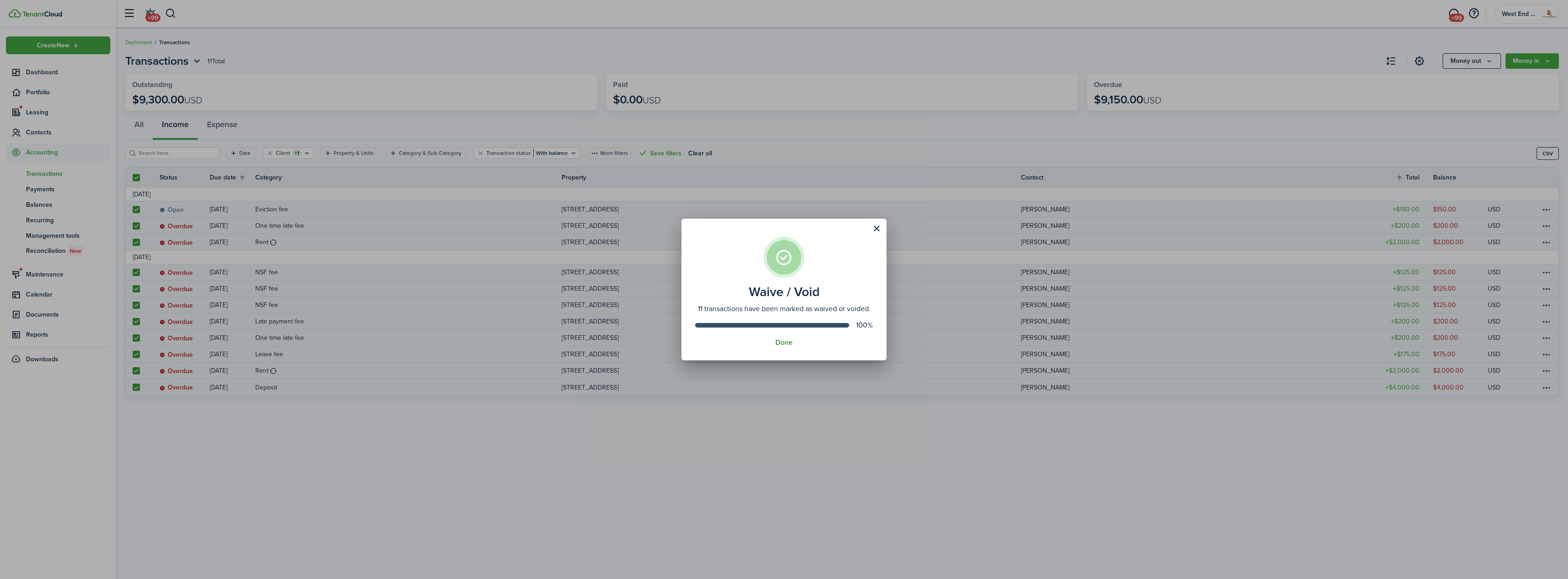
click at [787, 345] on button "Done" at bounding box center [784, 342] width 17 height 8
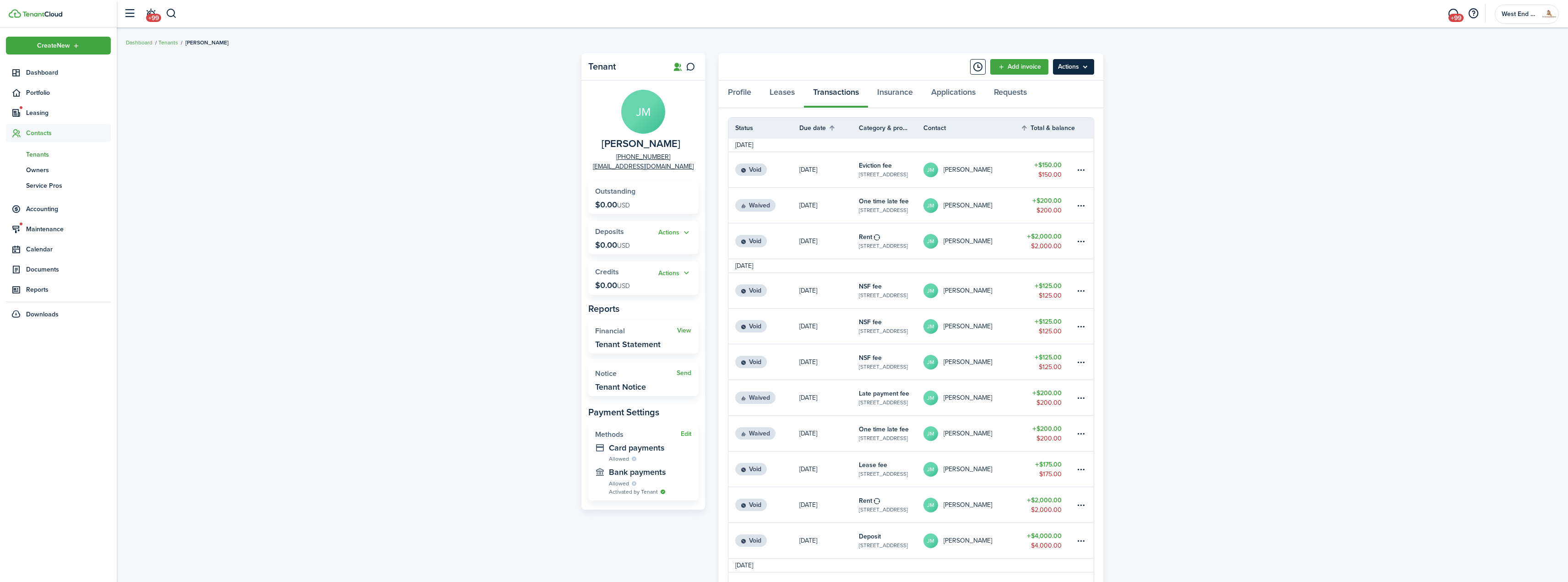
click at [1073, 72] on menu-btn "Actions" at bounding box center [1073, 66] width 41 height 15
click at [1056, 101] on button "Remove Connection" at bounding box center [1054, 102] width 80 height 15
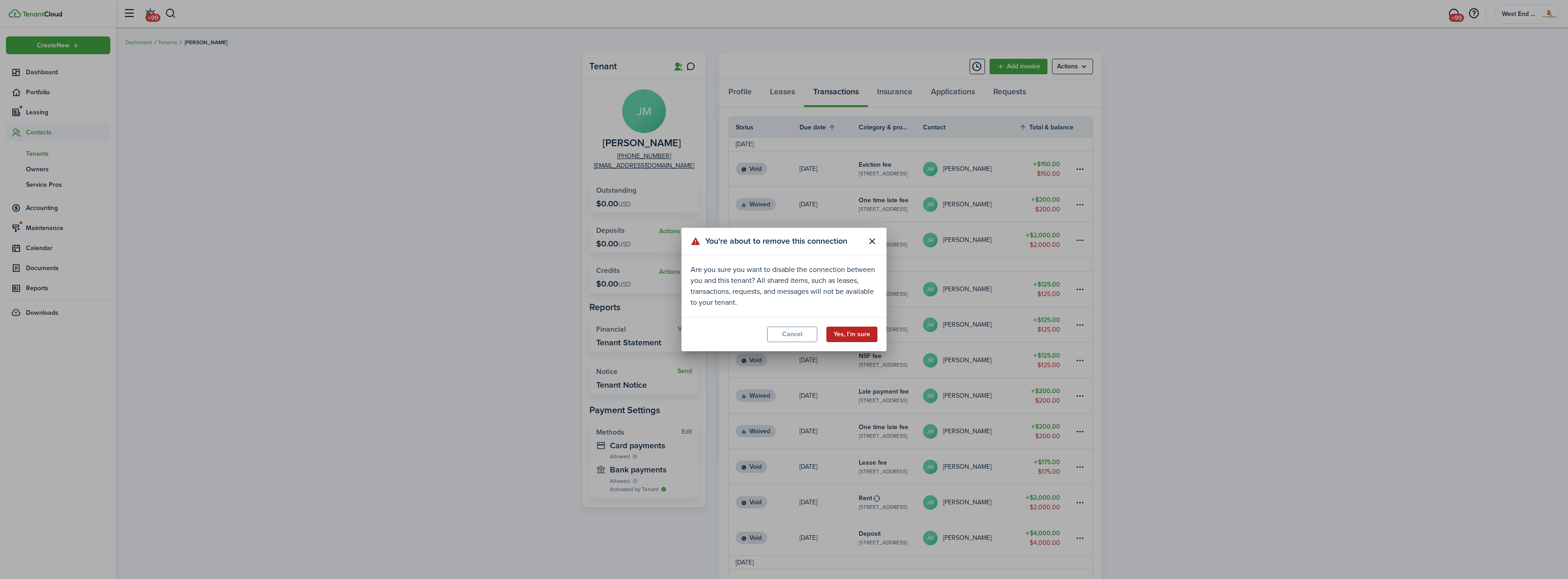
click at [844, 333] on button "Yes, I'm sure" at bounding box center [851, 334] width 51 height 15
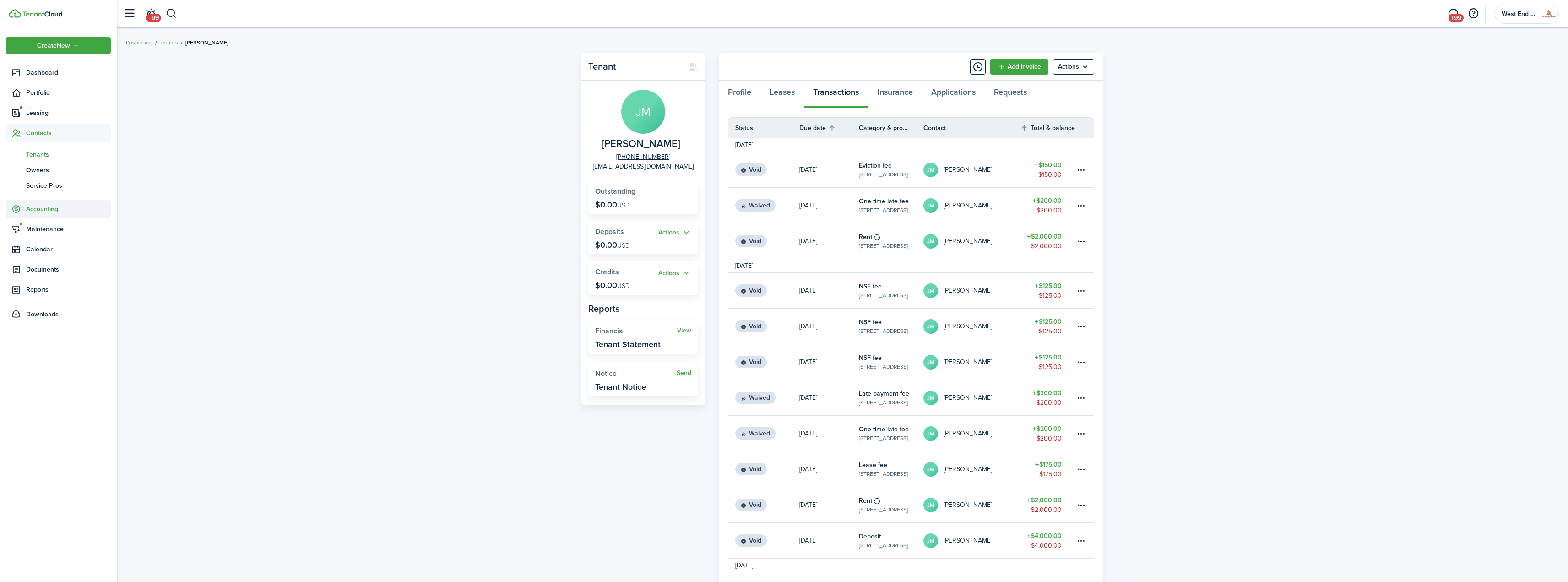
click at [86, 211] on span "Accounting" at bounding box center [68, 209] width 85 height 9
click at [40, 205] on span "Balances" at bounding box center [68, 205] width 85 height 9
